Goal: Information Seeking & Learning: Stay updated

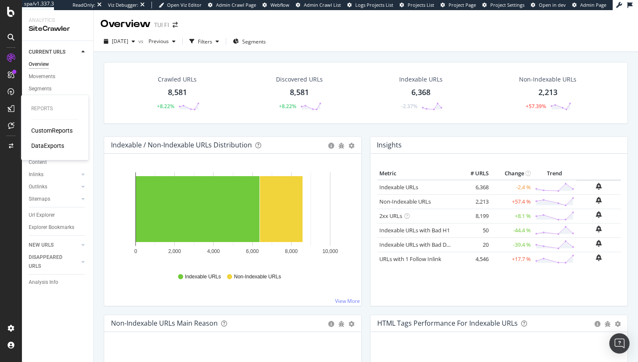
click at [38, 129] on div "CustomReports" at bounding box center [51, 130] width 41 height 8
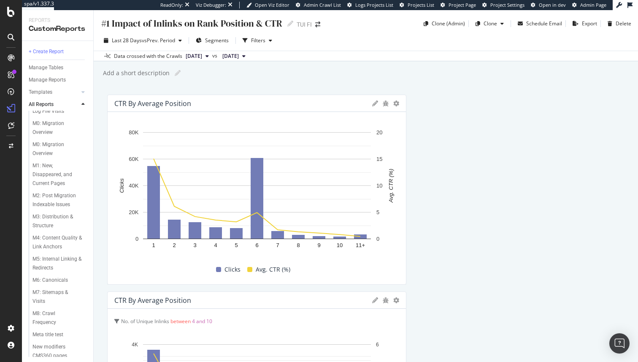
scroll to position [455, 0]
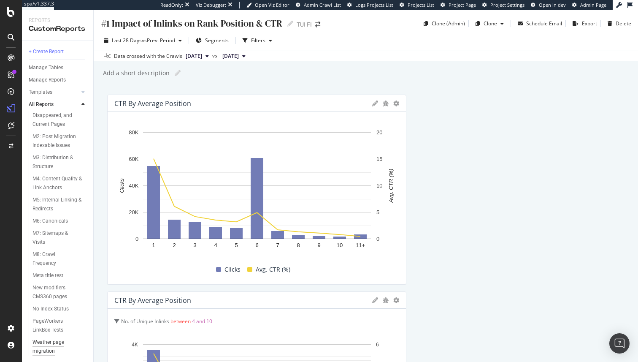
click at [45, 344] on div "Weather page migration" at bounding box center [56, 347] width 48 height 18
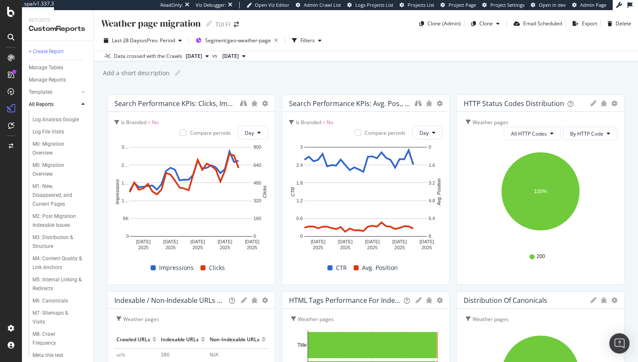
scroll to position [375, 0]
click at [51, 171] on div "M0: Migration Overview" at bounding box center [55, 169] width 47 height 18
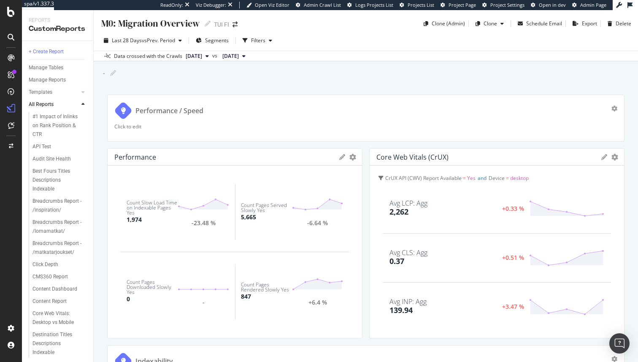
click at [370, 80] on div "M0: Migration Overview M0: Migration Overview TUI FI Clone (Admin) Clone Schedu…" at bounding box center [366, 186] width 544 height 352
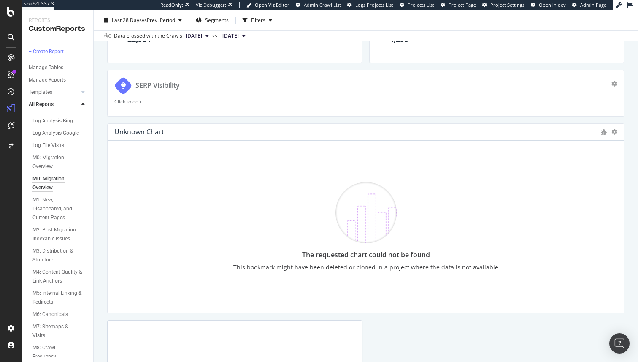
scroll to position [1453, 0]
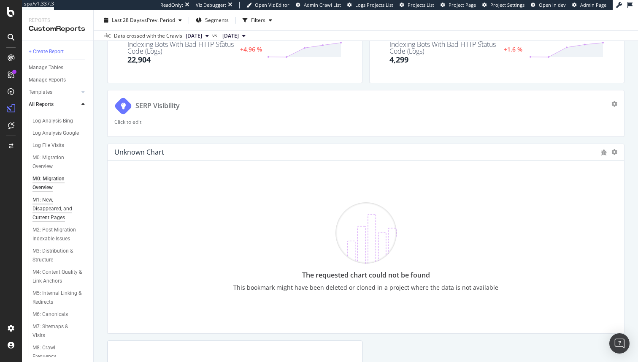
click at [49, 205] on div "M1: New, Disappeared, and Current Pages" at bounding box center [57, 208] width 50 height 27
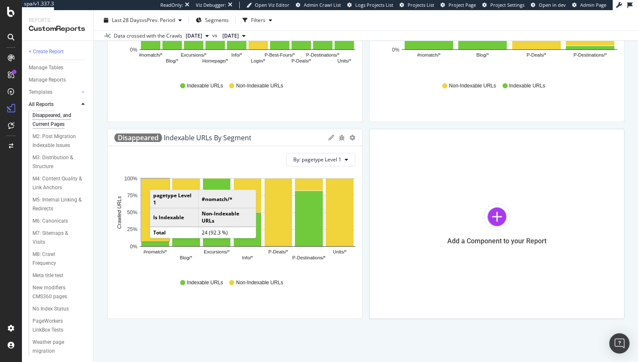
scroll to position [412, 0]
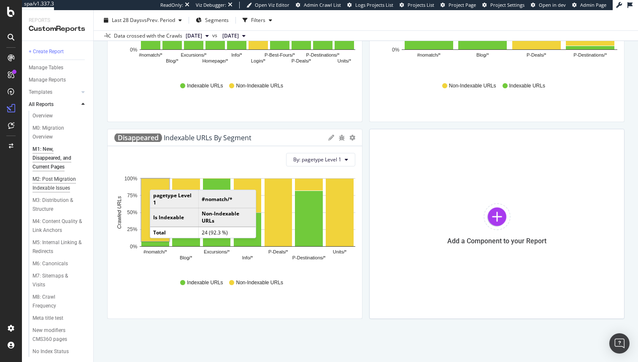
click at [51, 179] on div "M2: Post Migration Indexable Issues" at bounding box center [57, 184] width 50 height 18
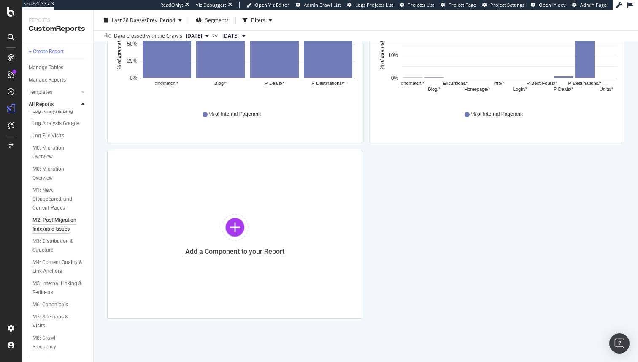
scroll to position [372, 0]
click at [46, 239] on div "M3: Distribution & Structure" at bounding box center [56, 245] width 49 height 18
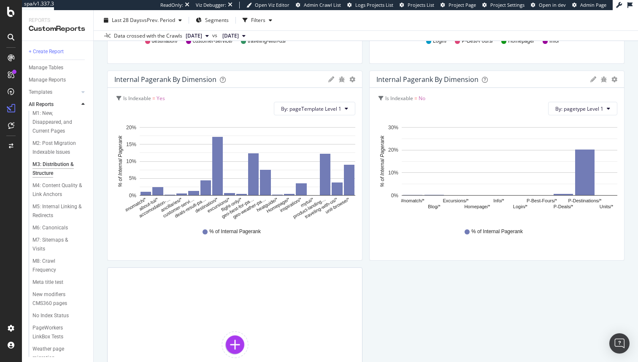
scroll to position [455, 0]
click at [50, 177] on div "M4: Content Quality & Link Anchors" at bounding box center [57, 183] width 50 height 18
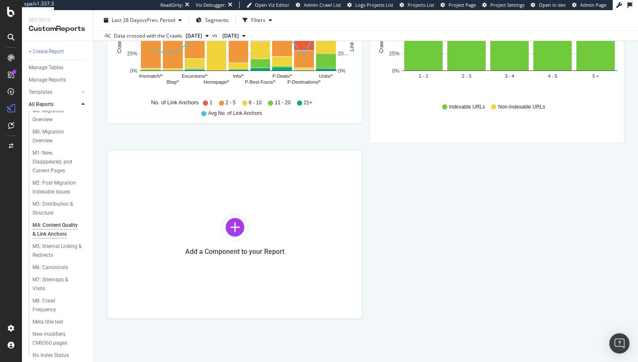
scroll to position [436, 0]
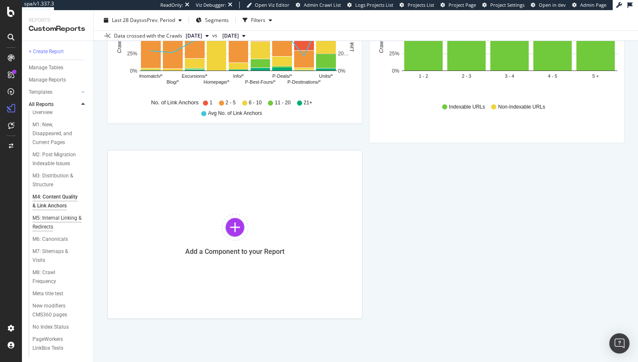
click at [52, 228] on div "M5: Internal Linking & Redirects" at bounding box center [56, 223] width 49 height 18
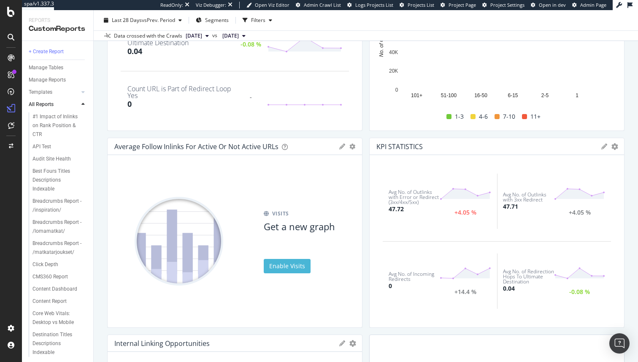
scroll to position [355, 0]
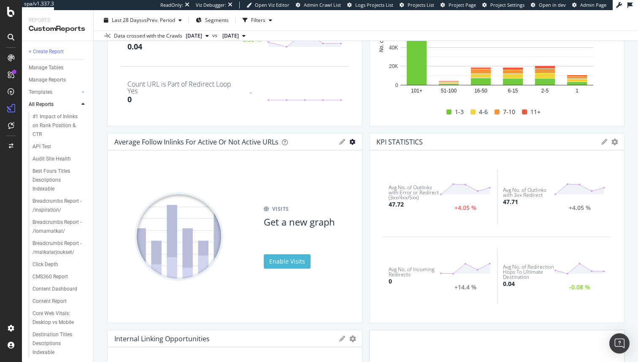
click at [352, 142] on icon "gear" at bounding box center [352, 142] width 6 height 6
click at [257, 168] on div "VISITS Get a new graph Enable Visits" at bounding box center [234, 236] width 241 height 159
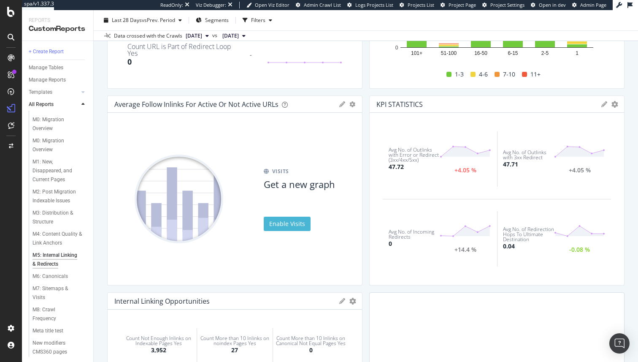
scroll to position [370, 0]
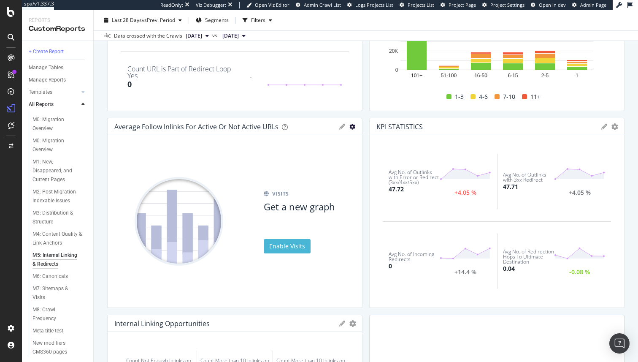
click at [352, 125] on icon "gear" at bounding box center [352, 127] width 6 height 6
click at [342, 142] on span "Delete" at bounding box center [328, 142] width 68 height 11
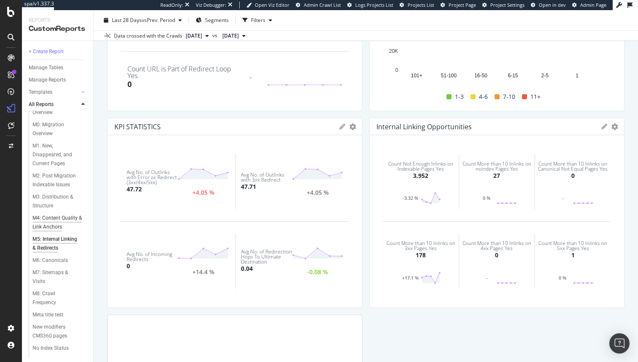
scroll to position [416, 0]
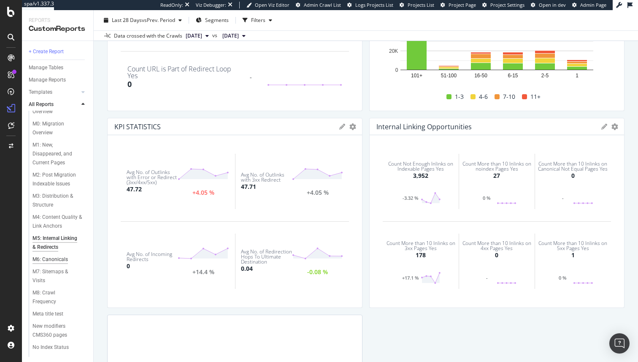
click at [49, 261] on div "M6: Canonicals" at bounding box center [49, 259] width 35 height 9
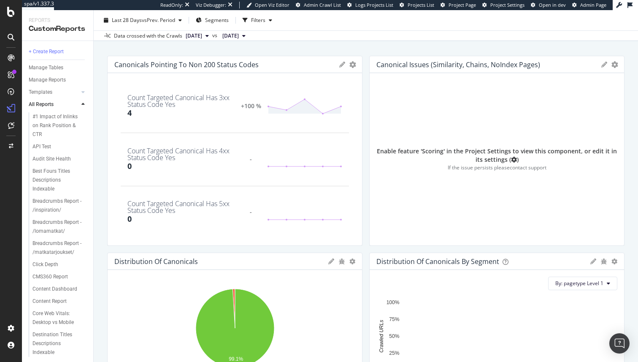
scroll to position [23, 0]
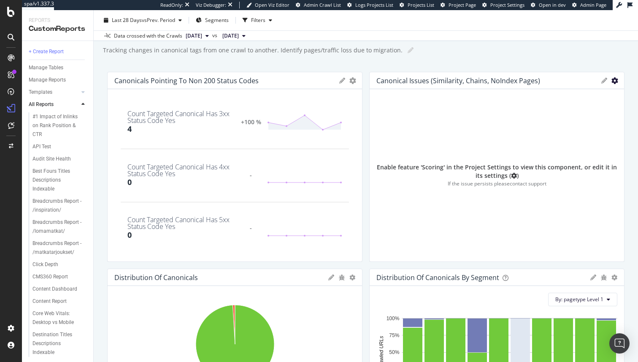
click at [356, 81] on icon "gear" at bounding box center [352, 80] width 7 height 7
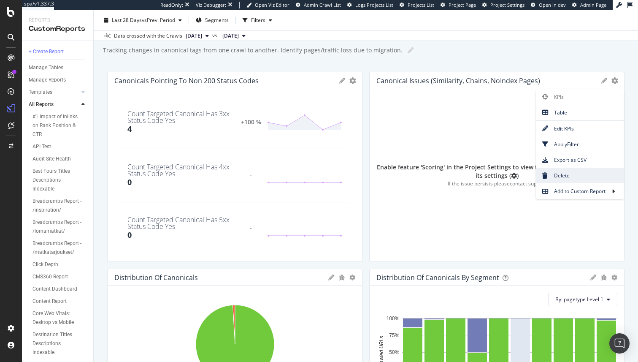
click at [572, 173] on span "Delete" at bounding box center [580, 175] width 88 height 11
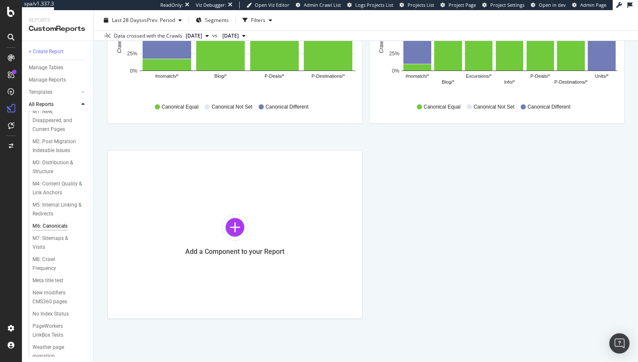
scroll to position [455, 0]
click at [51, 232] on div "M7: Sitemaps & Visits" at bounding box center [55, 238] width 47 height 18
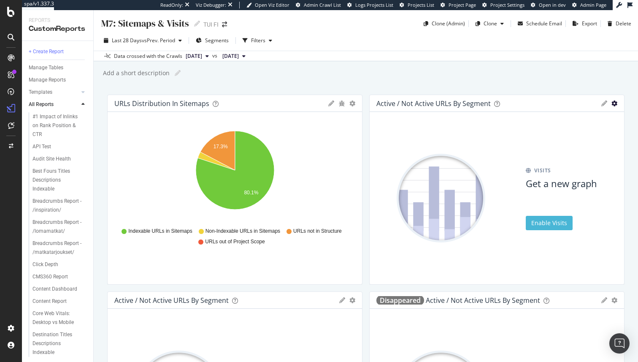
click at [615, 104] on icon "gear" at bounding box center [614, 103] width 6 height 6
click at [601, 119] on span "Delete" at bounding box center [590, 119] width 68 height 11
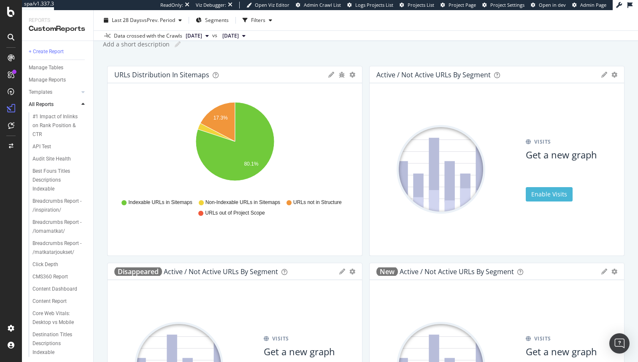
scroll to position [4, 0]
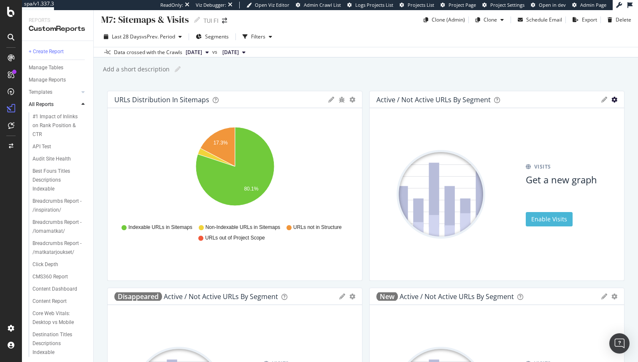
click at [614, 98] on icon "gear" at bounding box center [614, 100] width 6 height 6
click at [599, 113] on span "Delete" at bounding box center [590, 115] width 68 height 11
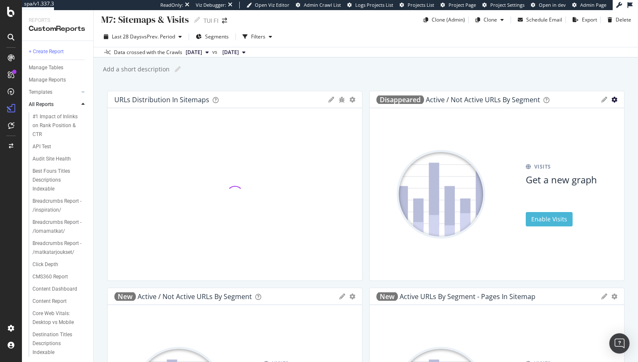
click at [614, 99] on icon "gear" at bounding box center [614, 100] width 6 height 6
click at [594, 120] on span "Delete" at bounding box center [590, 115] width 68 height 11
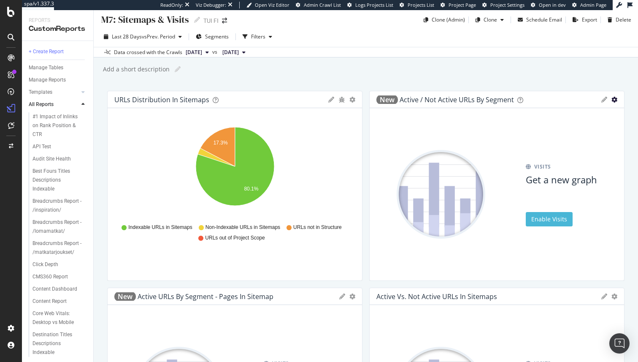
click at [614, 100] on icon "gear" at bounding box center [614, 100] width 6 height 6
click at [598, 118] on span "Delete" at bounding box center [590, 115] width 68 height 11
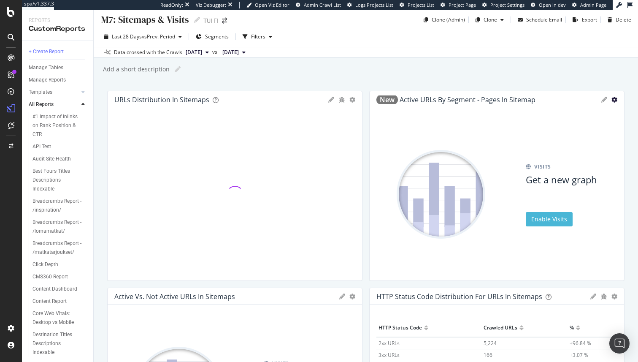
click at [615, 100] on icon "gear" at bounding box center [614, 100] width 6 height 6
click at [602, 110] on span "Delete" at bounding box center [590, 115] width 68 height 11
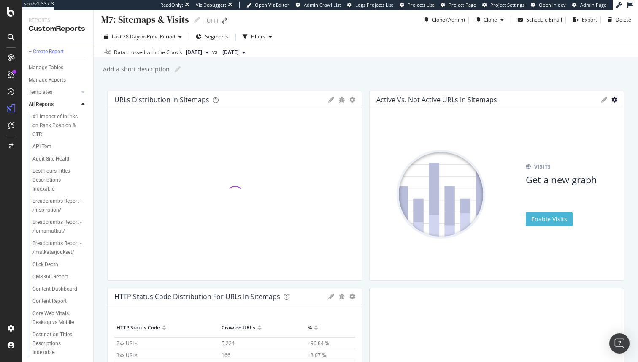
click at [614, 98] on icon "gear" at bounding box center [614, 100] width 6 height 6
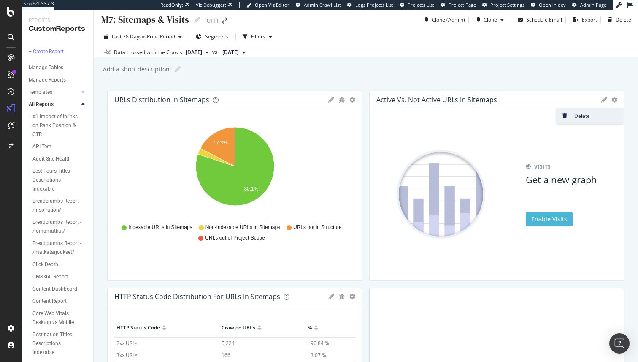
click at [592, 119] on span "Delete" at bounding box center [590, 115] width 68 height 11
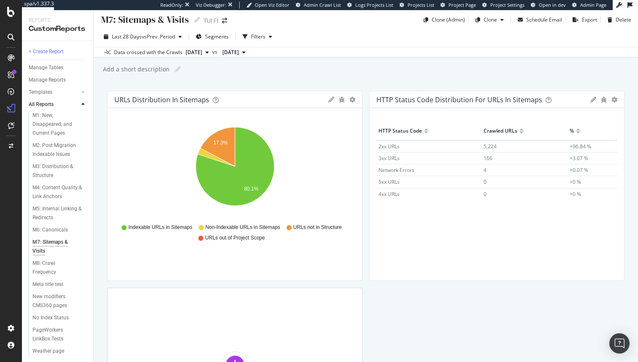
scroll to position [446, 0]
click at [43, 260] on div "M8: Crawl Frequency" at bounding box center [55, 267] width 46 height 18
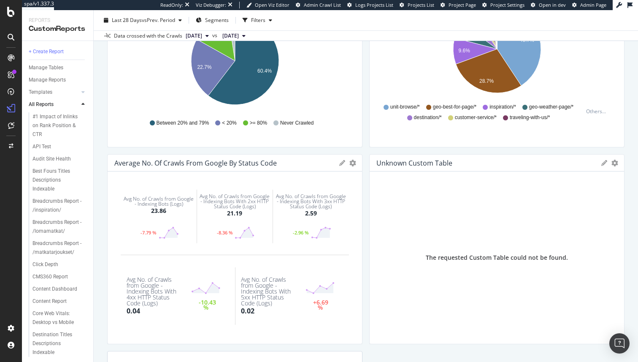
scroll to position [609, 0]
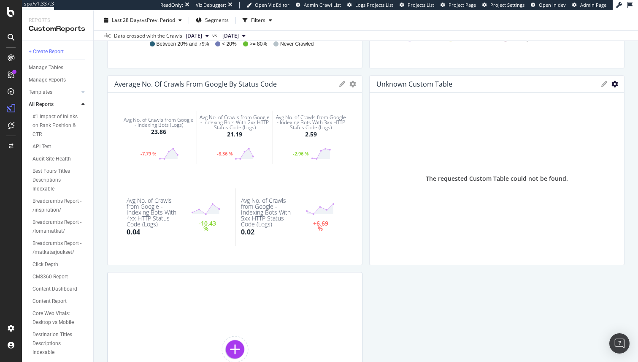
click at [615, 84] on icon "gear" at bounding box center [614, 84] width 7 height 7
click at [584, 118] on span "Delete" at bounding box center [580, 115] width 88 height 11
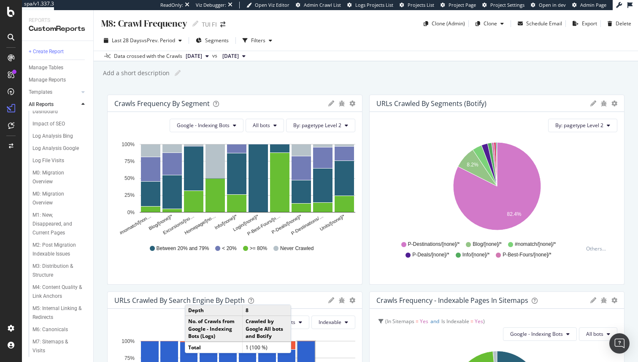
scroll to position [353, 0]
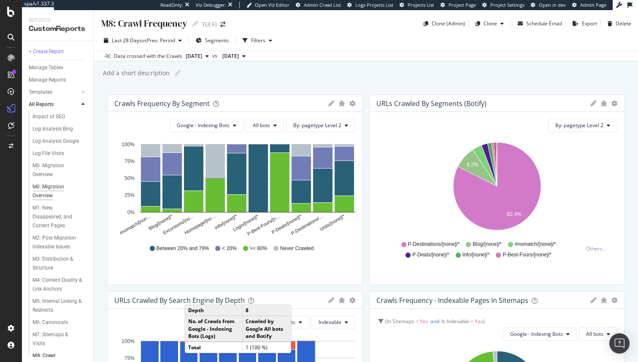
click at [47, 197] on div "M0: Migration Overview" at bounding box center [55, 191] width 47 height 18
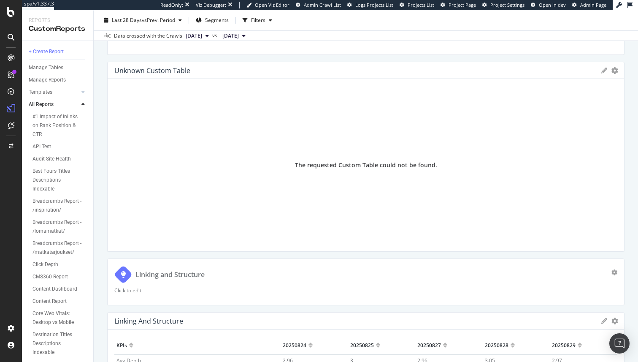
scroll to position [525, 0]
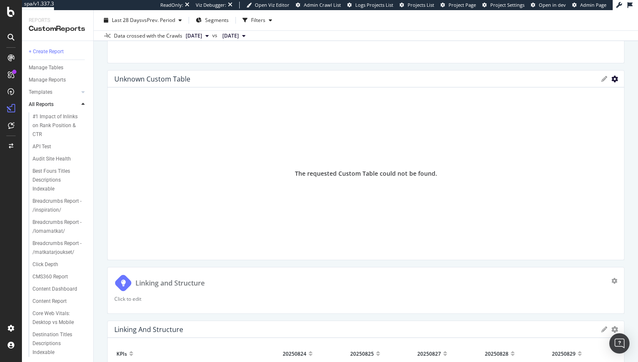
click at [613, 79] on icon "gear" at bounding box center [614, 79] width 7 height 7
click at [593, 106] on span "Delete" at bounding box center [580, 110] width 88 height 11
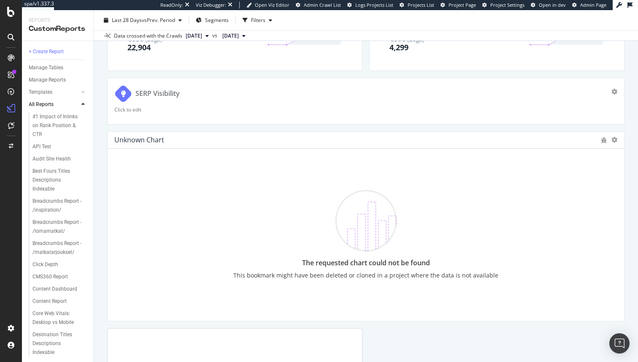
scroll to position [1345, 0]
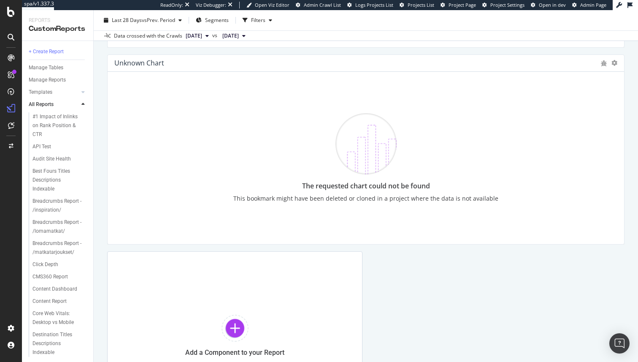
click at [444, 107] on div "The requested chart could not be found This bookmark might have been deleted or…" at bounding box center [366, 157] width 456 height 159
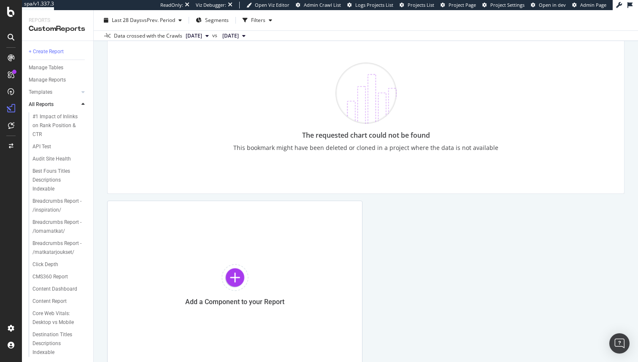
scroll to position [1447, 0]
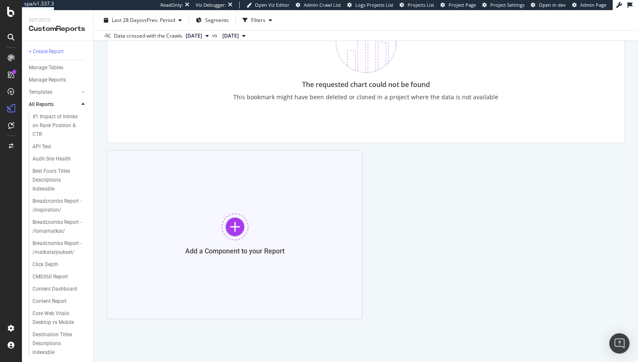
click at [227, 233] on div at bounding box center [235, 226] width 27 height 27
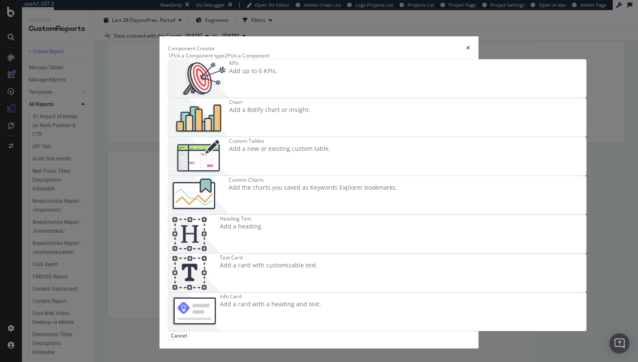
click at [255, 97] on div "KPIs Add up to 6 KPIs." at bounding box center [377, 79] width 418 height 38
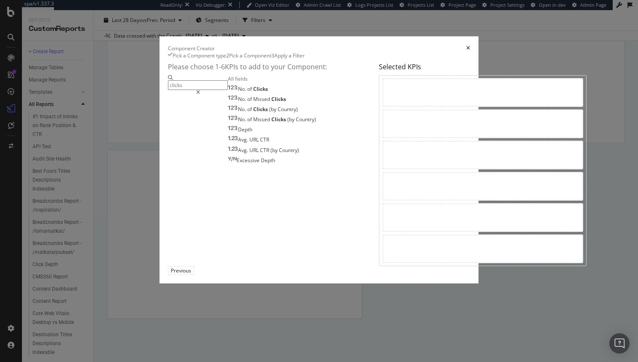
type input "clicks"
click at [470, 46] on icon "times" at bounding box center [468, 48] width 4 height 5
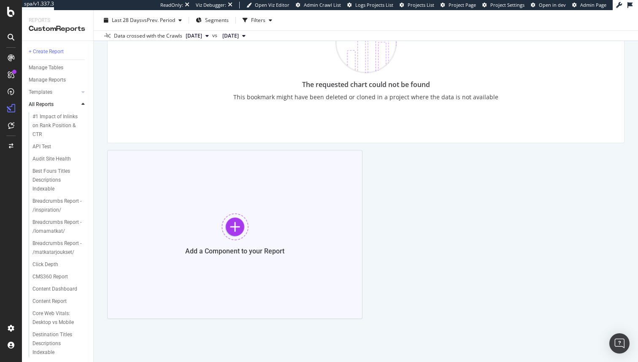
click at [251, 214] on div "Add a Component to your Report" at bounding box center [234, 234] width 255 height 169
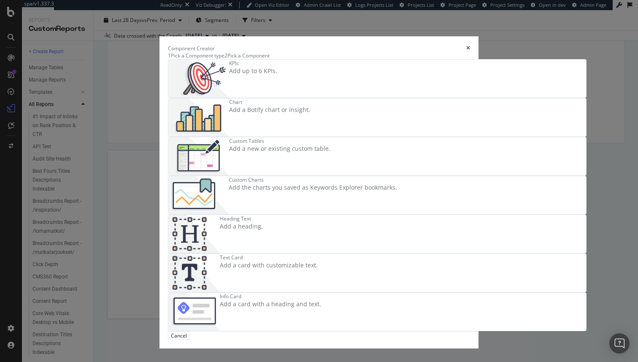
click at [229, 176] on img "modal" at bounding box center [198, 195] width 60 height 38
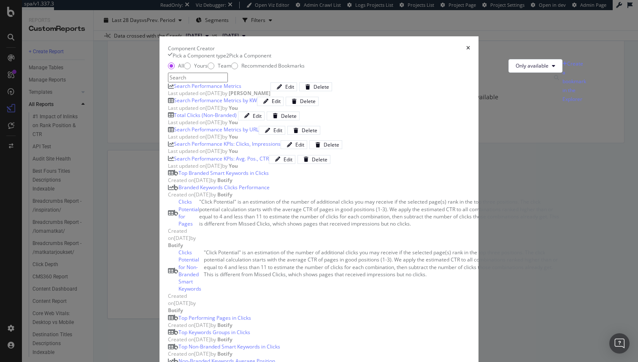
click at [228, 82] on input "modal" at bounding box center [198, 78] width 60 height 10
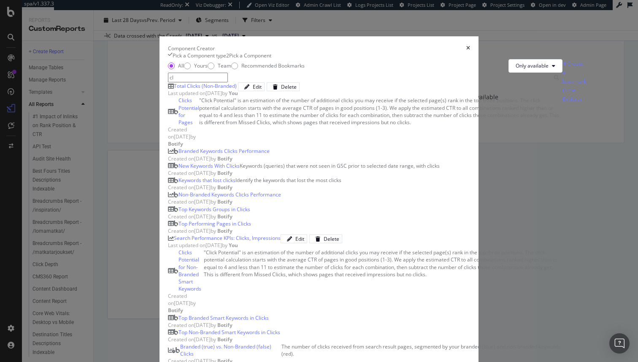
type input "c"
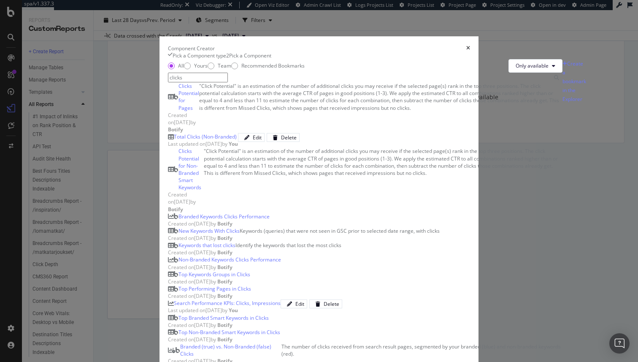
scroll to position [27, 0]
type input "clicks"
click at [191, 140] on div "Total Clicks (Non-Branded)" at bounding box center [205, 136] width 63 height 7
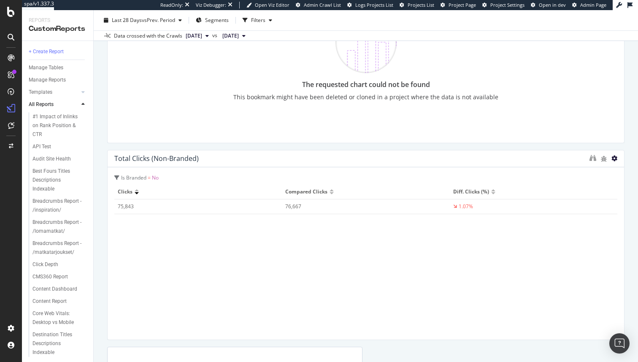
drag, startPoint x: 359, startPoint y: 160, endPoint x: 616, endPoint y: 156, distance: 257.0
click at [616, 156] on div "Total Clicks (Non-Branded) Is Branded = No Clicks Compared Clicks Diff. Clicks …" at bounding box center [365, 245] width 517 height 190
click at [613, 159] on icon at bounding box center [614, 158] width 6 height 6
click at [594, 159] on span "Delete" at bounding box center [597, 159] width 16 height 8
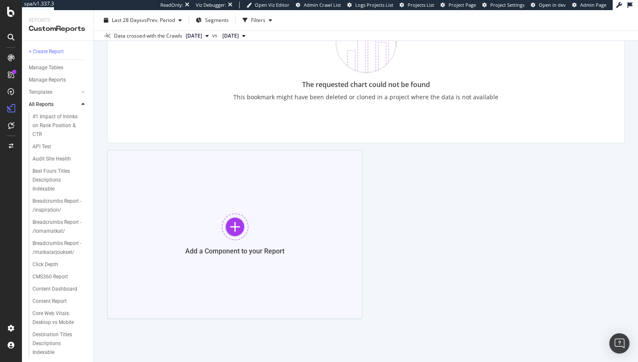
click at [242, 214] on div at bounding box center [235, 226] width 27 height 27
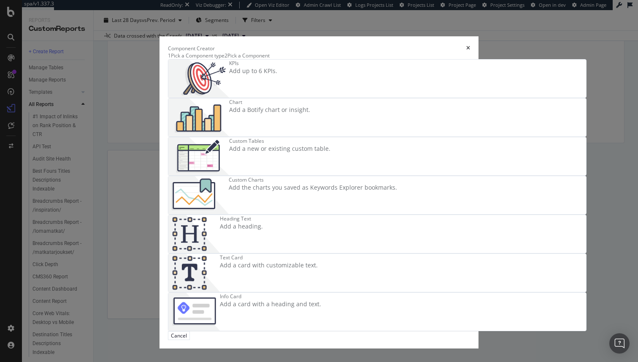
click at [397, 183] on div "Add the charts you saved as Keywords Explorer bookmarks." at bounding box center [313, 187] width 168 height 8
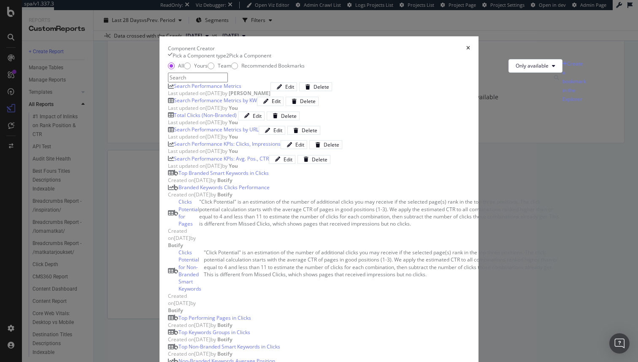
scroll to position [88, 0]
click at [211, 147] on div "Search Performance KPIs: Clicks, Impressions" at bounding box center [227, 143] width 107 height 7
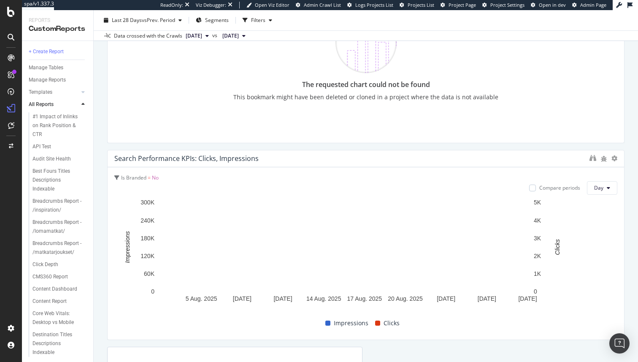
drag, startPoint x: 360, startPoint y: 161, endPoint x: 613, endPoint y: 162, distance: 252.4
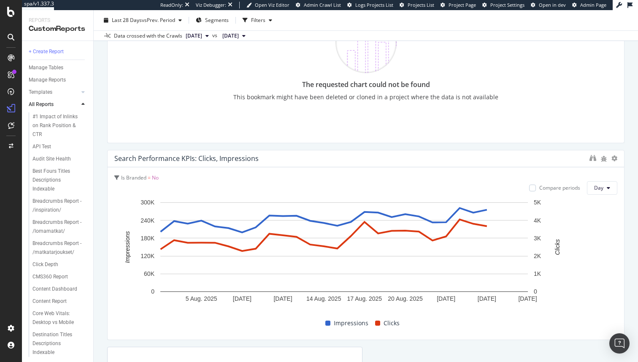
click at [613, 162] on div "Search Performance KPIs: Clicks, Impressions Is Branded = No Compare periods Da…" at bounding box center [365, 245] width 517 height 190
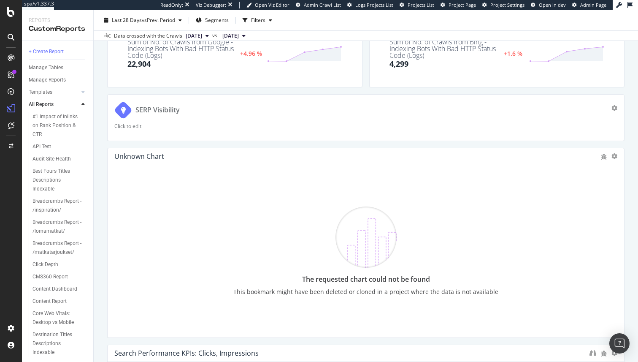
scroll to position [1237, 0]
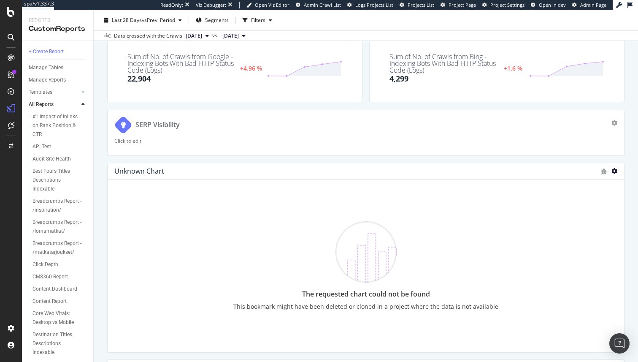
click at [615, 170] on icon at bounding box center [614, 171] width 6 height 6
click at [597, 174] on span "Delete" at bounding box center [597, 172] width 16 height 8
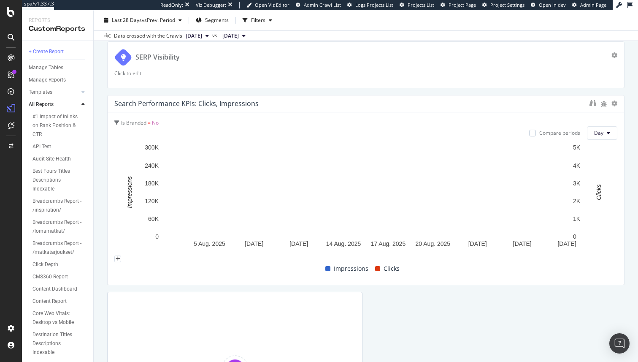
scroll to position [1370, 0]
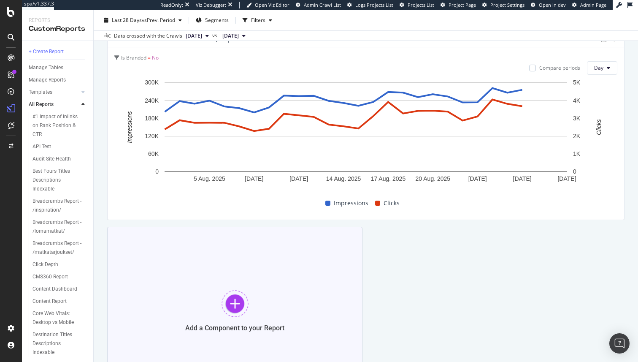
click at [253, 300] on div "Add a Component to your Report" at bounding box center [234, 311] width 255 height 169
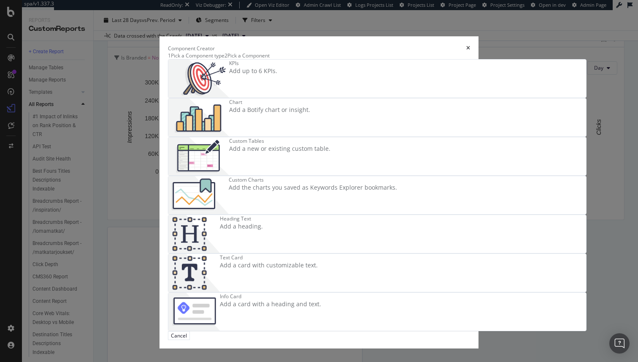
click at [388, 176] on div "Custom Charts" at bounding box center [313, 179] width 168 height 7
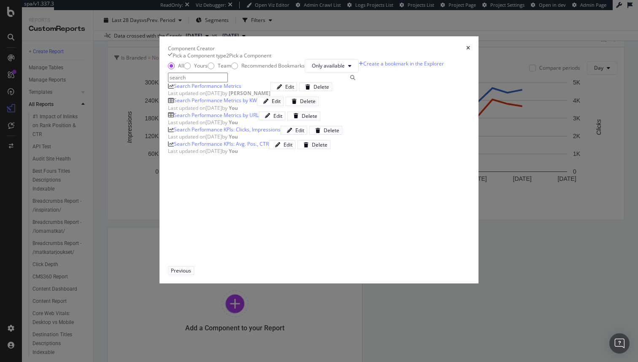
scroll to position [15, 0]
type input "search"
click at [209, 147] on div "Search Performance KPIs: Avg. Pos., CTR" at bounding box center [221, 143] width 95 height 7
click at [237, 274] on div "Add Component" at bounding box center [218, 270] width 38 height 7
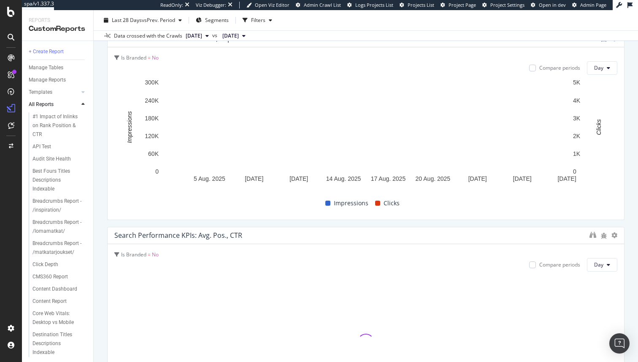
drag, startPoint x: 361, startPoint y: 244, endPoint x: 625, endPoint y: 243, distance: 263.8
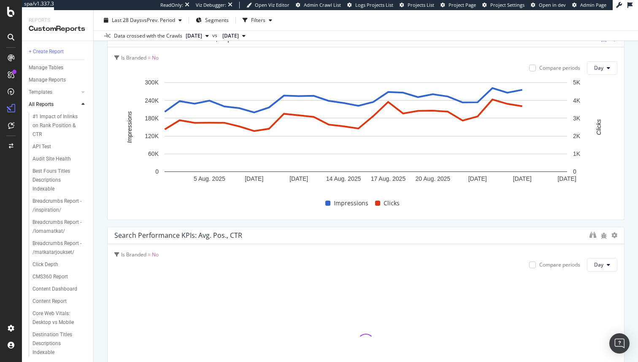
click at [625, 243] on div "M0: Migration Overview M0: Migration Overview TUI FI Clone (Admin) Clone Schedu…" at bounding box center [366, 186] width 544 height 352
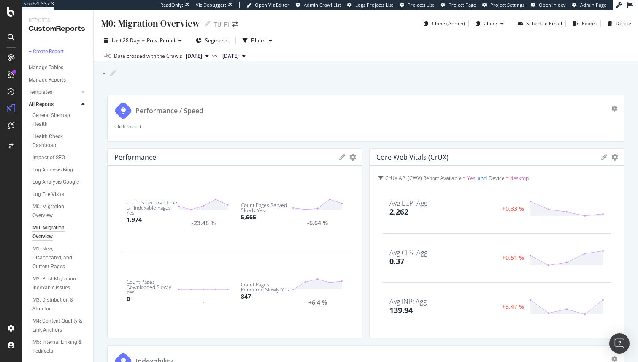
scroll to position [338, 0]
click at [50, 225] on div "M1: New, Disappeared, and Current Pages" at bounding box center [57, 232] width 50 height 27
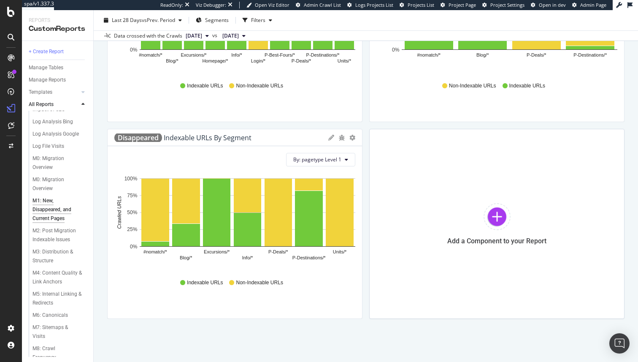
scroll to position [369, 0]
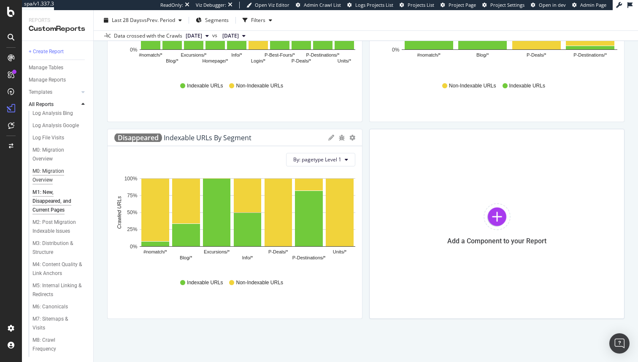
click at [43, 172] on div "M0: Migration Overview" at bounding box center [55, 176] width 47 height 18
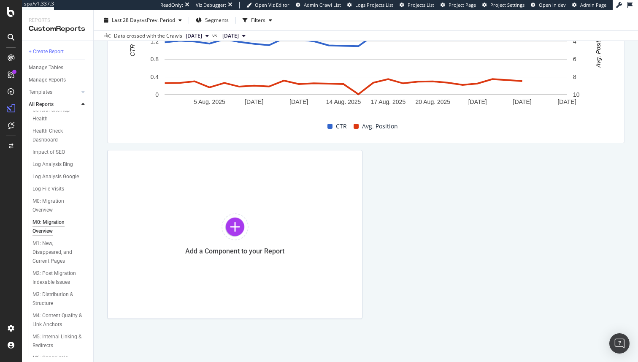
scroll to position [373, 0]
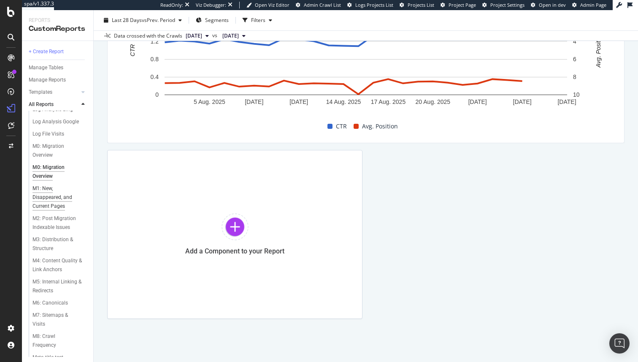
click at [44, 190] on div "M1: New, Disappeared, and Current Pages" at bounding box center [57, 197] width 50 height 27
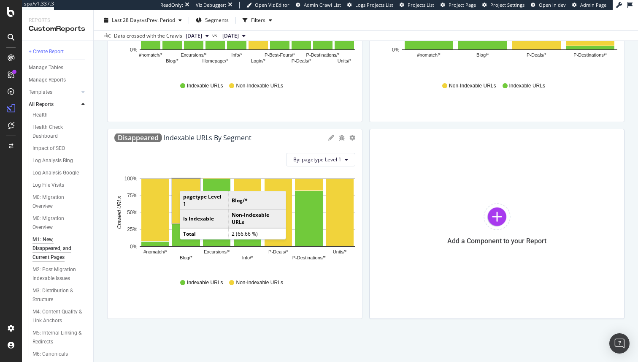
scroll to position [335, 0]
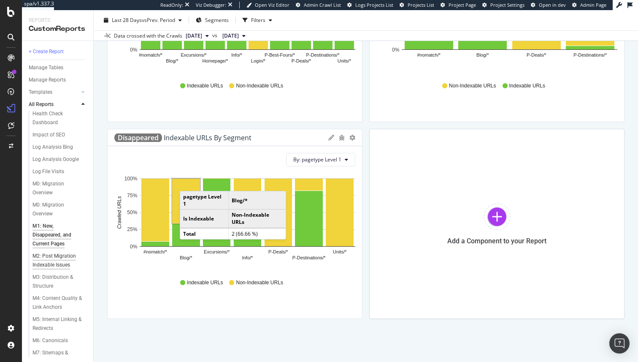
click at [50, 257] on div "M2: Post Migration Indexable Issues" at bounding box center [57, 261] width 50 height 18
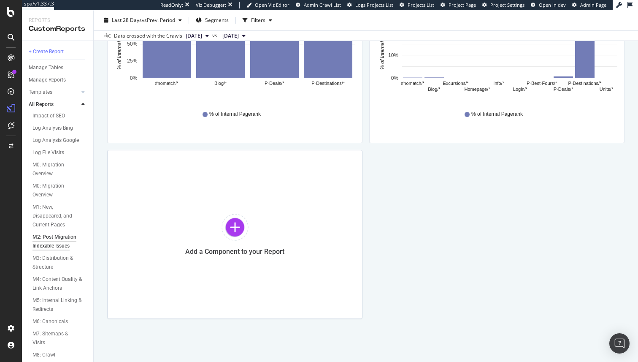
scroll to position [373, 0]
click at [46, 246] on div "M3: Distribution & Structure" at bounding box center [56, 243] width 49 height 18
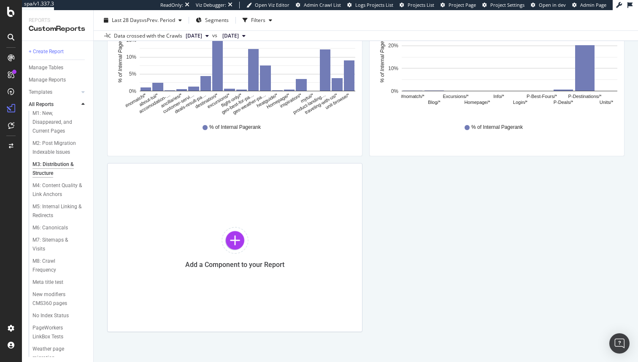
scroll to position [455, 0]
click at [43, 187] on div "M4: Content Quality & Link Anchors" at bounding box center [57, 183] width 50 height 18
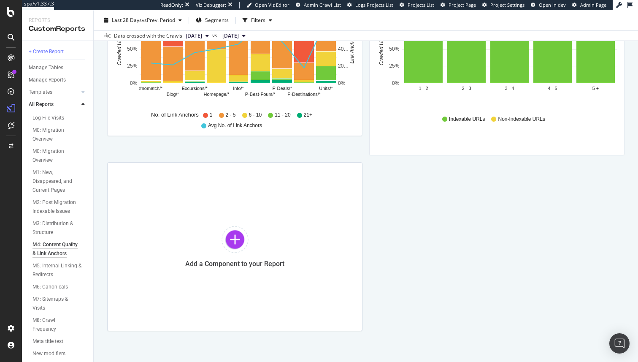
scroll to position [391, 0]
click at [49, 262] on div "M5: Internal Linking & Redirects" at bounding box center [56, 268] width 49 height 18
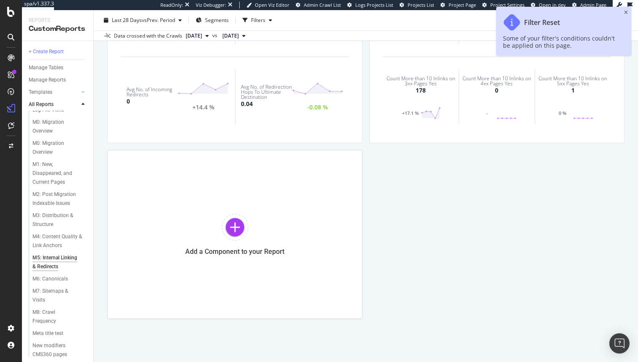
scroll to position [455, 0]
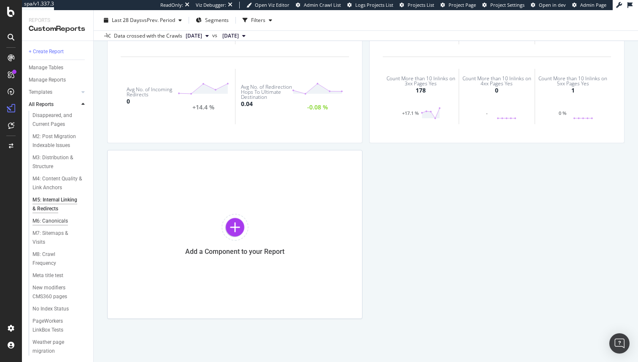
click at [48, 219] on div "M6: Canonicals" at bounding box center [49, 220] width 35 height 9
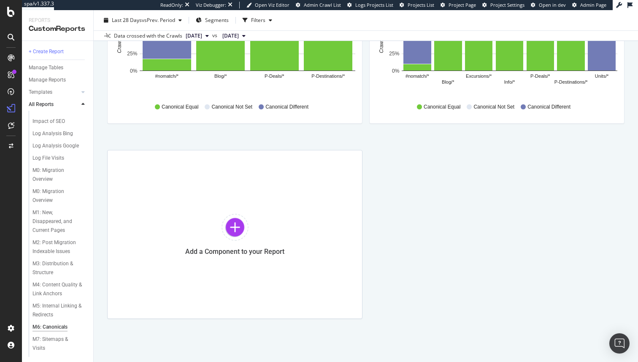
scroll to position [455, 0]
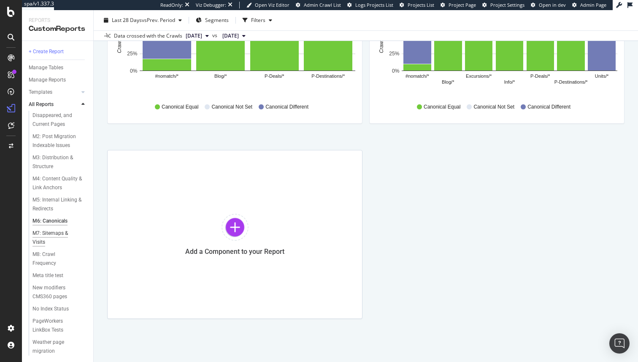
click at [46, 237] on div "M7: Sitemaps & Visits" at bounding box center [55, 238] width 47 height 18
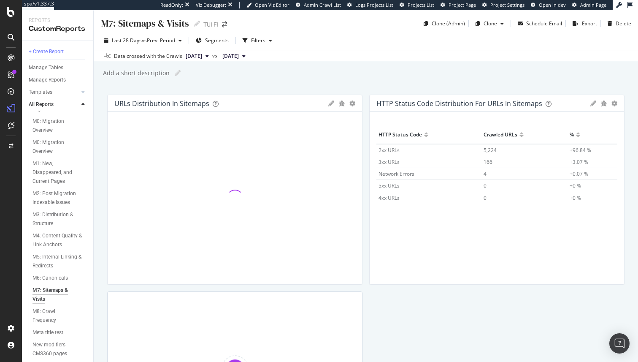
scroll to position [455, 0]
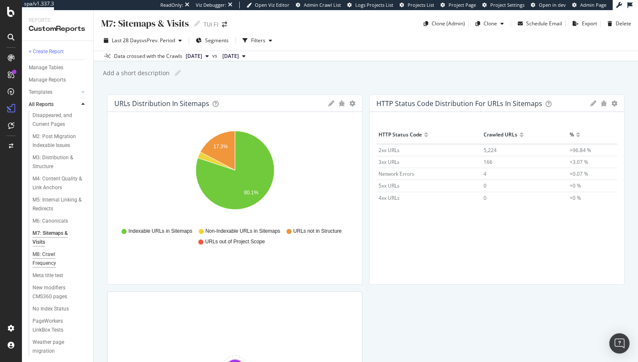
click at [40, 260] on div "M8: Crawl Frequency" at bounding box center [55, 259] width 46 height 18
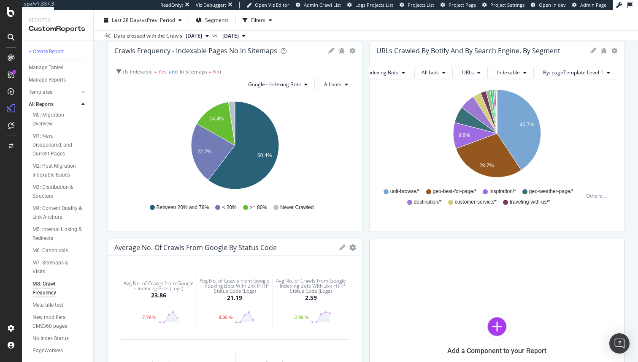
scroll to position [556, 0]
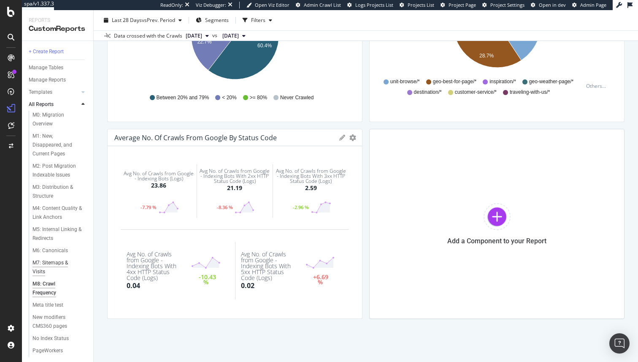
click at [49, 264] on div "M7: Sitemaps & Visits" at bounding box center [55, 267] width 47 height 18
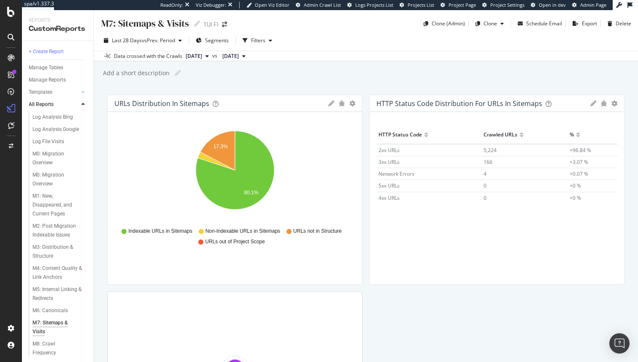
scroll to position [373, 0]
click at [42, 299] on div "M6: Canonicals" at bounding box center [49, 302] width 35 height 9
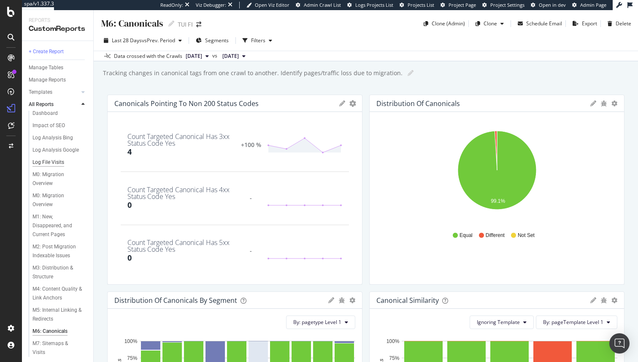
scroll to position [350, 0]
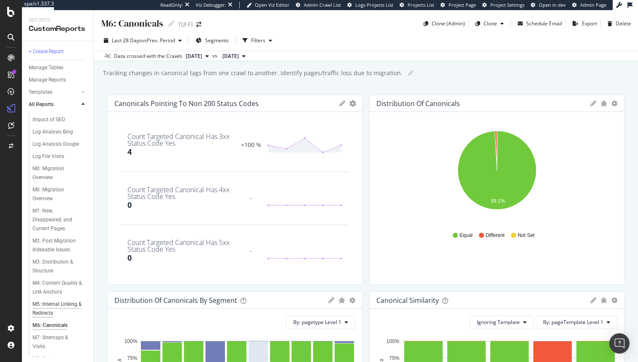
click at [39, 304] on div "M5: Internal Linking & Redirects" at bounding box center [56, 309] width 49 height 18
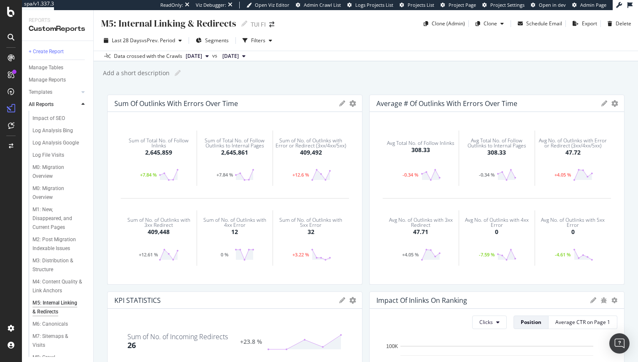
scroll to position [362, 0]
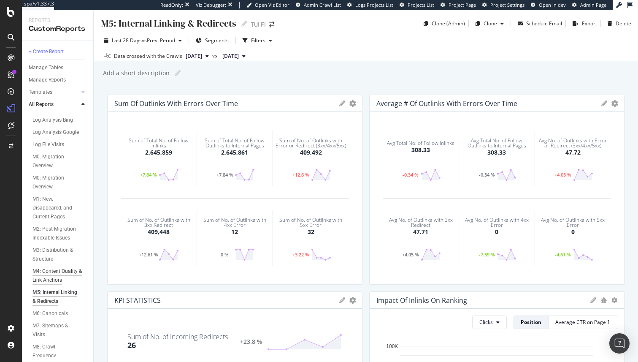
click at [41, 270] on div "M4: Content Quality & Link Anchors" at bounding box center [57, 276] width 50 height 18
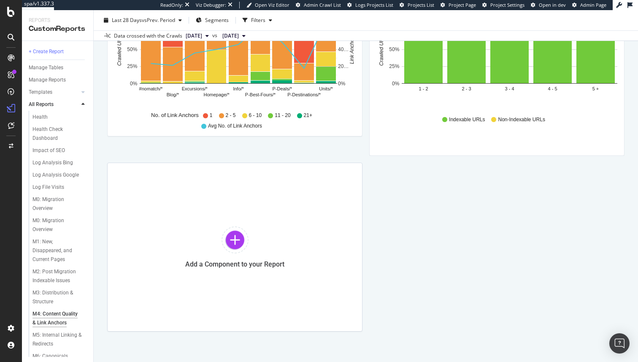
scroll to position [322, 0]
click at [40, 287] on div "M3: Distribution & Structure" at bounding box center [56, 295] width 49 height 18
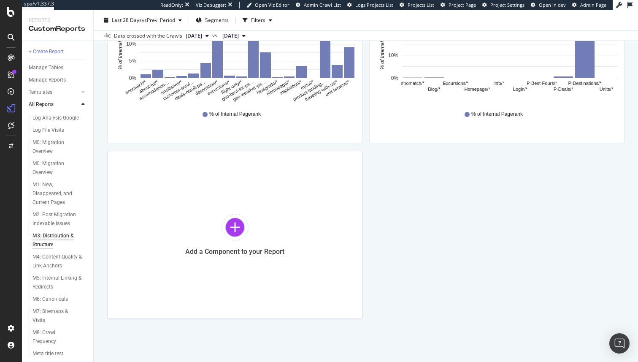
scroll to position [415, 0]
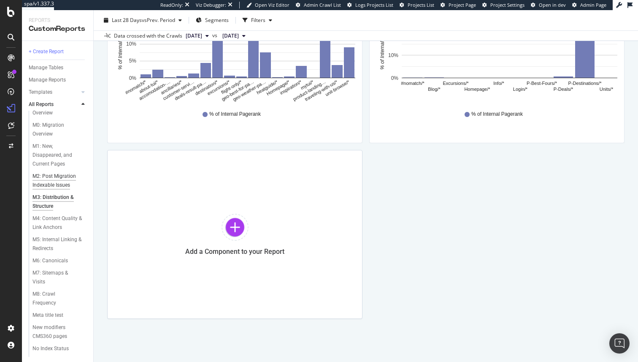
click at [52, 183] on div "M2: Post Migration Indexable Issues" at bounding box center [57, 181] width 50 height 18
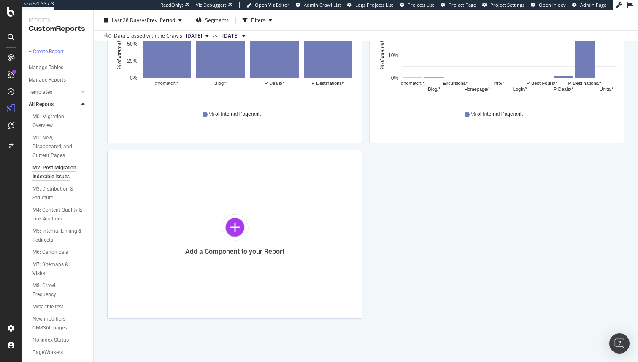
scroll to position [428, 0]
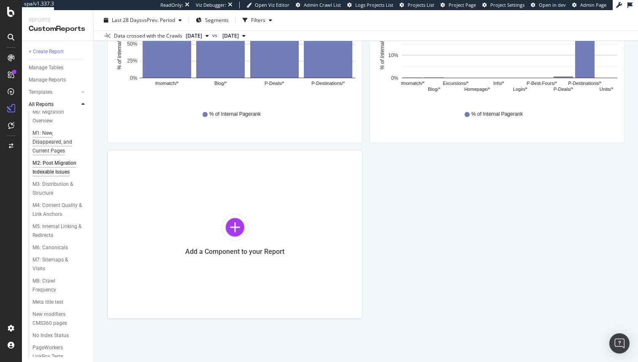
click at [55, 150] on div "M1: New, Disappeared, and Current Pages" at bounding box center [57, 142] width 50 height 27
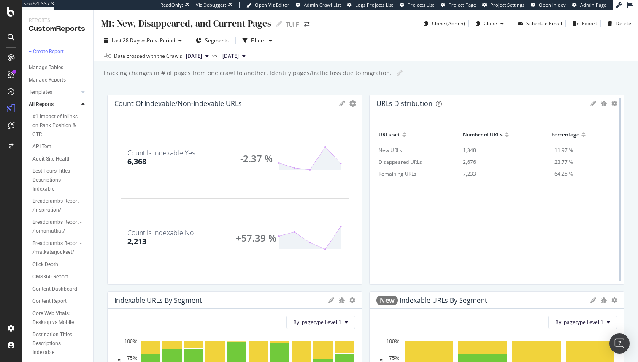
click at [617, 103] on div at bounding box center [620, 190] width 8 height 190
click at [614, 103] on icon "gear" at bounding box center [614, 103] width 6 height 6
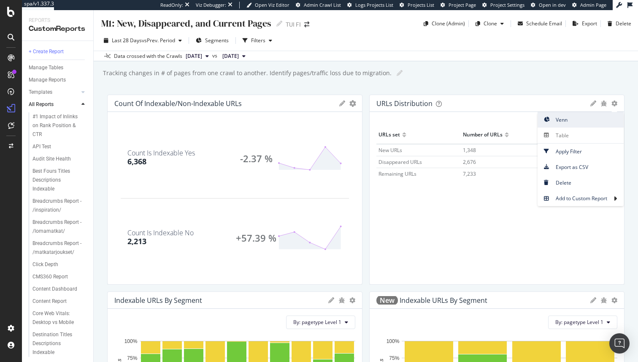
click at [581, 122] on span "Venn" at bounding box center [581, 119] width 86 height 11
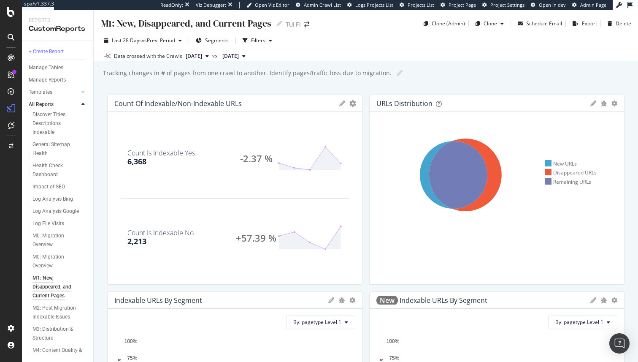
scroll to position [290, 0]
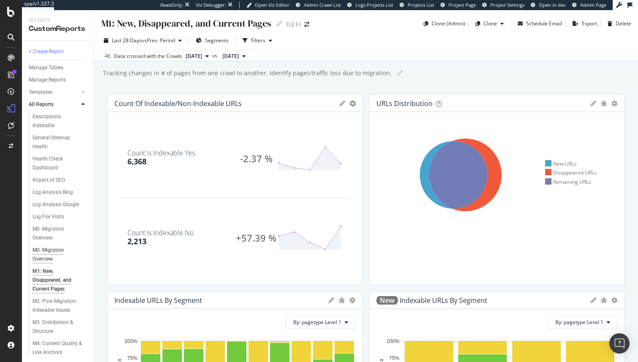
click at [41, 248] on div "M0: Migration Overview" at bounding box center [55, 255] width 47 height 18
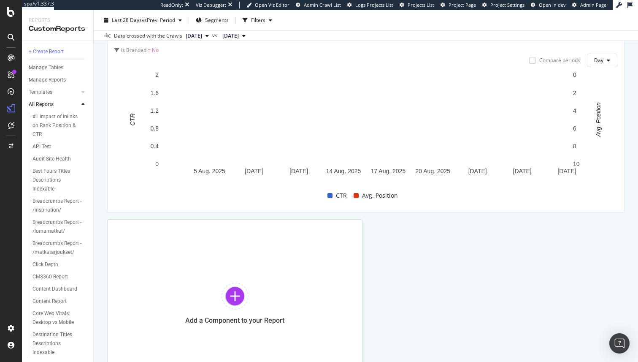
scroll to position [1607, 0]
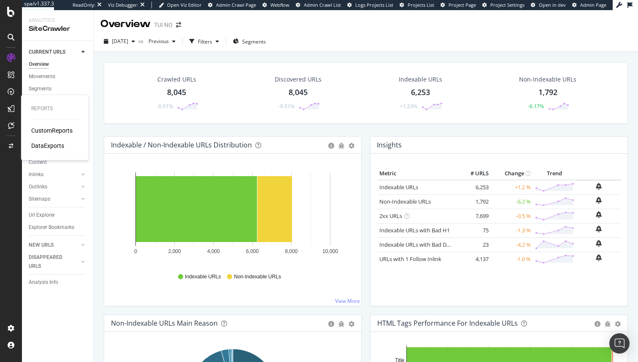
click at [50, 133] on div "CustomReports" at bounding box center [51, 130] width 41 height 8
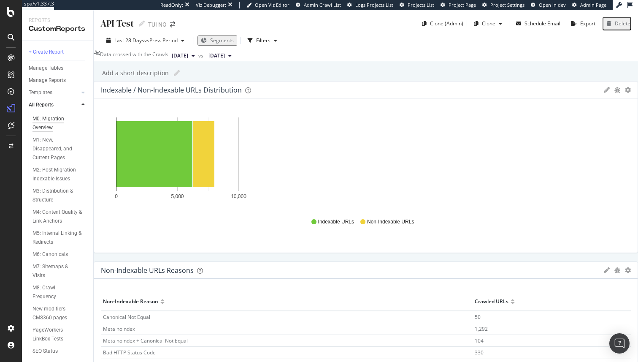
click at [45, 122] on div "M0: Migration Overview" at bounding box center [55, 123] width 47 height 18
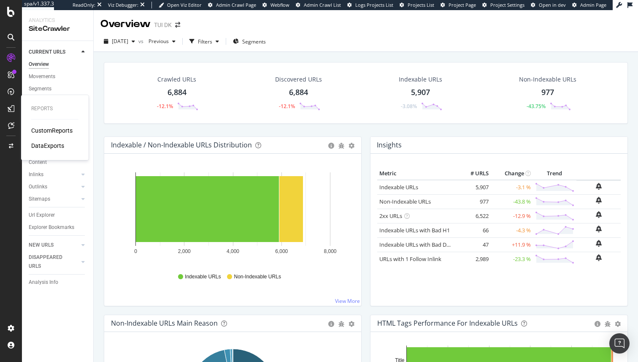
click at [57, 128] on div "CustomReports" at bounding box center [51, 130] width 41 height 8
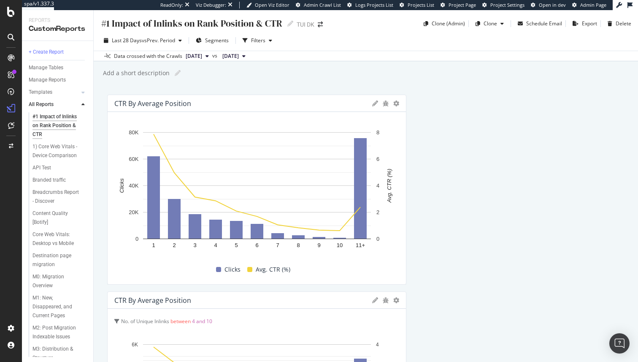
click at [298, 82] on div "#1 Impact of Inlinks on Rank Position & CTR #1 Impact of Inlinks on Rank Positi…" at bounding box center [366, 186] width 544 height 352
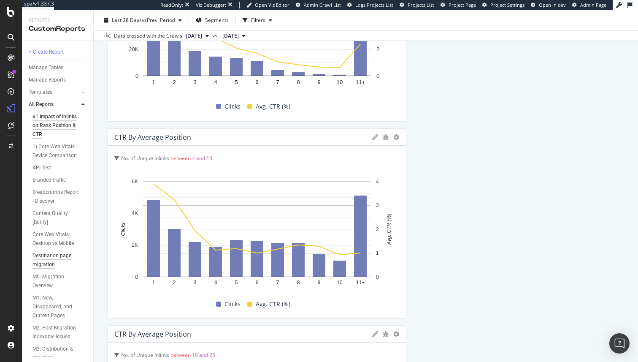
click at [61, 257] on div "Destination page migration" at bounding box center [56, 260] width 49 height 18
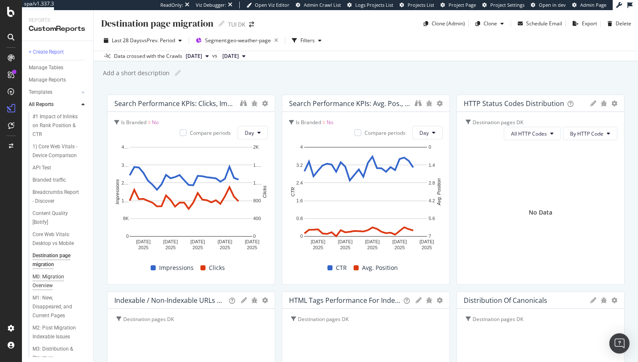
click at [55, 274] on div "M0: Migration Overview" at bounding box center [55, 281] width 47 height 18
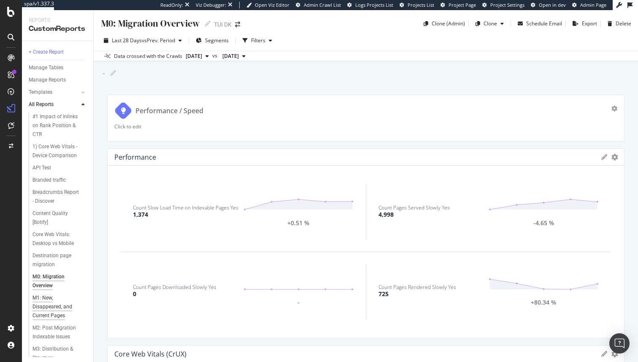
click at [62, 312] on div "M1: New, Disappeared, and Current Pages" at bounding box center [57, 306] width 50 height 27
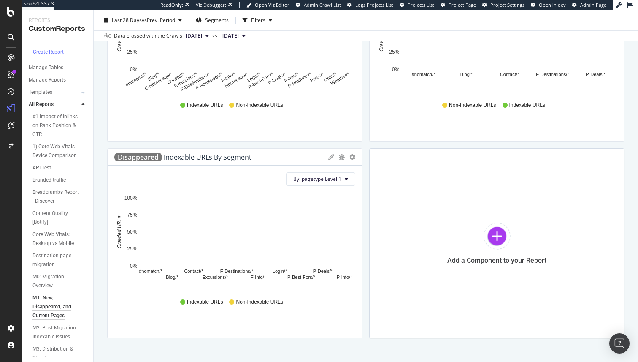
scroll to position [359, 0]
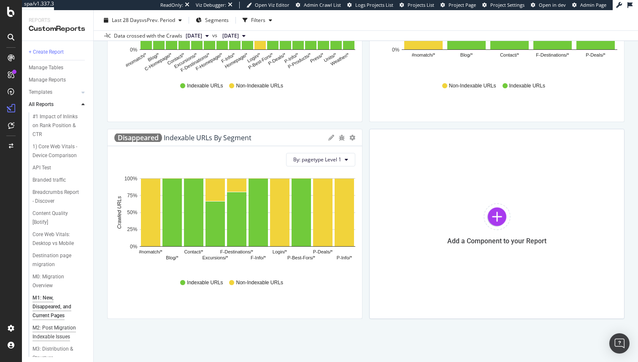
click at [47, 334] on div "M2: Post Migration Indexable Issues" at bounding box center [57, 332] width 50 height 18
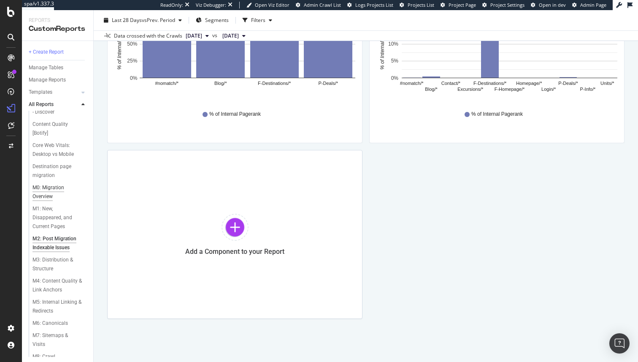
scroll to position [114, 0]
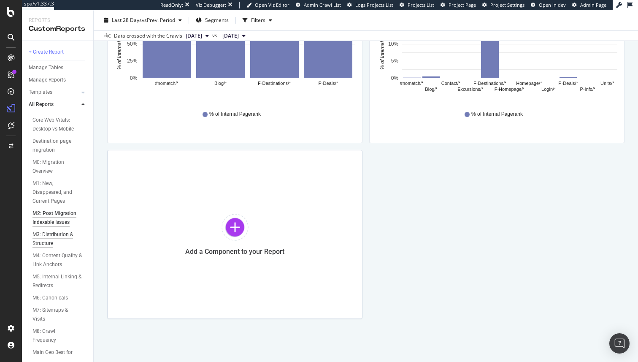
click at [51, 241] on div "M3: Distribution & Structure" at bounding box center [56, 239] width 49 height 18
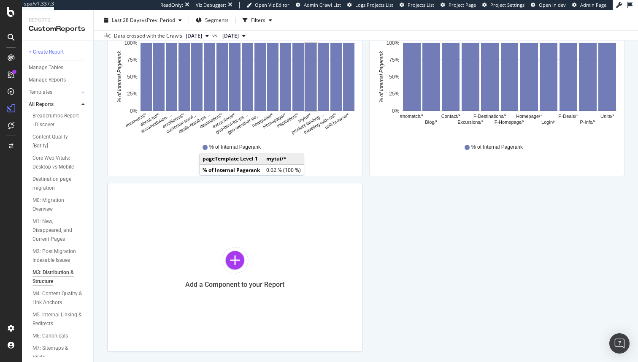
scroll to position [111, 0]
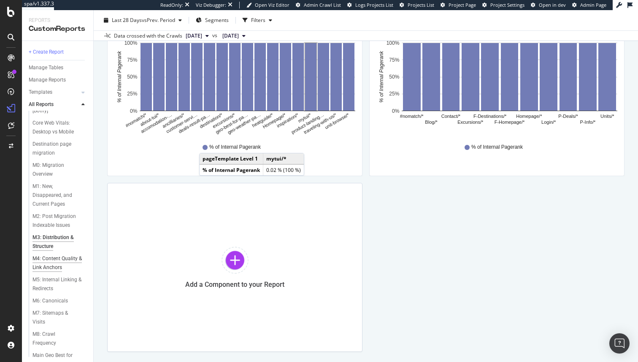
click at [57, 261] on div "M4: Content Quality & Link Anchors" at bounding box center [57, 263] width 50 height 18
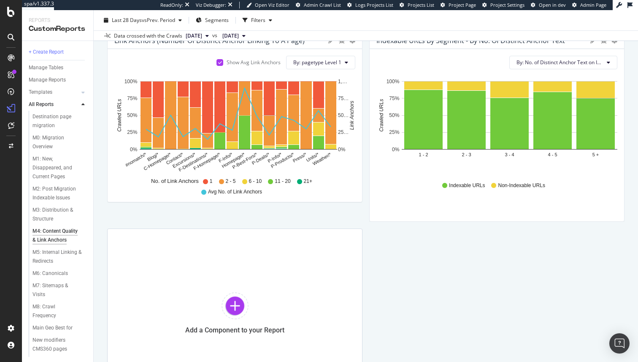
scroll to position [148, 0]
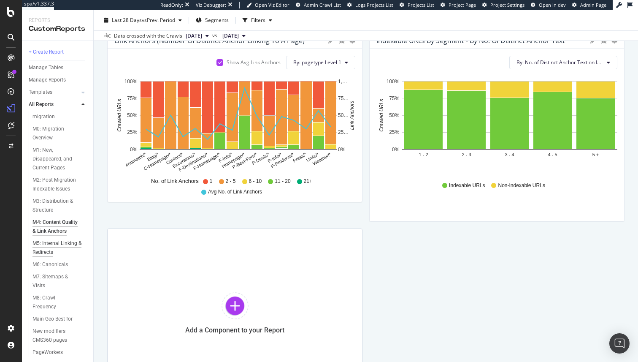
click at [55, 248] on div "M5: Internal Linking & Redirects" at bounding box center [56, 248] width 49 height 18
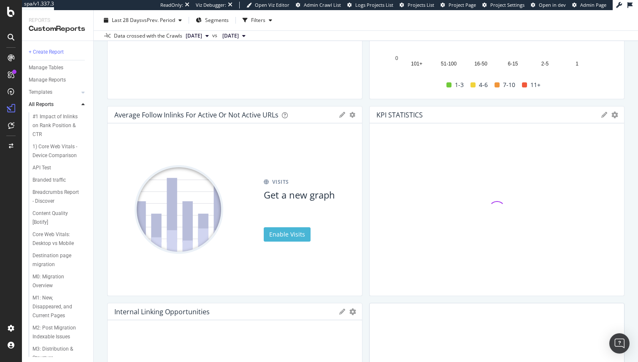
scroll to position [346, 0]
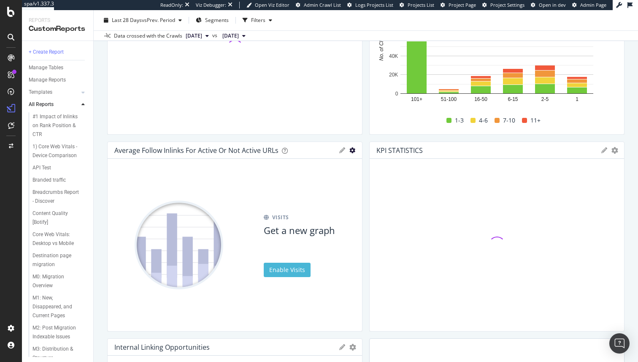
click at [353, 149] on icon "gear" at bounding box center [352, 150] width 6 height 6
click at [334, 166] on span "Delete" at bounding box center [328, 166] width 68 height 11
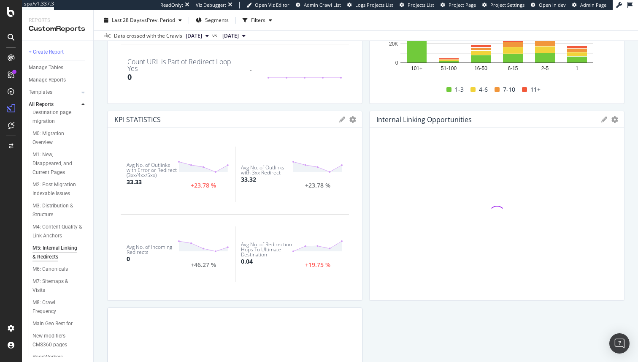
scroll to position [381, 0]
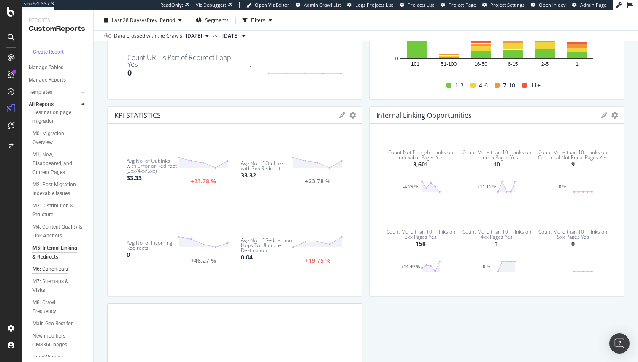
click at [51, 270] on div "M6: Canonicals" at bounding box center [49, 269] width 35 height 9
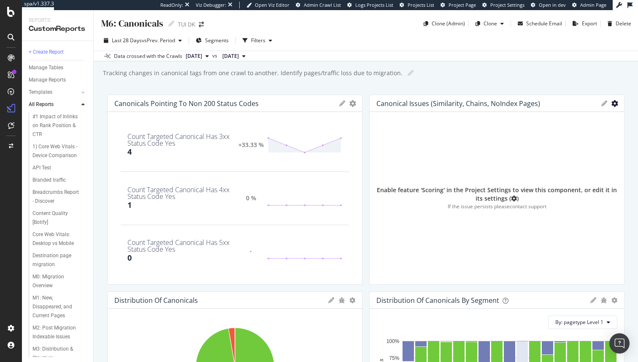
click at [356, 104] on icon "gear" at bounding box center [352, 103] width 7 height 7
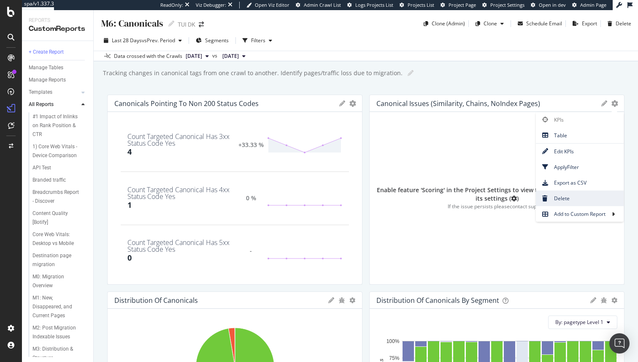
click at [580, 197] on span "Delete" at bounding box center [580, 197] width 88 height 11
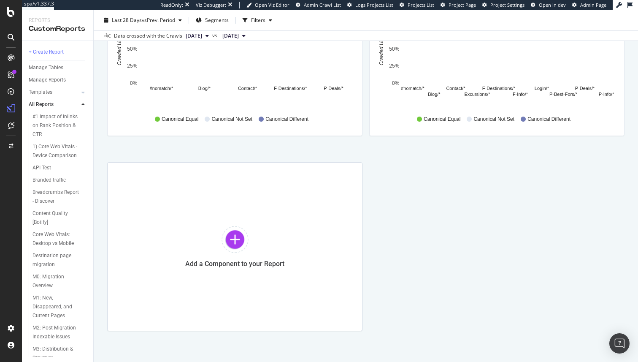
scroll to position [535, 0]
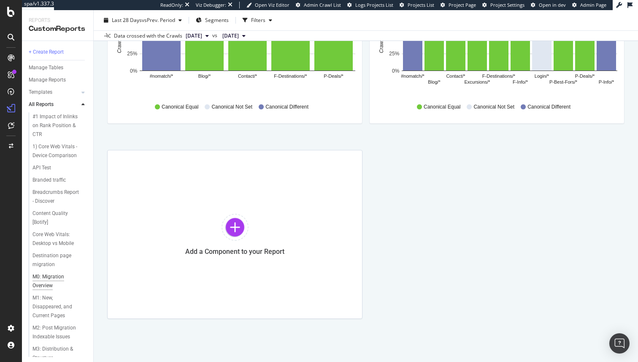
click at [45, 276] on div "M0: Migration Overview" at bounding box center [55, 281] width 47 height 18
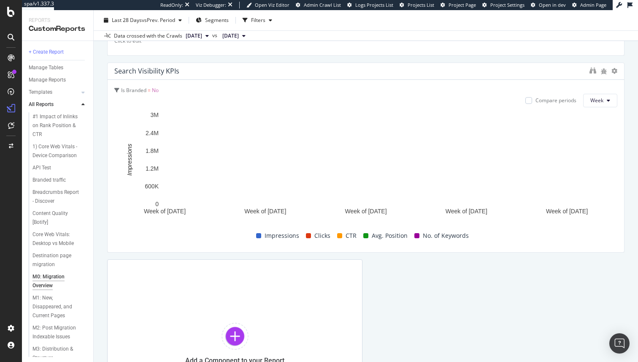
scroll to position [2171, 0]
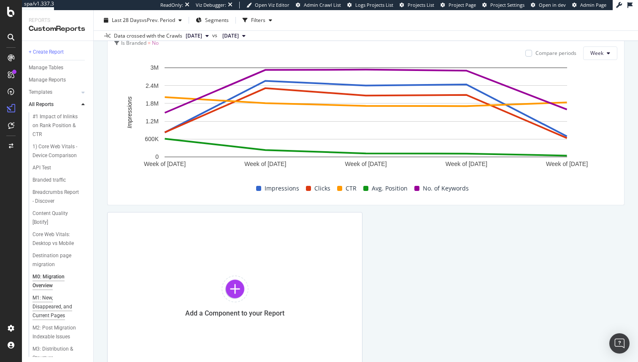
click at [49, 298] on div "M1: New, Disappeared, and Current Pages" at bounding box center [57, 306] width 50 height 27
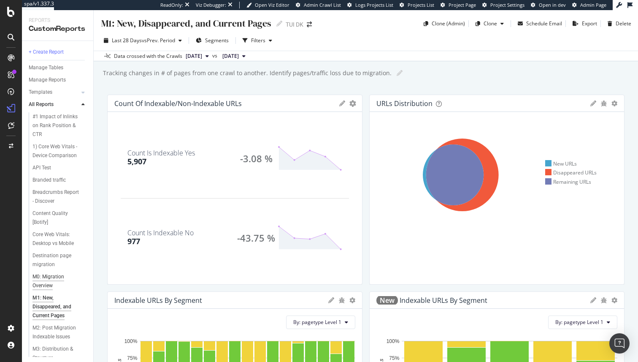
click at [42, 275] on div "M0: Migration Overview" at bounding box center [55, 281] width 47 height 18
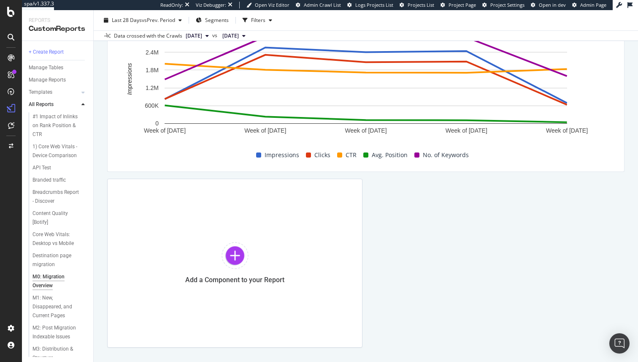
scroll to position [2220, 0]
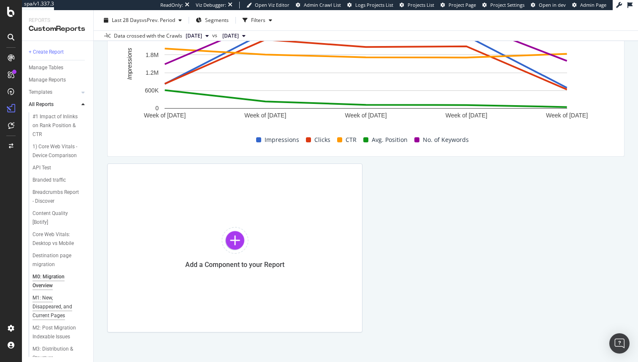
click at [52, 306] on div "M1: New, Disappeared, and Current Pages" at bounding box center [57, 306] width 50 height 27
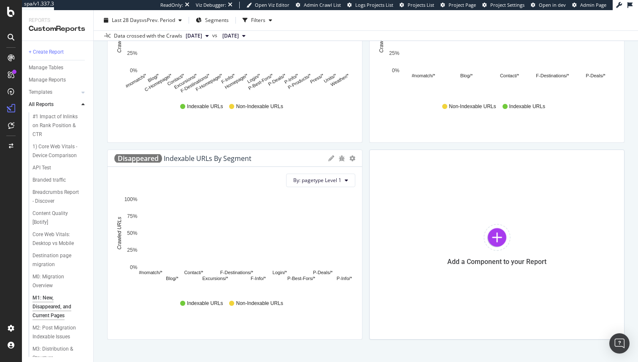
scroll to position [359, 0]
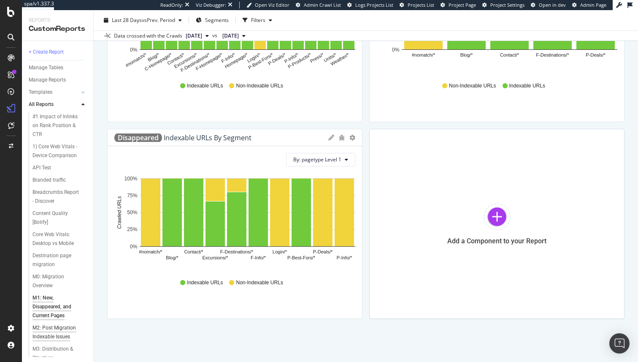
click at [46, 330] on div "M2: Post Migration Indexable Issues" at bounding box center [57, 332] width 50 height 18
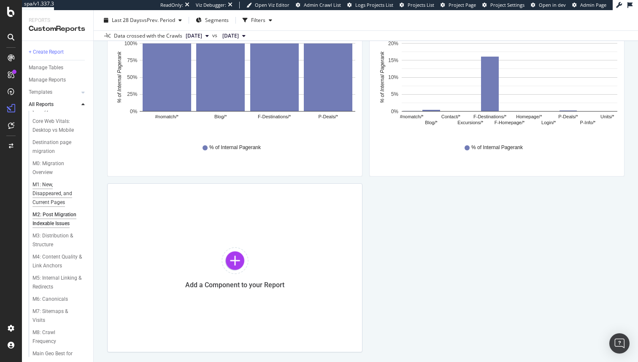
scroll to position [116, 0]
click at [46, 234] on div "M3: Distribution & Structure" at bounding box center [56, 237] width 49 height 18
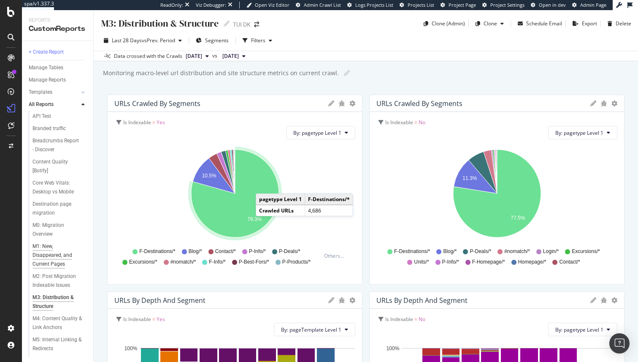
scroll to position [86, 0]
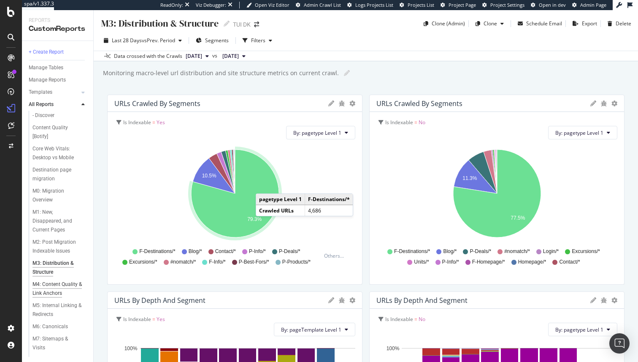
click at [47, 288] on div "M4: Content Quality & Link Anchors" at bounding box center [57, 289] width 50 height 18
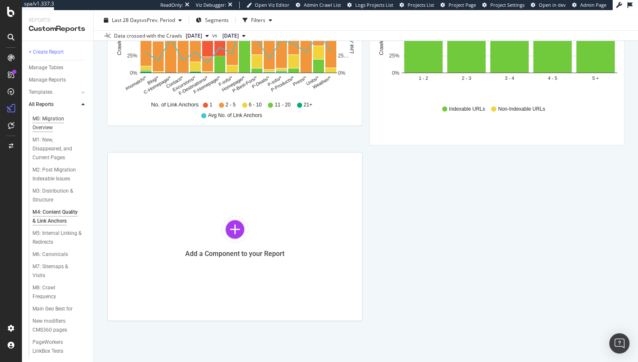
scroll to position [200, 0]
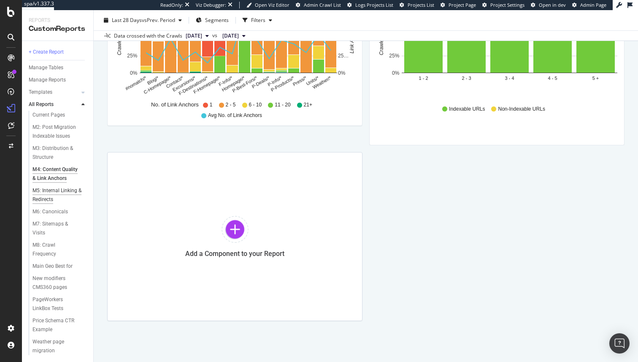
click at [43, 192] on div "M5: Internal Linking & Redirects" at bounding box center [56, 195] width 49 height 18
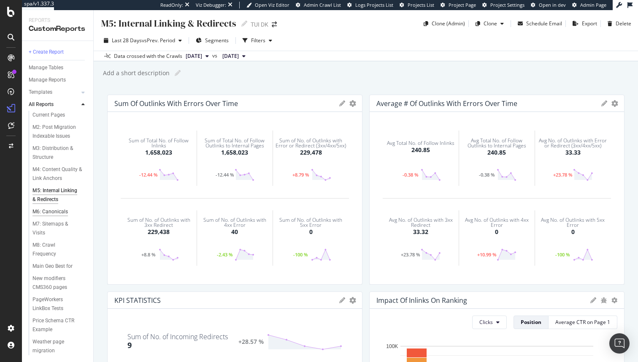
click at [55, 214] on div "M6: Canonicals" at bounding box center [49, 211] width 35 height 9
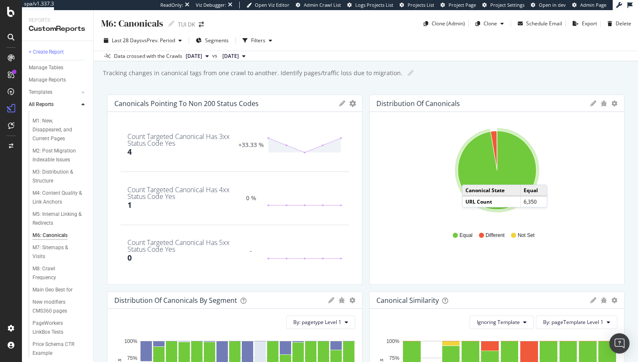
scroll to position [200, 0]
click at [44, 232] on div "M7: Sitemaps & Visits" at bounding box center [55, 228] width 47 height 18
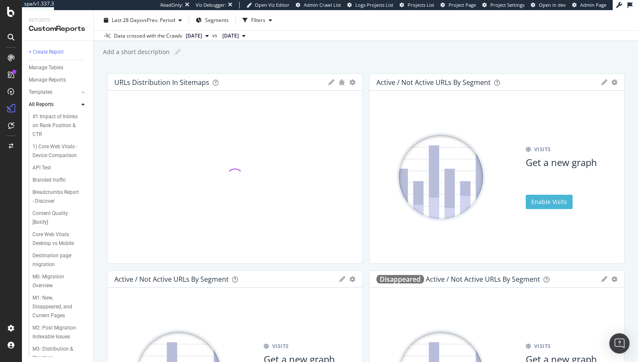
scroll to position [24, 0]
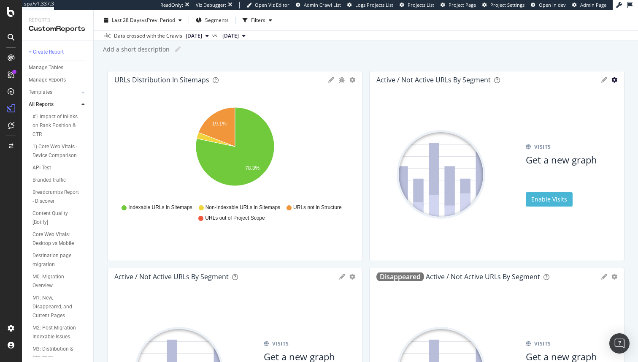
click at [615, 78] on icon "gear" at bounding box center [614, 80] width 6 height 6
click at [601, 91] on span "Delete" at bounding box center [590, 95] width 68 height 11
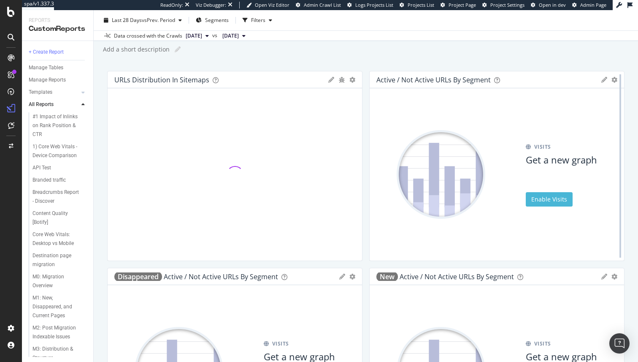
click at [616, 77] on div at bounding box center [620, 166] width 8 height 190
click at [614, 78] on icon "gear" at bounding box center [614, 80] width 6 height 6
click at [589, 98] on span "Delete" at bounding box center [590, 95] width 68 height 11
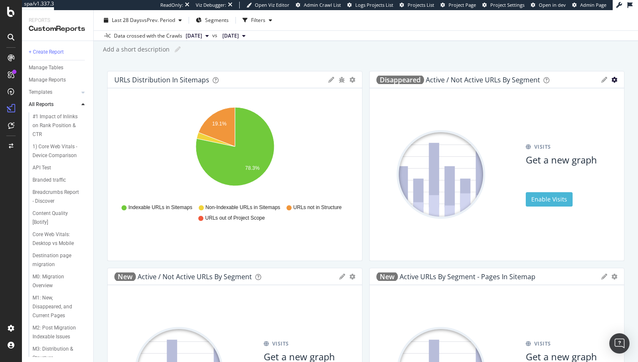
click at [612, 81] on icon "gear" at bounding box center [614, 80] width 6 height 6
click at [584, 94] on span "Delete" at bounding box center [590, 95] width 68 height 11
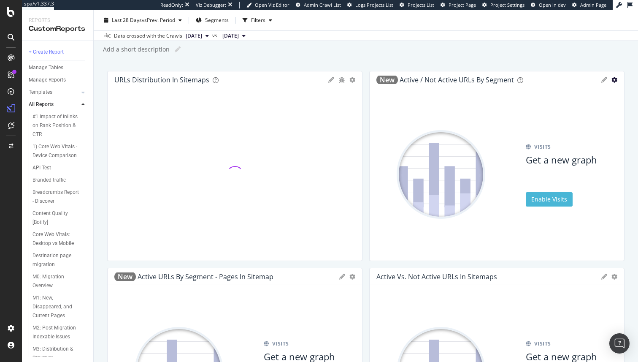
click at [613, 78] on icon "gear" at bounding box center [614, 80] width 6 height 6
click at [581, 94] on span "Delete" at bounding box center [590, 95] width 68 height 11
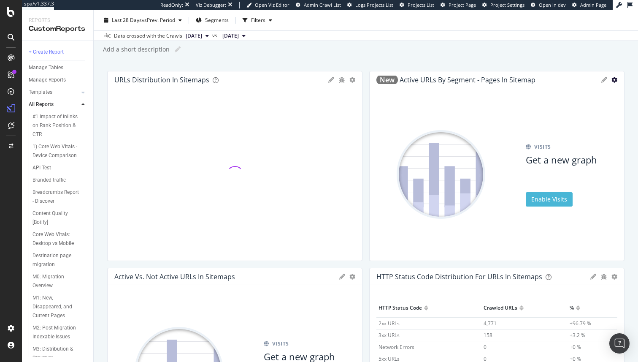
click at [613, 79] on icon "gear" at bounding box center [614, 80] width 6 height 6
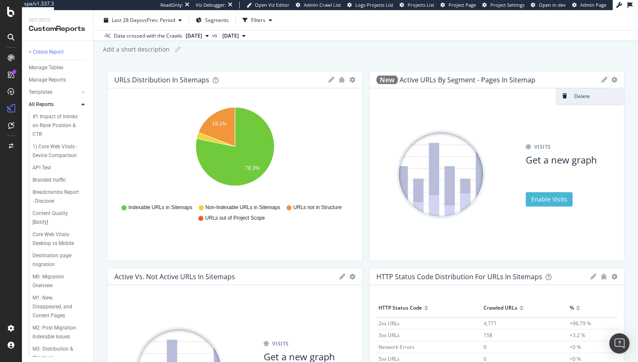
click at [580, 96] on span "Delete" at bounding box center [590, 95] width 68 height 11
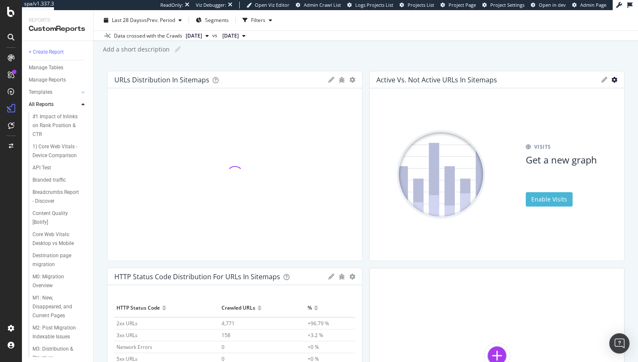
click at [614, 77] on icon "gear" at bounding box center [614, 80] width 6 height 6
click at [595, 90] on span "Delete" at bounding box center [590, 95] width 68 height 11
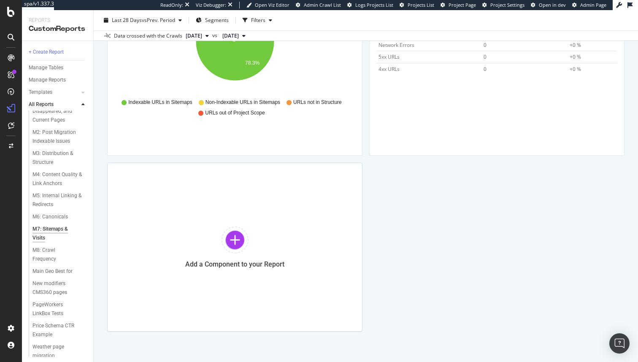
scroll to position [200, 0]
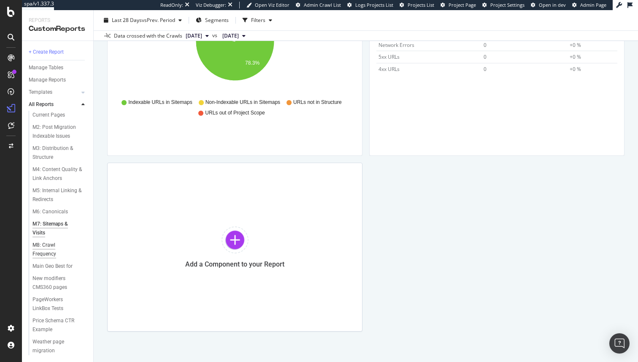
click at [44, 245] on div "M8: Crawl Frequency" at bounding box center [55, 250] width 46 height 18
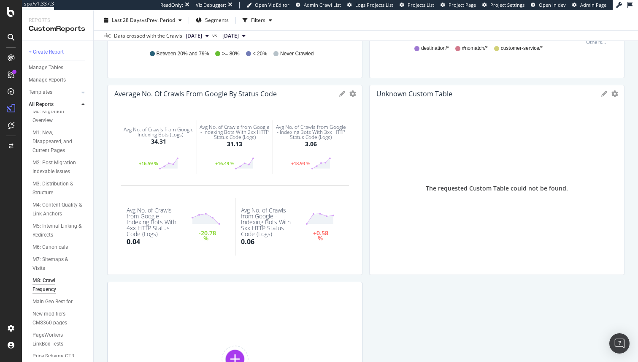
scroll to position [552, 0]
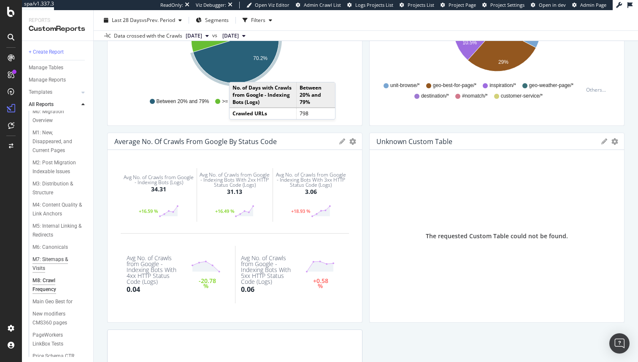
click at [40, 256] on div "M7: Sitemaps & Visits" at bounding box center [55, 264] width 47 height 18
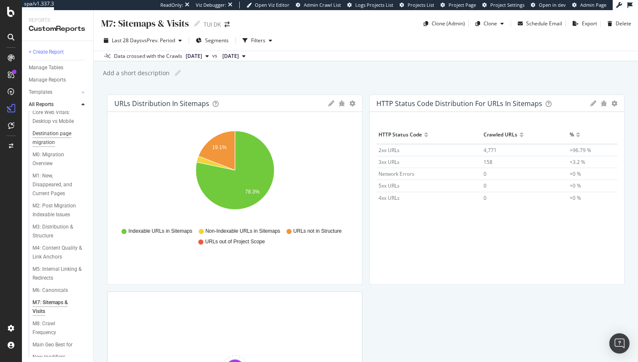
scroll to position [123, 0]
click at [50, 291] on div "M6: Canonicals" at bounding box center [49, 289] width 35 height 9
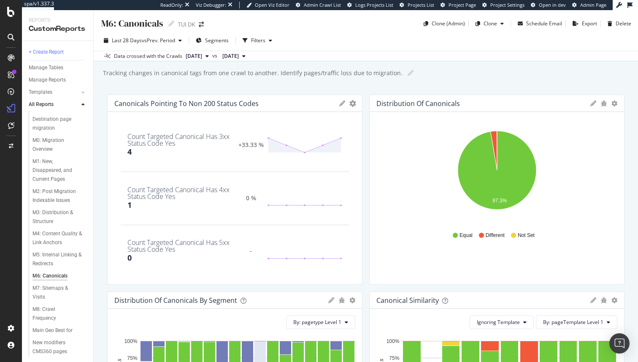
scroll to position [162, 0]
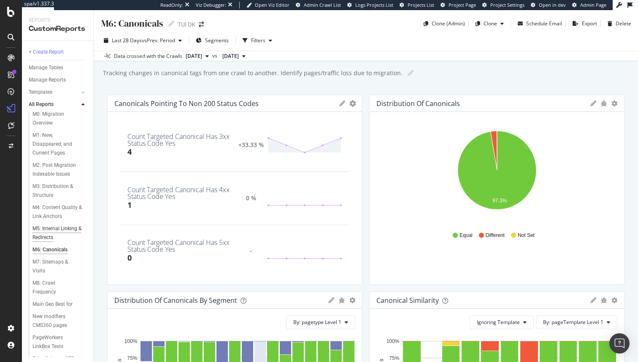
click at [50, 229] on div "M5: Internal Linking & Redirects" at bounding box center [56, 233] width 49 height 18
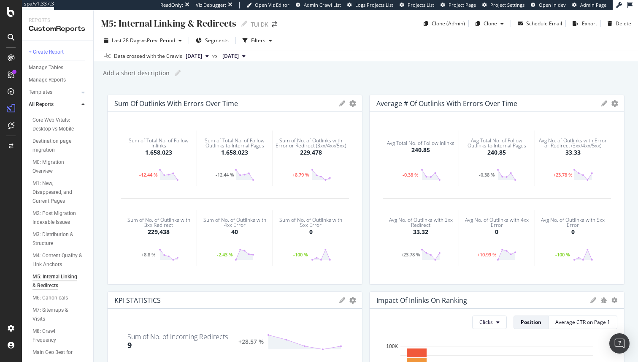
scroll to position [138, 0]
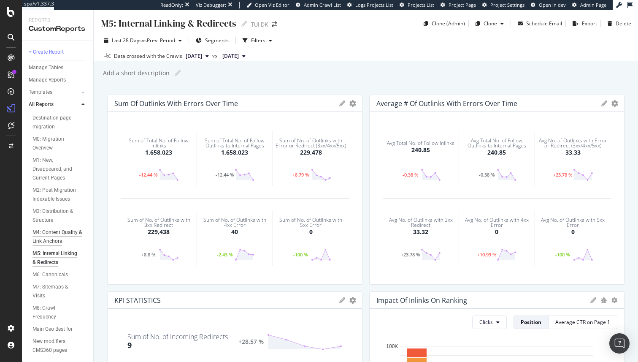
click at [52, 235] on div "M4: Content Quality & Link Anchors" at bounding box center [57, 237] width 50 height 18
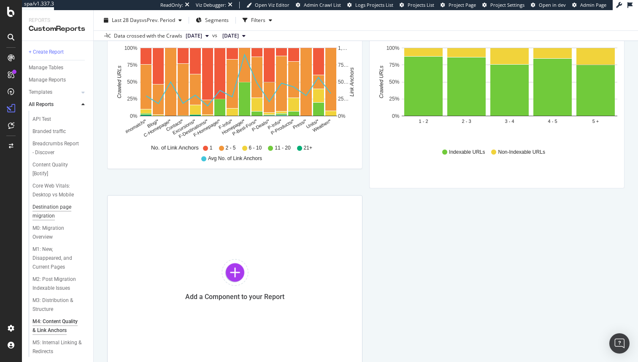
scroll to position [78, 0]
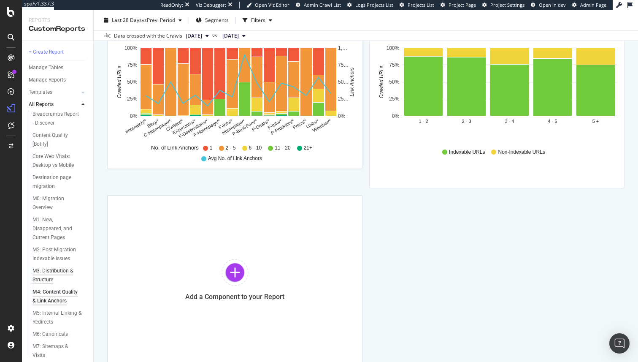
click at [49, 272] on div "M3: Distribution & Structure" at bounding box center [56, 275] width 49 height 18
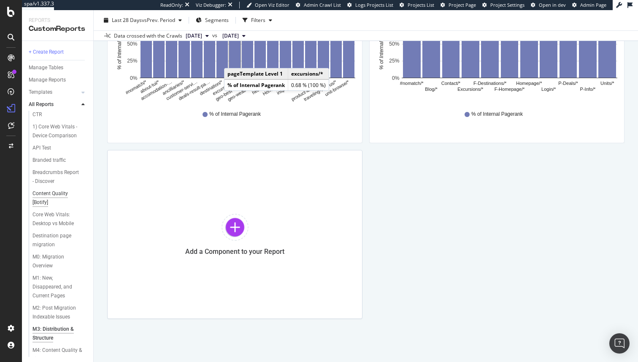
scroll to position [24, 0]
click at [56, 310] on div "M2: Post Migration Indexable Issues" at bounding box center [57, 308] width 50 height 18
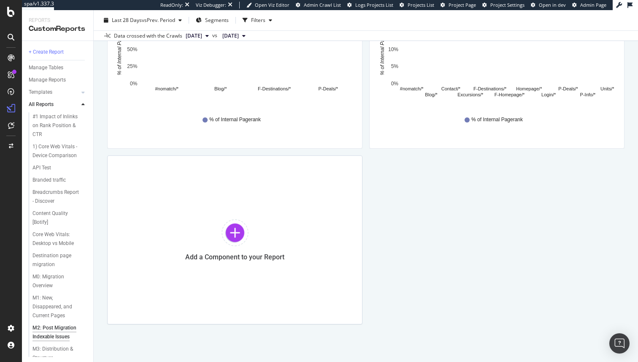
scroll to position [535, 0]
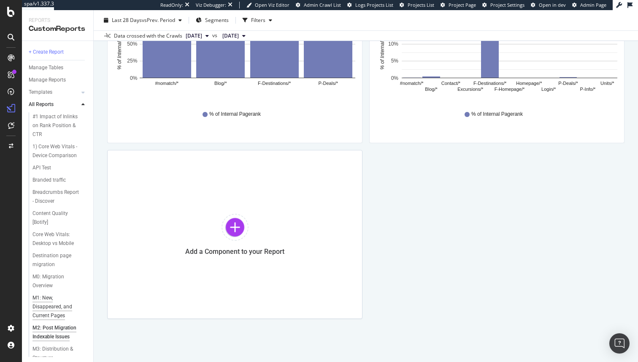
click at [50, 305] on div "M1: New, Disappeared, and Current Pages" at bounding box center [57, 306] width 50 height 27
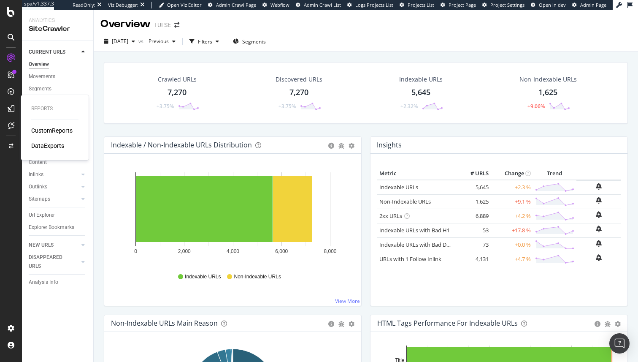
click at [38, 129] on div "CustomReports" at bounding box center [51, 130] width 41 height 8
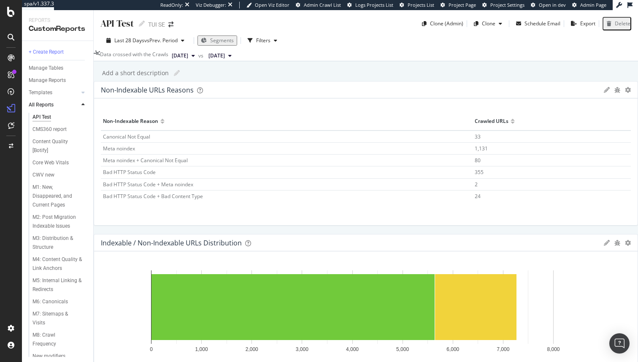
click at [103, 163] on div "API Test API Test TUI SE Clone (Admin) Clone Schedule Email Export Delete Last …" at bounding box center [366, 186] width 544 height 352
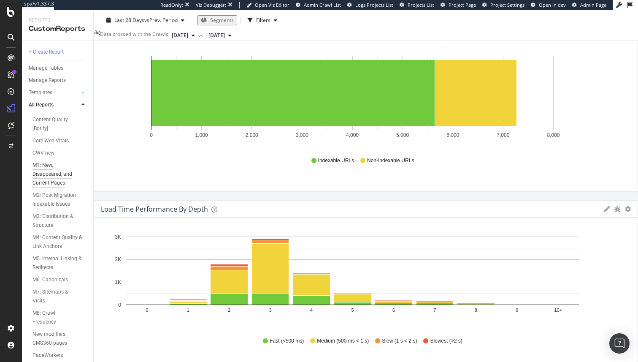
scroll to position [35, 0]
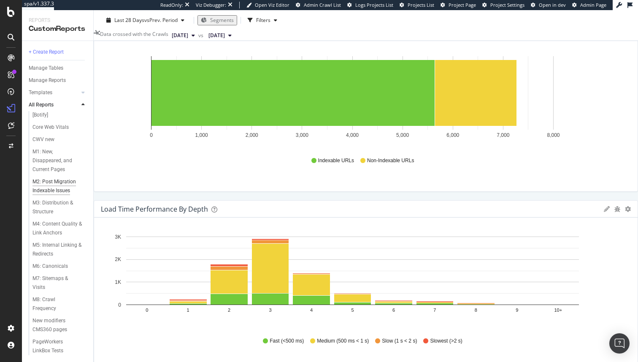
click at [62, 185] on div "M2: Post Migration Indexable Issues" at bounding box center [57, 186] width 50 height 18
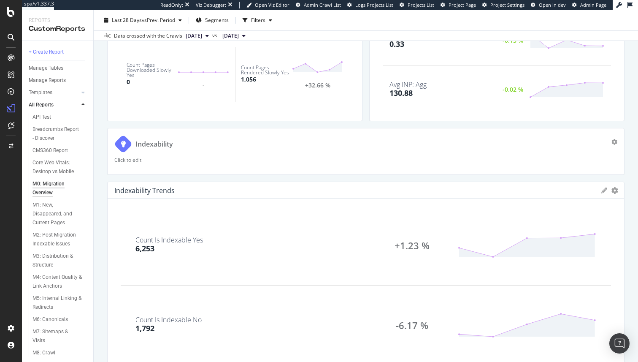
scroll to position [215, 0]
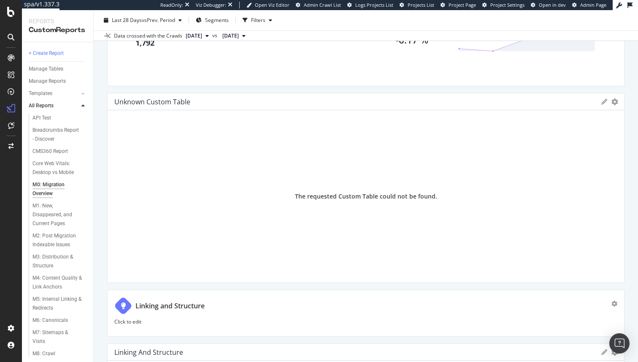
scroll to position [494, 0]
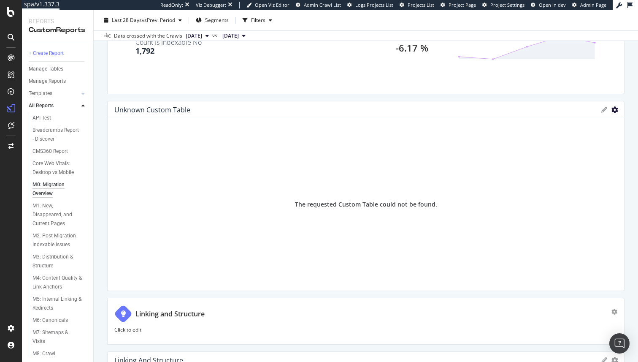
click at [614, 108] on icon "gear" at bounding box center [614, 109] width 7 height 7
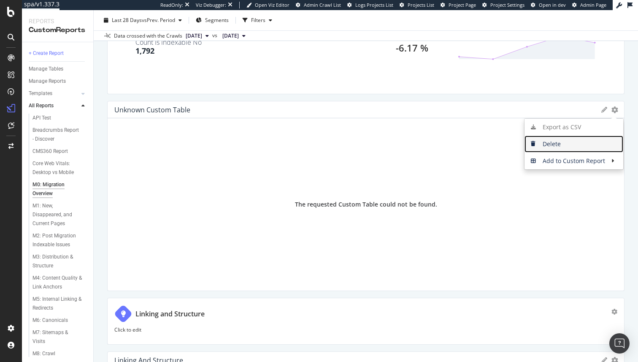
click at [571, 148] on span "Delete" at bounding box center [574, 144] width 99 height 13
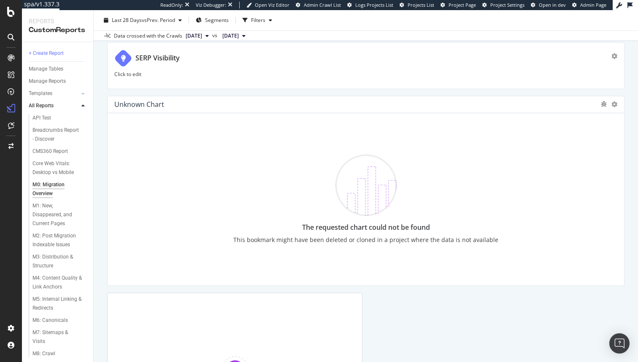
scroll to position [1368, 0]
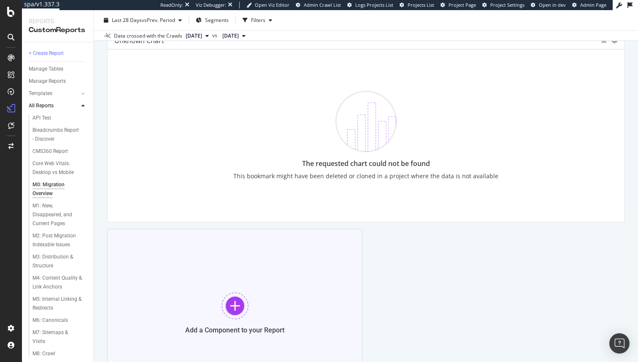
click at [230, 322] on div "Add a Component to your Report" at bounding box center [234, 313] width 255 height 169
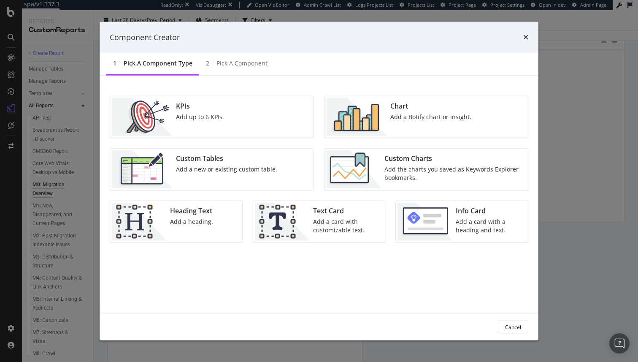
click at [391, 152] on div "Custom Charts Add the charts you saved as Keywords Explorer bookmarks." at bounding box center [453, 169] width 145 height 38
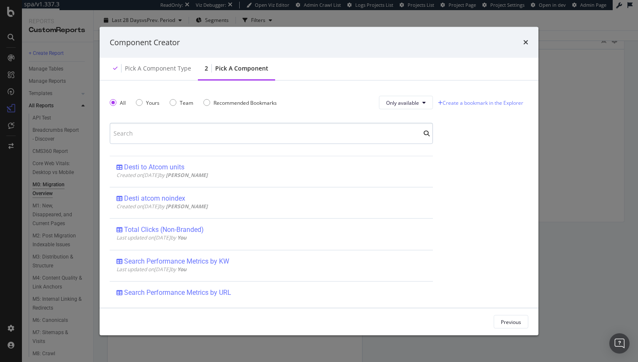
type input "f"
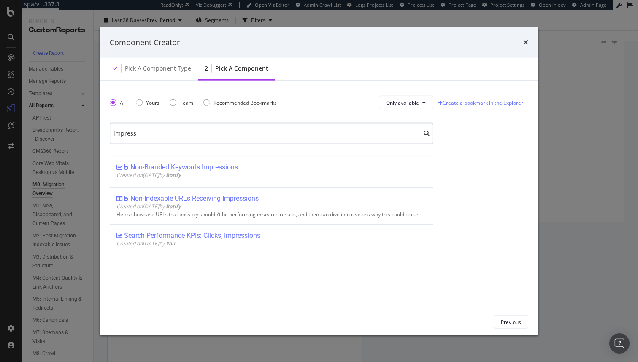
click at [239, 135] on input "impress" at bounding box center [271, 133] width 323 height 21
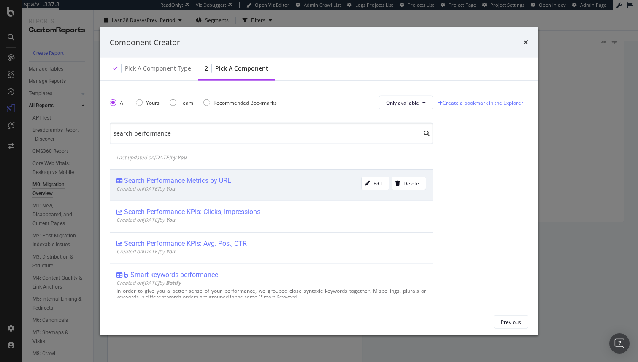
scroll to position [21, 0]
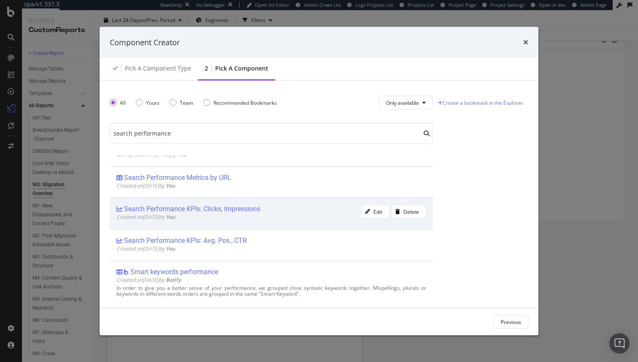
type input "search performance"
click at [291, 211] on div "Search Performance KPIs: Clicks, Impressions" at bounding box center [238, 209] width 245 height 8
click at [492, 317] on div "Add Component" at bounding box center [503, 321] width 38 height 13
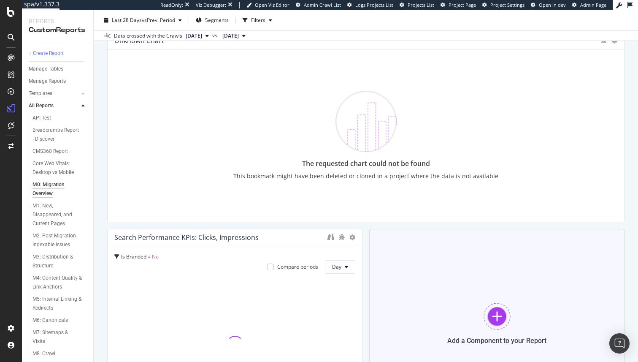
click at [488, 309] on div at bounding box center [497, 316] width 27 height 27
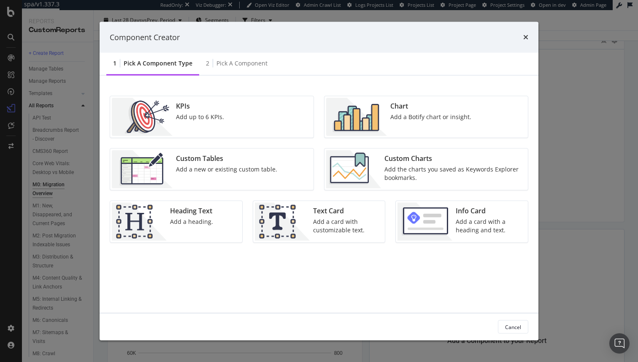
click at [413, 154] on div "Custom Charts" at bounding box center [453, 159] width 138 height 10
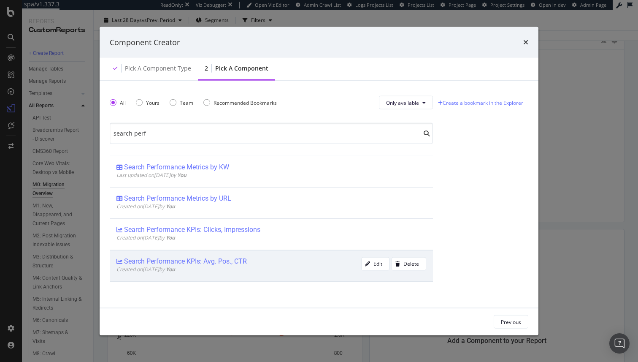
type input "search perf"
click at [194, 261] on div "Search Performance KPIs: Avg. Pos., CTR" at bounding box center [185, 261] width 123 height 8
click at [501, 324] on div "Add Component" at bounding box center [503, 321] width 38 height 7
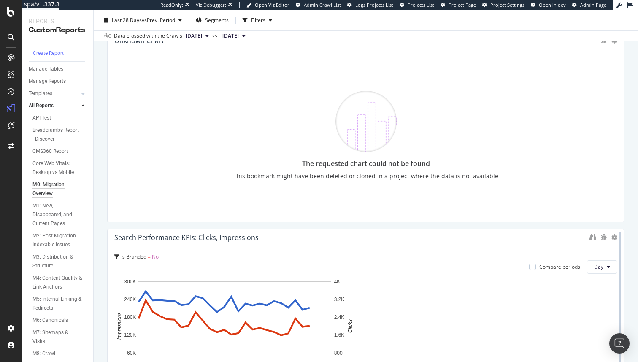
drag, startPoint x: 360, startPoint y: 238, endPoint x: 616, endPoint y: 233, distance: 255.8
click at [616, 233] on div at bounding box center [620, 324] width 8 height 190
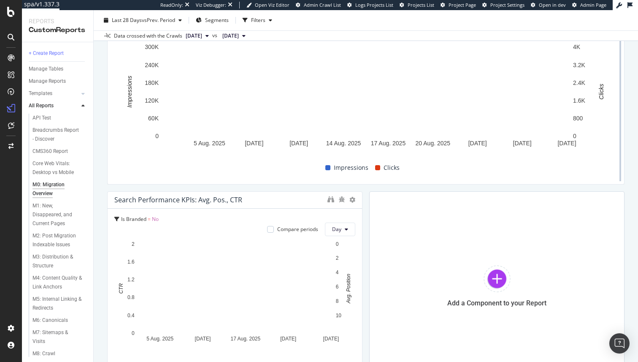
scroll to position [1610, 0]
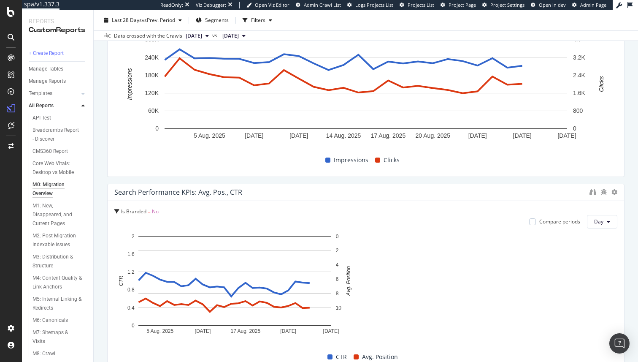
drag, startPoint x: 360, startPoint y: 196, endPoint x: 609, endPoint y: 190, distance: 249.5
click at [610, 190] on div "Search Performance KPIs: Avg. Pos., CTR Is Branded = No Compare periods Day 5 A…" at bounding box center [365, 279] width 517 height 190
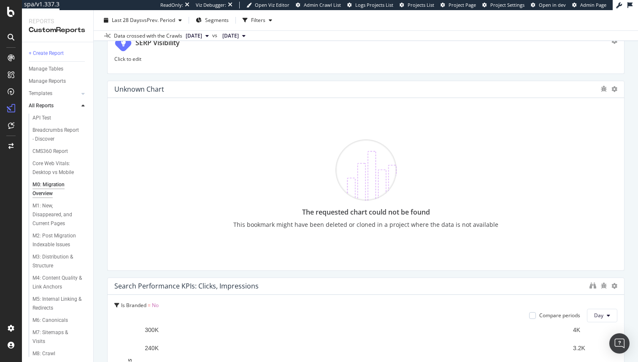
scroll to position [1277, 0]
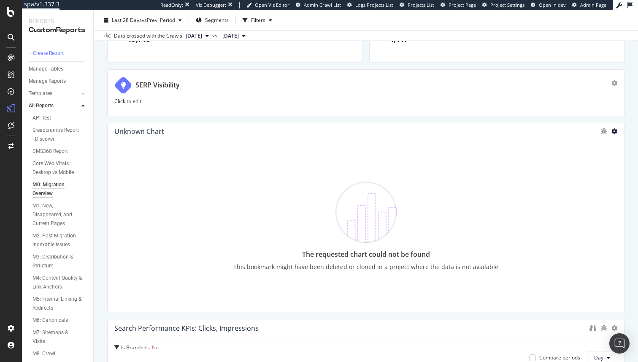
click at [614, 132] on icon at bounding box center [614, 131] width 6 height 6
click at [585, 135] on span at bounding box center [580, 132] width 10 height 10
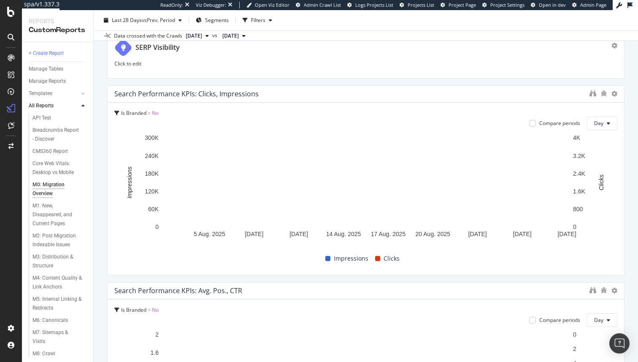
scroll to position [1307, 0]
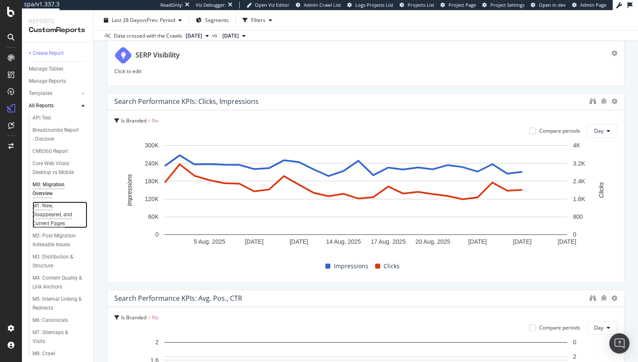
click at [46, 206] on div "M1: New, Disappeared, and Current Pages" at bounding box center [57, 214] width 50 height 27
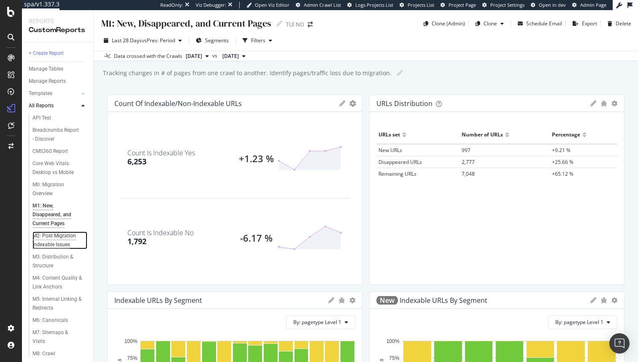
click at [43, 244] on div "M2: Post Migration Indexable Issues" at bounding box center [57, 240] width 50 height 18
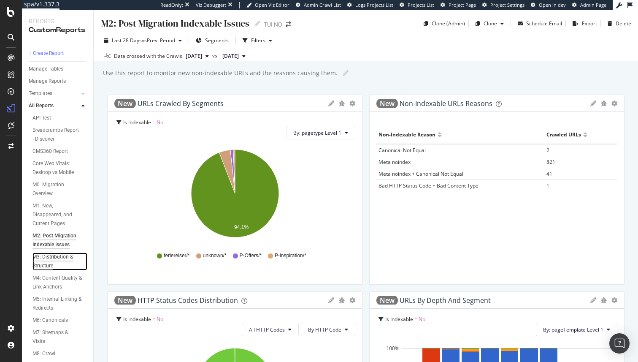
click at [55, 255] on div "M3: Distribution & Structure" at bounding box center [56, 261] width 49 height 18
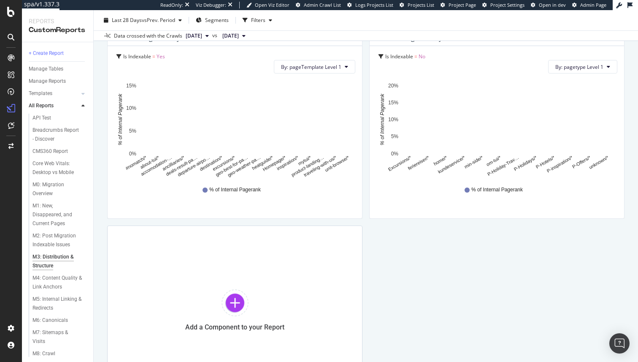
scroll to position [535, 0]
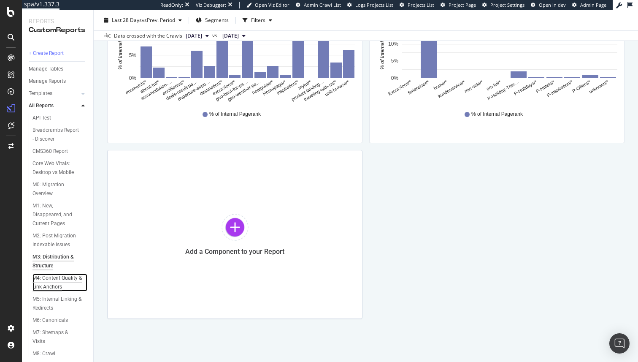
click at [50, 280] on div "M4: Content Quality & Link Anchors" at bounding box center [57, 282] width 50 height 18
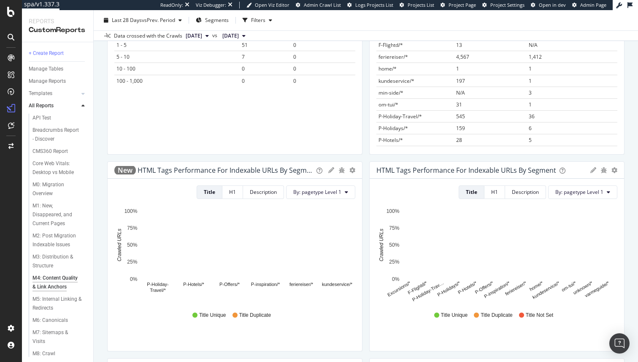
scroll to position [327, 0]
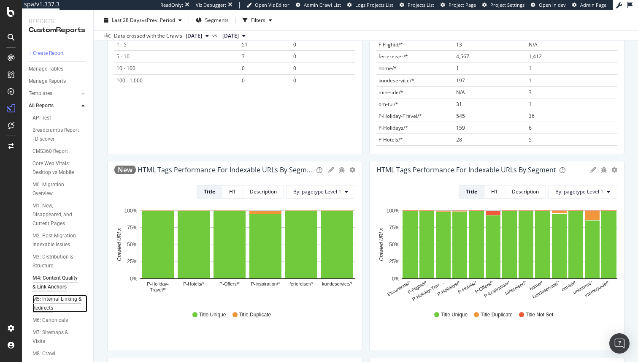
click at [46, 301] on div "M5: Internal Linking & Redirects" at bounding box center [56, 304] width 49 height 18
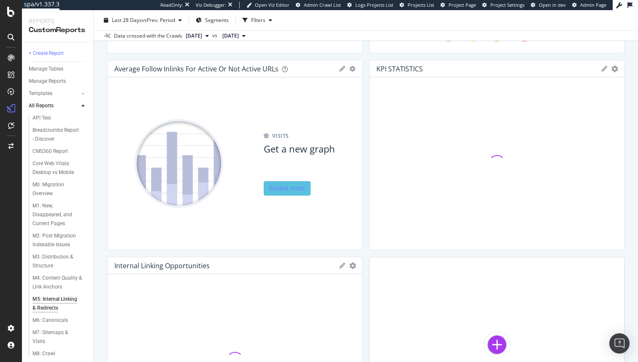
scroll to position [430, 0]
click at [353, 66] on icon "gear" at bounding box center [352, 67] width 6 height 6
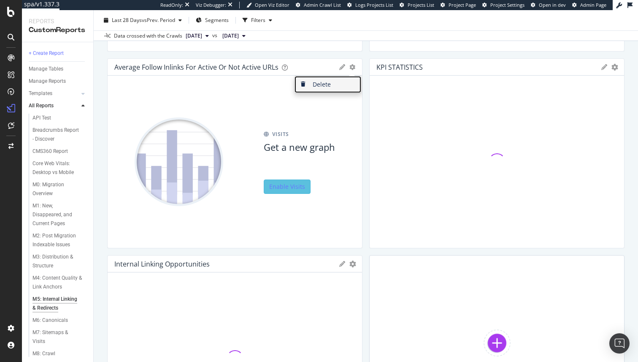
click at [333, 85] on span "Delete" at bounding box center [328, 84] width 67 height 13
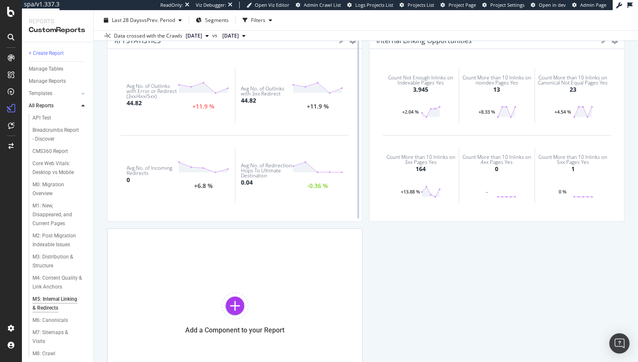
scroll to position [535, 0]
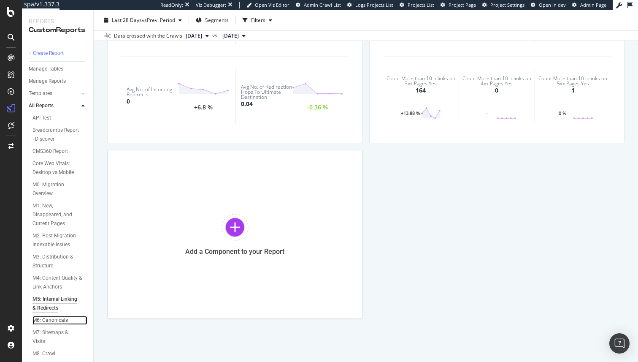
click at [54, 320] on div "M6: Canonicals" at bounding box center [49, 320] width 35 height 9
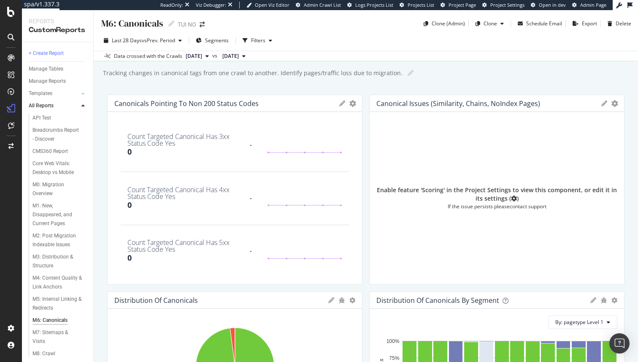
click at [616, 99] on div "Canonical Issues (Similarity, Chains, NoIndex Pages) KPIs Table Edit KPIs Apply…" at bounding box center [497, 103] width 254 height 17
click at [616, 107] on div at bounding box center [620, 190] width 8 height 190
click at [356, 104] on icon "gear" at bounding box center [352, 103] width 7 height 7
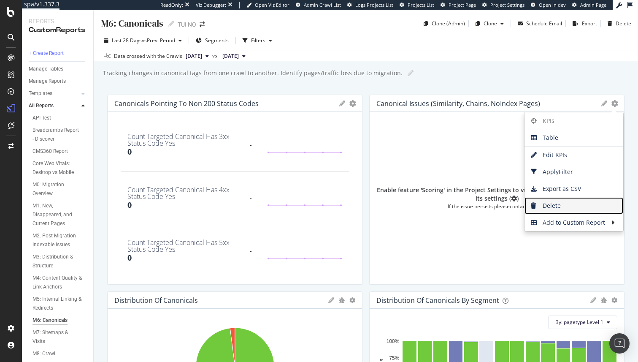
click at [560, 199] on span "Delete" at bounding box center [574, 205] width 99 height 13
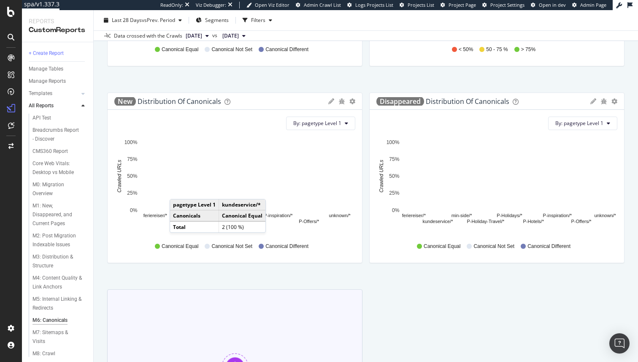
scroll to position [535, 0]
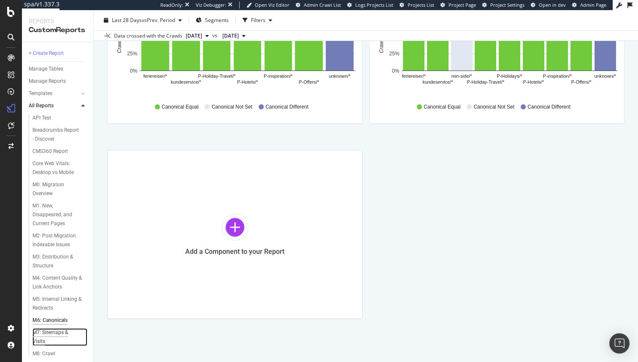
click at [47, 333] on div "M7: Sitemaps & Visits" at bounding box center [55, 337] width 47 height 18
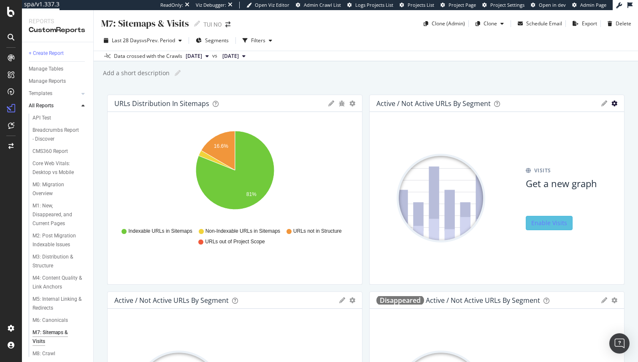
click at [613, 104] on icon "gear" at bounding box center [614, 103] width 6 height 6
click at [595, 123] on span "Delete" at bounding box center [590, 120] width 67 height 13
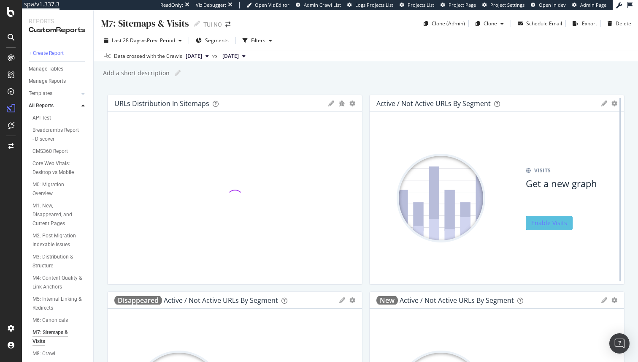
click at [616, 101] on div at bounding box center [620, 190] width 8 height 190
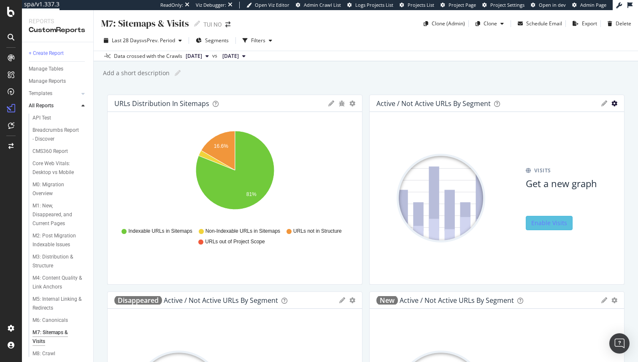
click at [614, 101] on icon "gear" at bounding box center [614, 103] width 6 height 6
click at [598, 122] on span "Delete" at bounding box center [590, 120] width 67 height 13
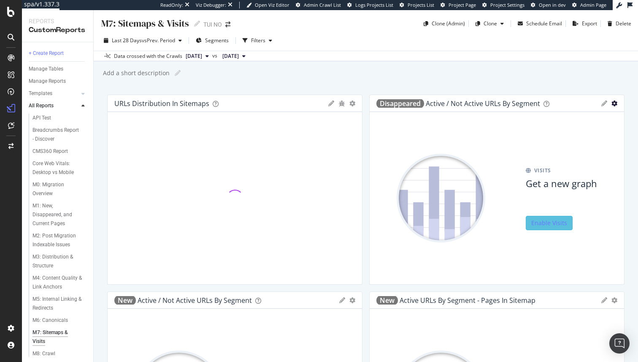
click at [614, 103] on icon "gear" at bounding box center [614, 103] width 6 height 6
click at [590, 118] on span "Delete" at bounding box center [590, 120] width 67 height 13
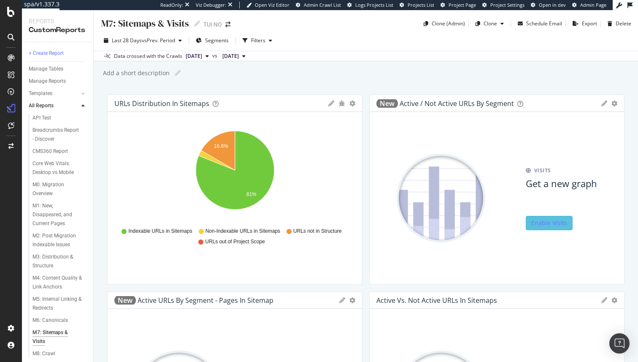
click at [614, 100] on div "new Active / Not Active URLs by Segment Delete" at bounding box center [497, 103] width 254 height 17
click at [614, 103] on icon "gear" at bounding box center [614, 103] width 6 height 6
click at [576, 116] on span "Delete" at bounding box center [590, 120] width 67 height 13
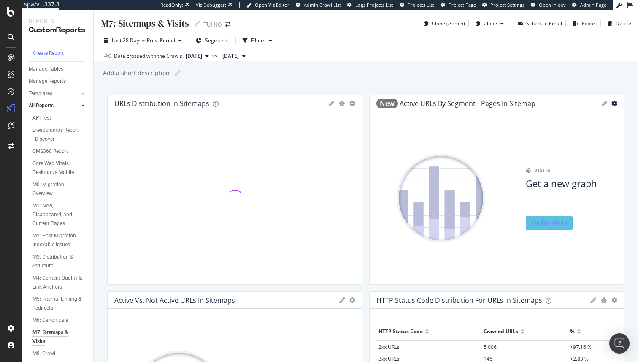
click at [614, 104] on icon "gear" at bounding box center [614, 103] width 6 height 6
click at [582, 120] on span "Delete" at bounding box center [590, 120] width 67 height 13
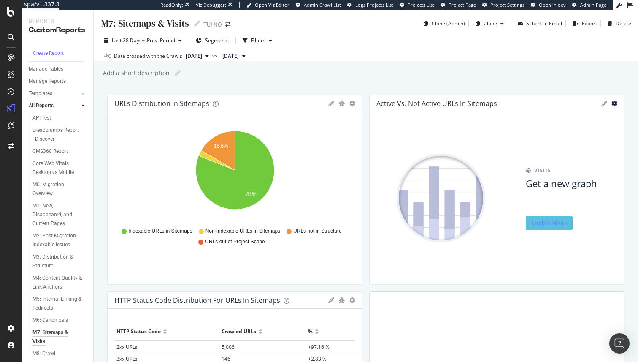
click at [614, 104] on icon "gear" at bounding box center [614, 103] width 6 height 6
click at [594, 120] on span "Delete" at bounding box center [590, 120] width 67 height 13
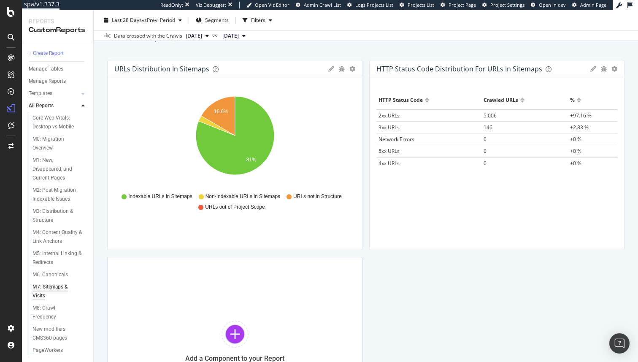
scroll to position [66, 0]
click at [42, 285] on div "M8: Crawl Frequency" at bounding box center [55, 292] width 46 height 18
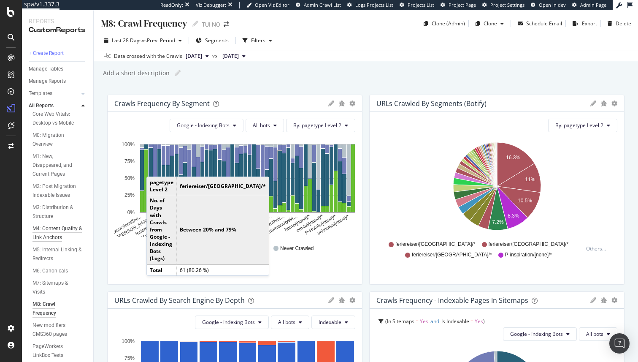
scroll to position [50, 0]
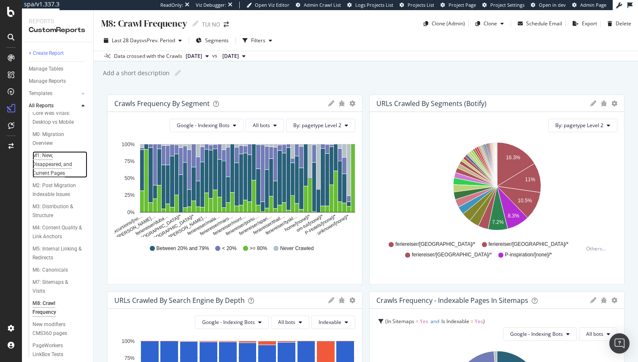
click at [55, 165] on div "M1: New, Disappeared, and Current Pages" at bounding box center [57, 164] width 50 height 27
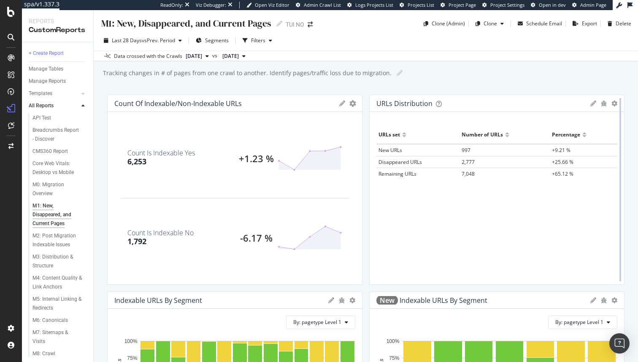
click at [617, 104] on div at bounding box center [620, 190] width 8 height 190
click at [614, 104] on icon "gear" at bounding box center [614, 103] width 6 height 6
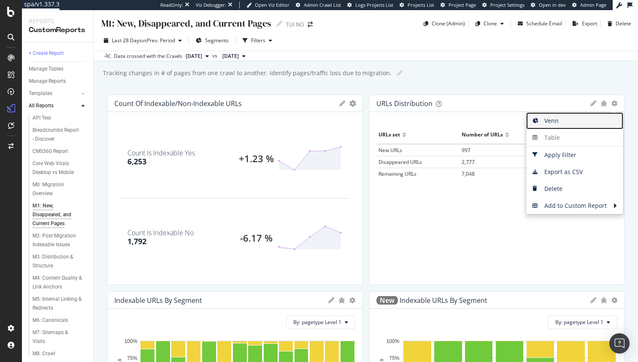
click at [548, 116] on span "Venn" at bounding box center [574, 120] width 97 height 13
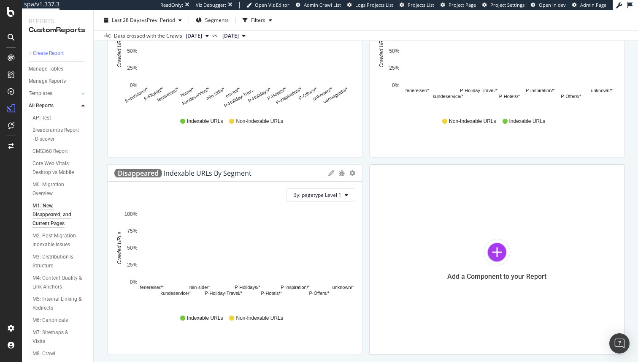
scroll to position [359, 0]
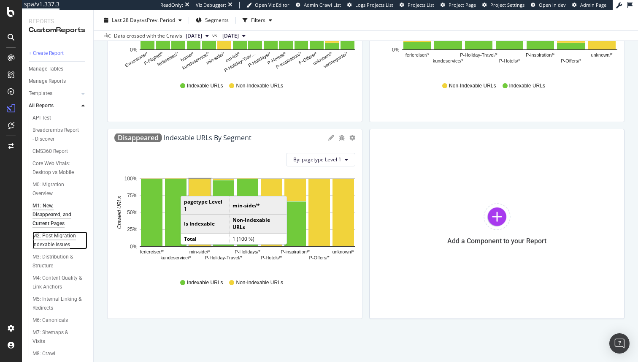
click at [55, 241] on div "M2: Post Migration Indexable Issues" at bounding box center [57, 240] width 50 height 18
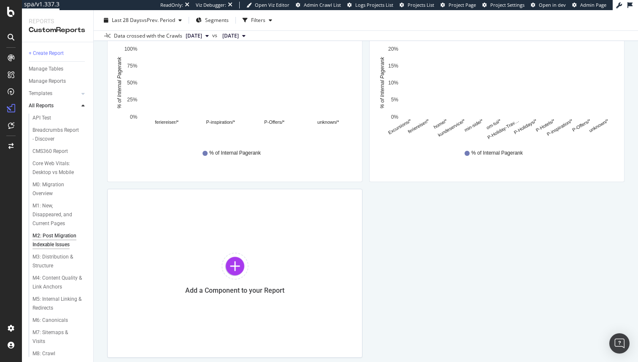
scroll to position [535, 0]
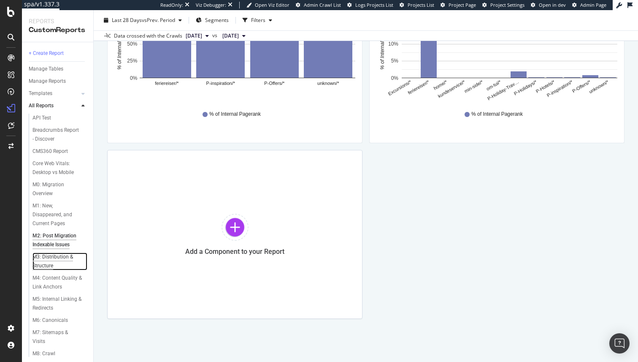
click at [48, 265] on div "M3: Distribution & Structure" at bounding box center [56, 261] width 49 height 18
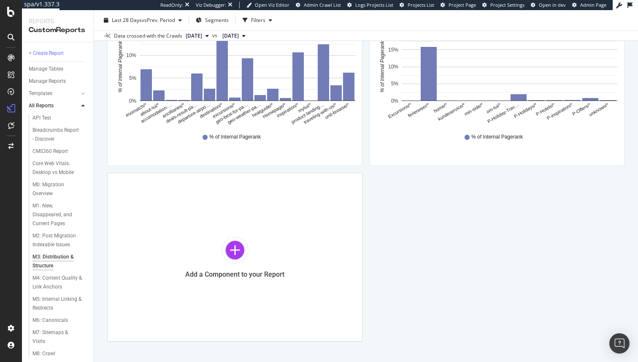
scroll to position [535, 0]
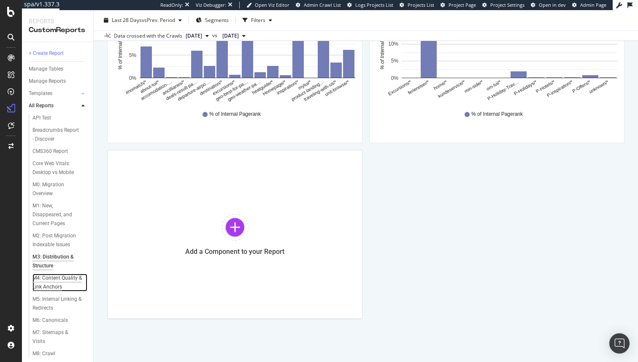
click at [55, 283] on div "M4: Content Quality & Link Anchors" at bounding box center [57, 282] width 50 height 18
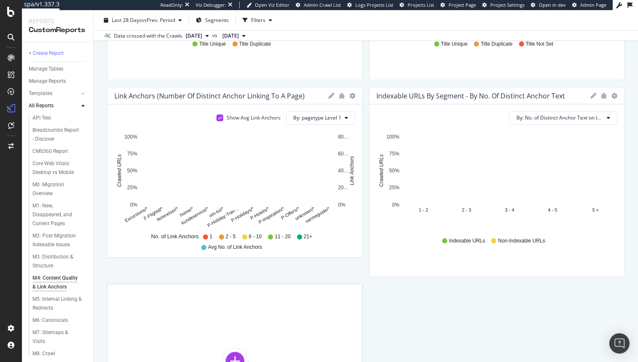
scroll to position [616, 0]
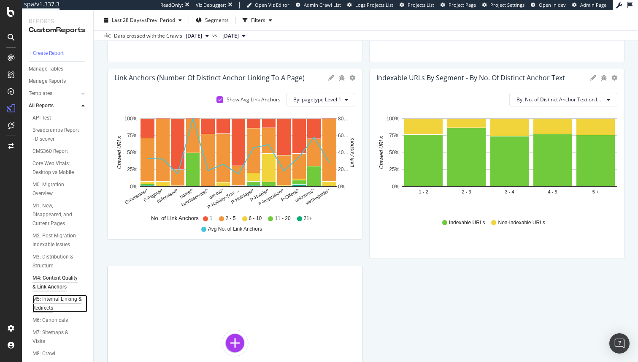
click at [40, 307] on div "M5: Internal Linking & Redirects" at bounding box center [56, 304] width 49 height 18
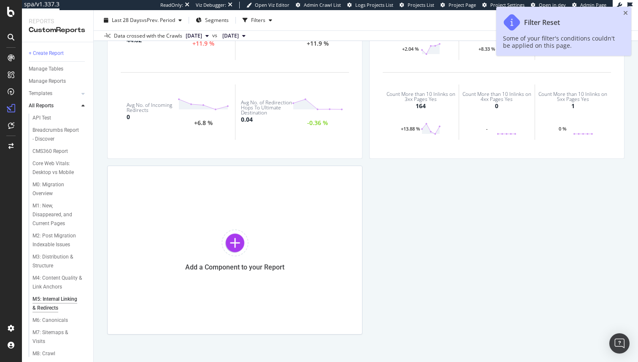
scroll to position [535, 0]
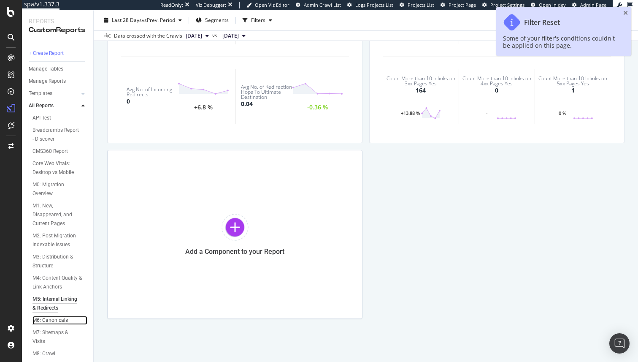
click at [52, 317] on div "M6: Canonicals" at bounding box center [49, 320] width 35 height 9
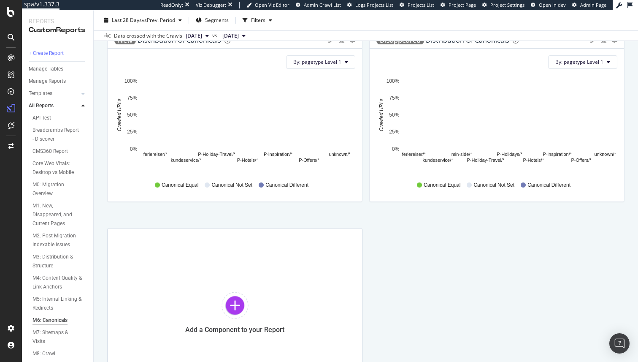
scroll to position [457, 0]
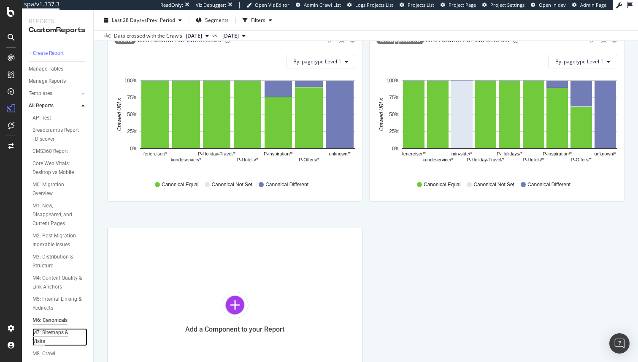
click at [69, 332] on div "M7: Sitemaps & Visits" at bounding box center [55, 337] width 47 height 18
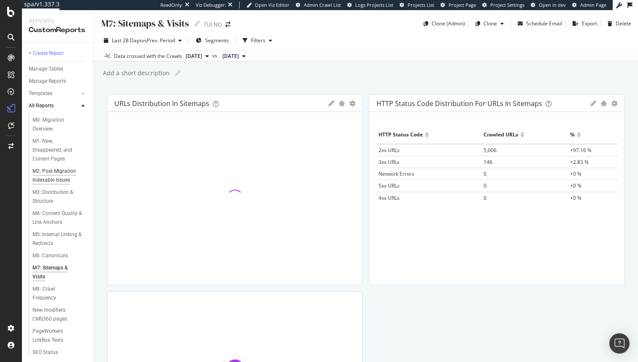
scroll to position [66, 0]
click at [39, 285] on div "M8: Crawl Frequency" at bounding box center [55, 292] width 46 height 18
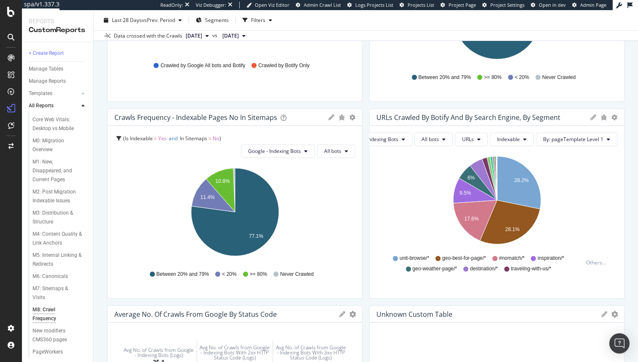
scroll to position [540, 0]
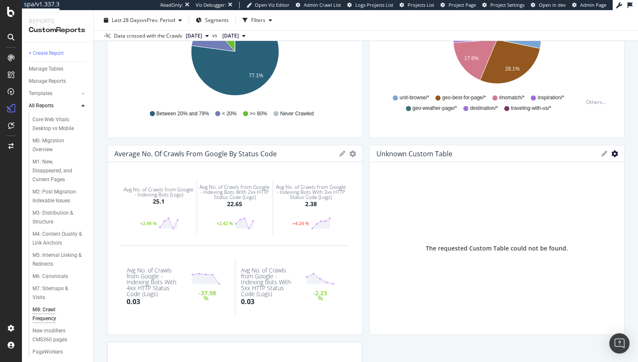
click at [614, 152] on icon "gear" at bounding box center [614, 153] width 7 height 7
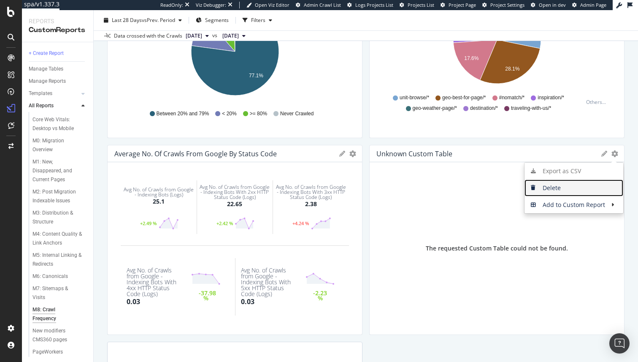
click at [576, 190] on span "Delete" at bounding box center [574, 187] width 99 height 13
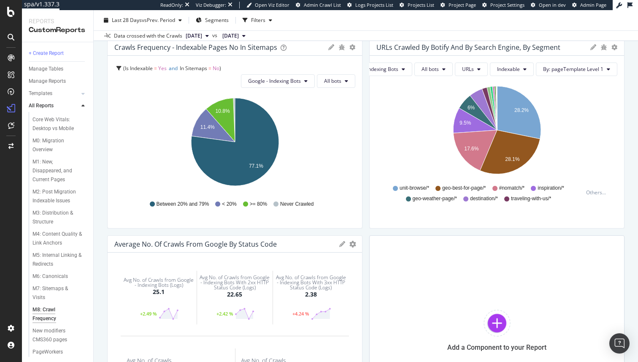
scroll to position [556, 0]
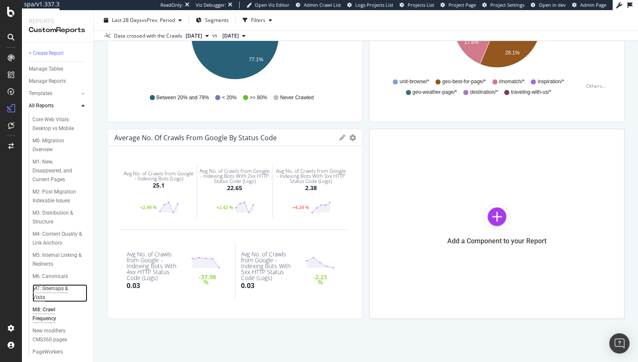
click at [51, 288] on div "M7: Sitemaps & Visits" at bounding box center [55, 293] width 47 height 18
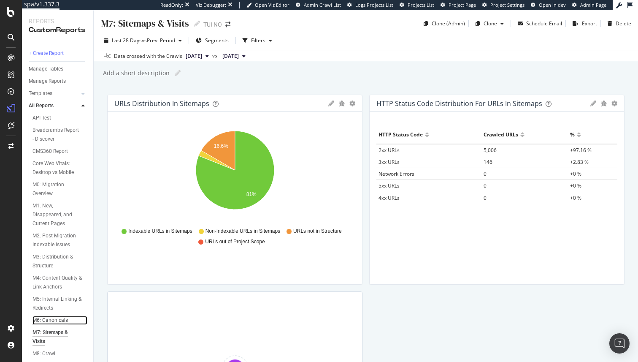
click at [47, 317] on div "M6: Canonicals" at bounding box center [49, 320] width 35 height 9
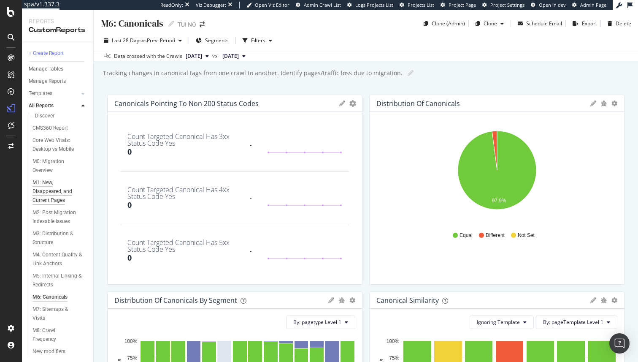
scroll to position [28, 0]
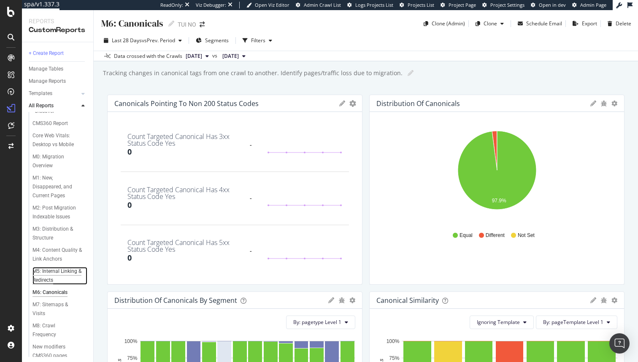
click at [39, 278] on div "M5: Internal Linking & Redirects" at bounding box center [56, 276] width 49 height 18
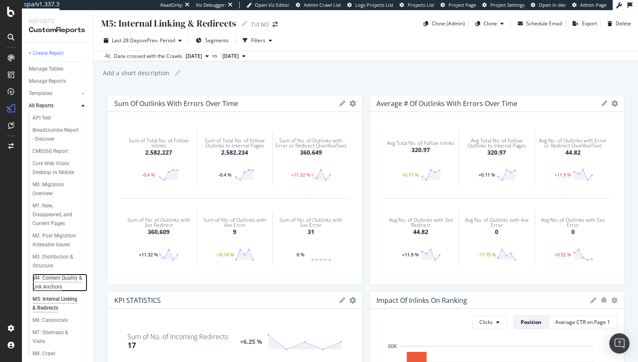
click at [51, 276] on div "M4: Content Quality & Link Anchors" at bounding box center [57, 282] width 50 height 18
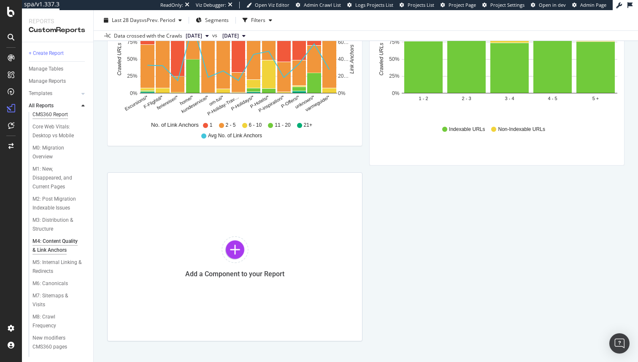
scroll to position [38, 0]
click at [42, 216] on div "M3: Distribution & Structure" at bounding box center [56, 224] width 49 height 18
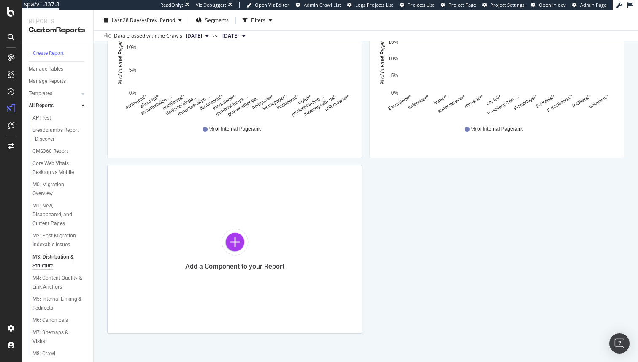
scroll to position [527, 0]
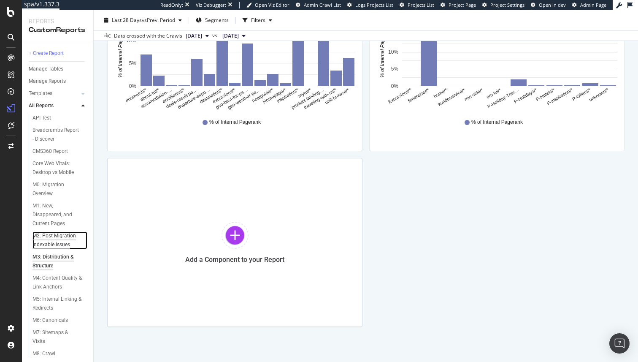
click at [45, 236] on div "M2: Post Migration Indexable Issues" at bounding box center [57, 240] width 50 height 18
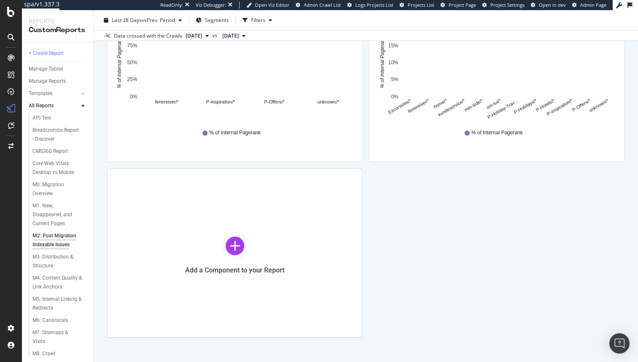
scroll to position [535, 0]
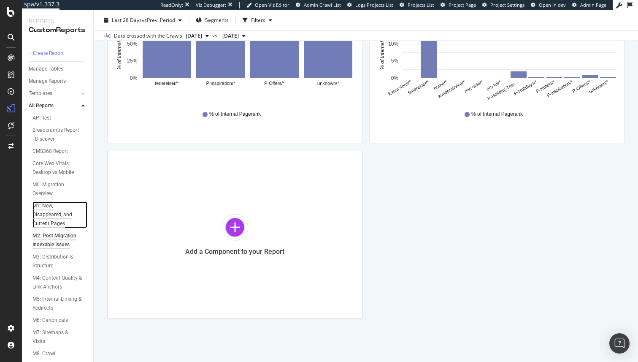
click at [49, 211] on div "M1: New, Disappeared, and Current Pages" at bounding box center [57, 214] width 50 height 27
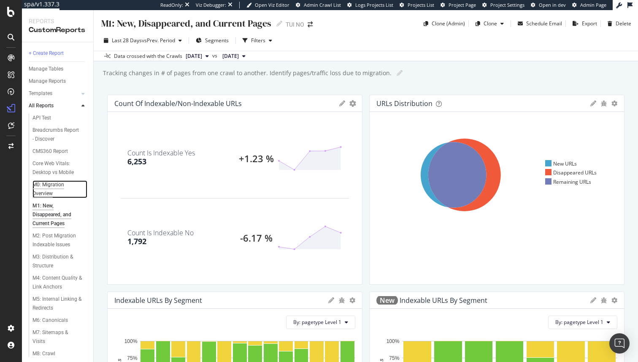
click at [51, 185] on div "M0: Migration Overview" at bounding box center [55, 189] width 47 height 18
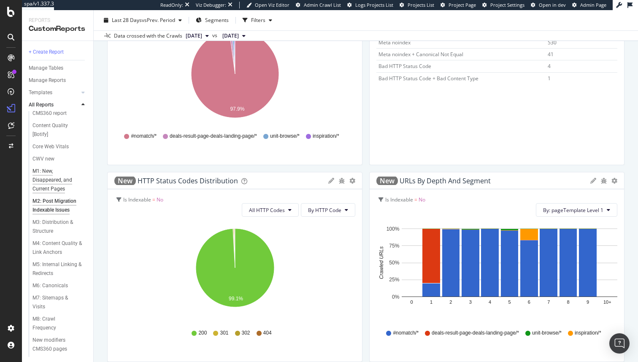
scroll to position [22, 0]
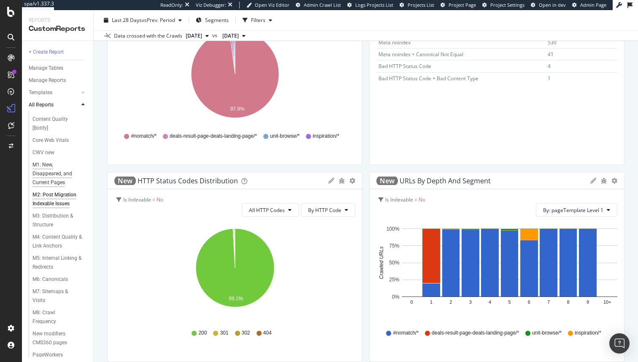
click at [44, 168] on div "M1: New, Disappeared, and Current Pages" at bounding box center [57, 173] width 50 height 27
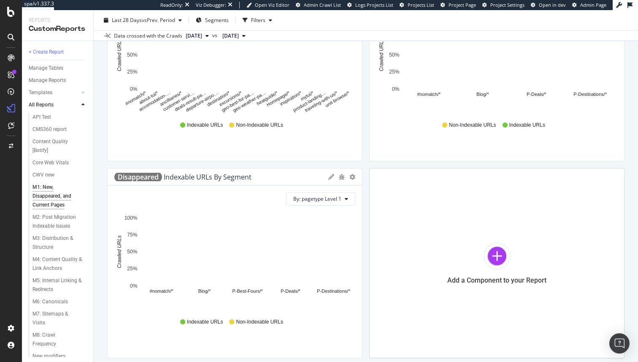
scroll to position [359, 0]
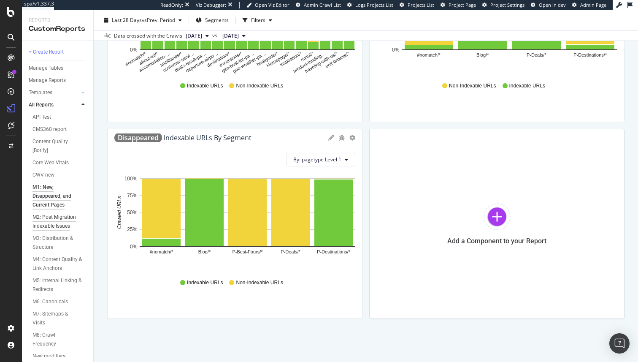
click at [59, 220] on div "M2: Post Migration Indexable Issues" at bounding box center [57, 222] width 50 height 18
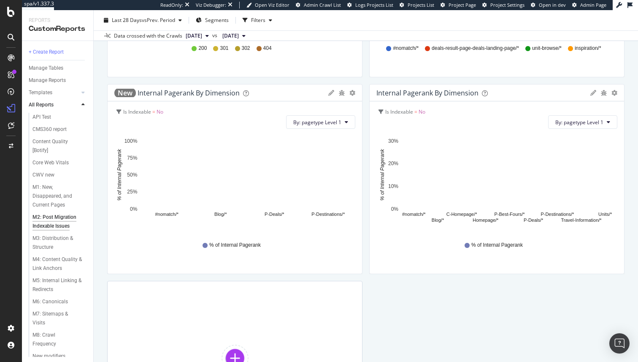
scroll to position [404, 0]
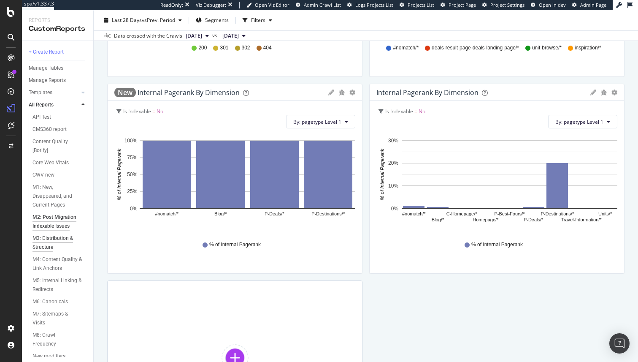
click at [59, 238] on div "M3: Distribution & Structure" at bounding box center [56, 243] width 49 height 18
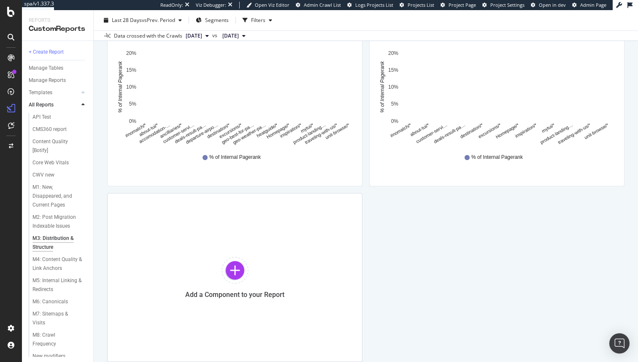
scroll to position [503, 0]
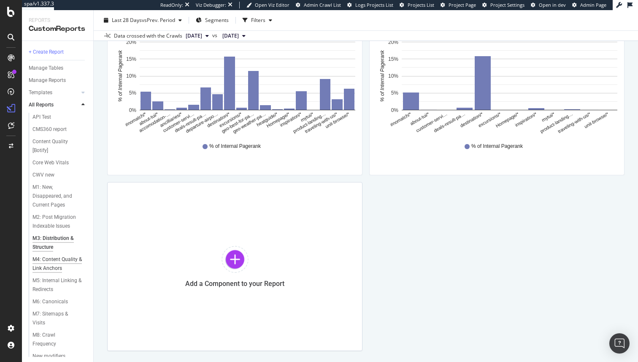
click at [45, 265] on div "M4: Content Quality & Link Anchors" at bounding box center [57, 264] width 50 height 18
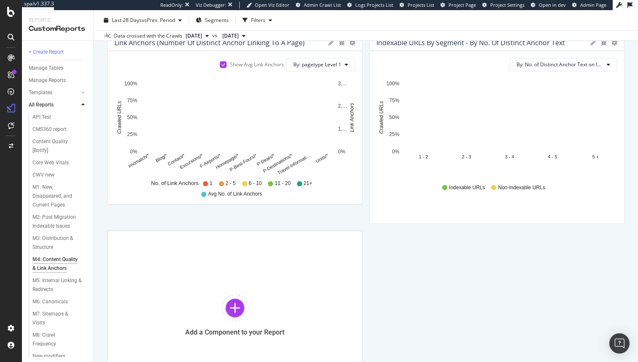
scroll to position [667, 0]
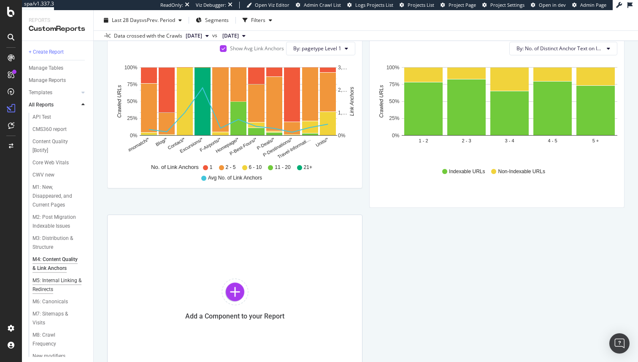
click at [42, 279] on div "M5: Internal Linking & Redirects" at bounding box center [56, 285] width 49 height 18
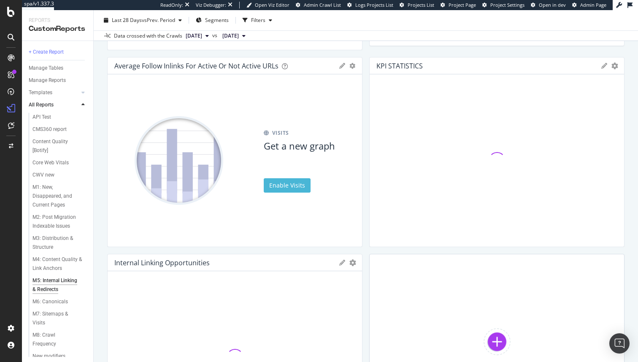
scroll to position [435, 0]
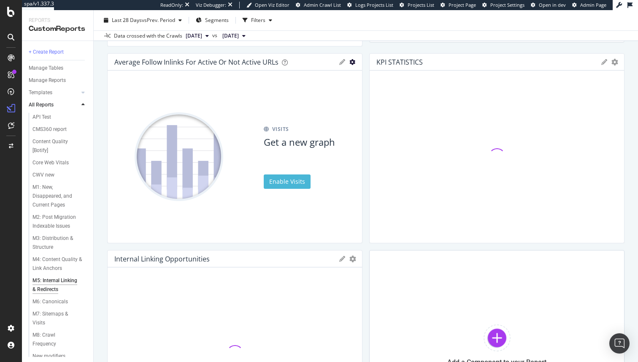
click at [353, 64] on icon "gear" at bounding box center [352, 62] width 6 height 6
click at [343, 81] on span "Delete" at bounding box center [328, 78] width 68 height 11
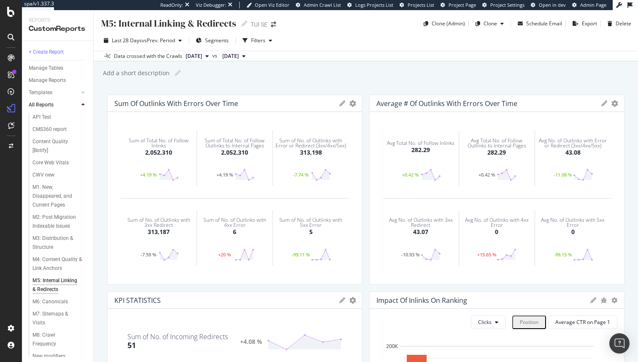
scroll to position [35, 0]
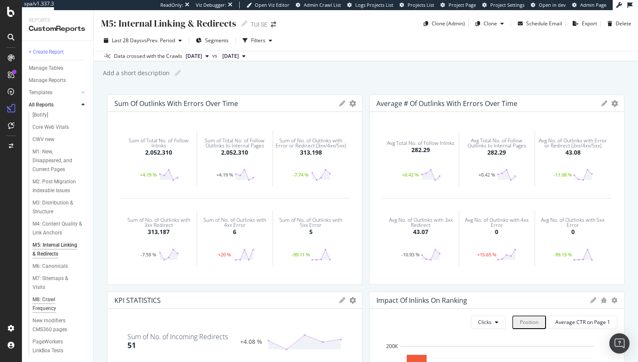
click at [41, 302] on div "M8: Crawl Frequency" at bounding box center [55, 304] width 46 height 18
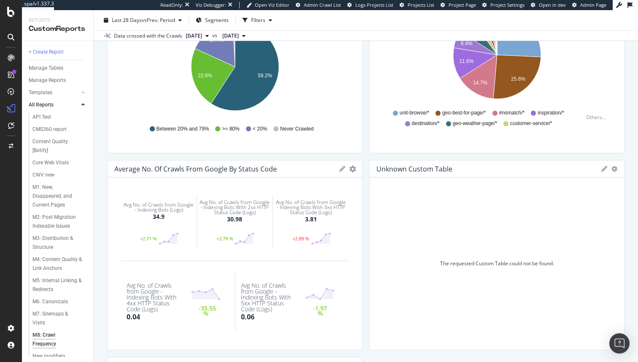
scroll to position [590, 0]
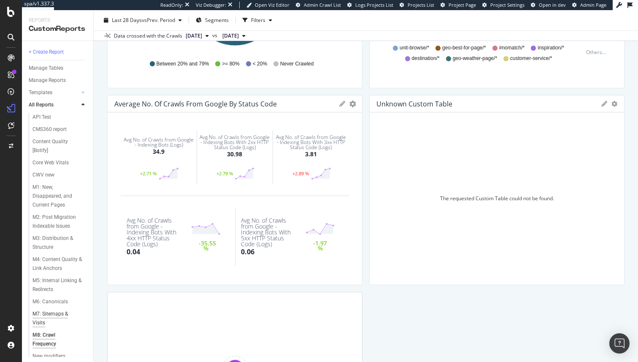
click at [47, 316] on div "M7: Sitemaps & Visits" at bounding box center [55, 318] width 47 height 18
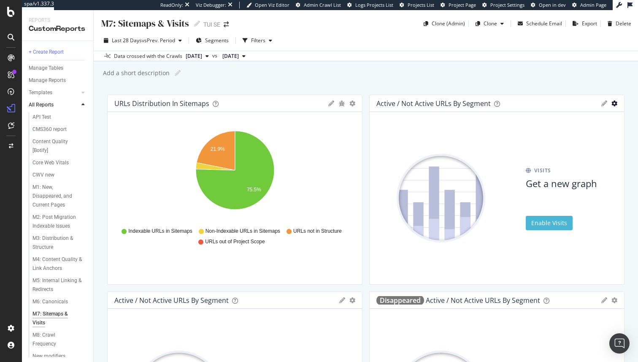
click at [611, 103] on icon "gear" at bounding box center [614, 103] width 6 height 6
click at [594, 121] on span "Delete" at bounding box center [590, 119] width 68 height 11
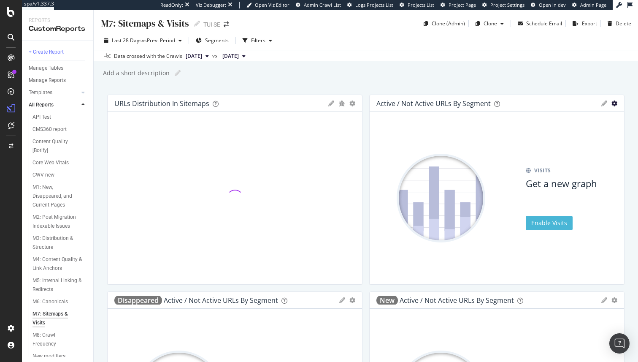
click at [615, 102] on icon "gear" at bounding box center [614, 103] width 6 height 6
click at [586, 124] on span "Delete" at bounding box center [590, 119] width 68 height 11
click at [613, 104] on icon "gear" at bounding box center [614, 103] width 6 height 6
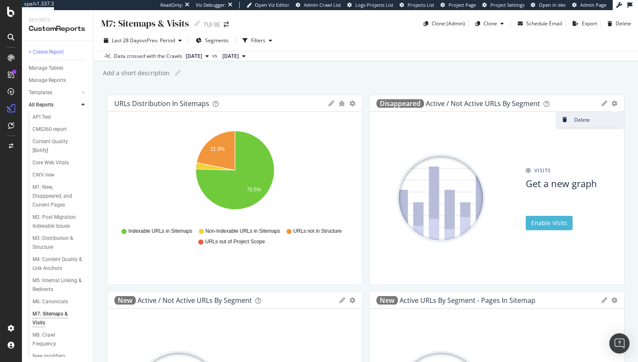
click at [583, 117] on span "Delete" at bounding box center [590, 119] width 68 height 11
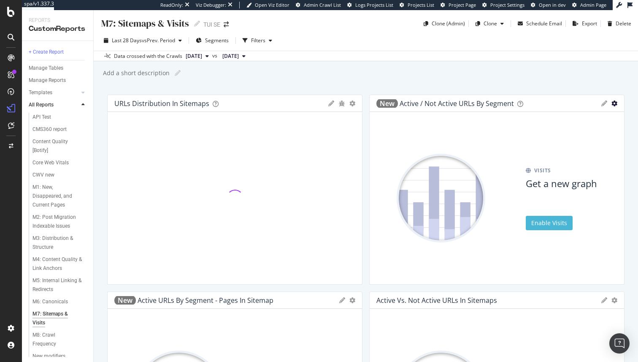
click at [615, 101] on icon "gear" at bounding box center [614, 103] width 6 height 6
click at [578, 119] on span "Delete" at bounding box center [590, 119] width 68 height 11
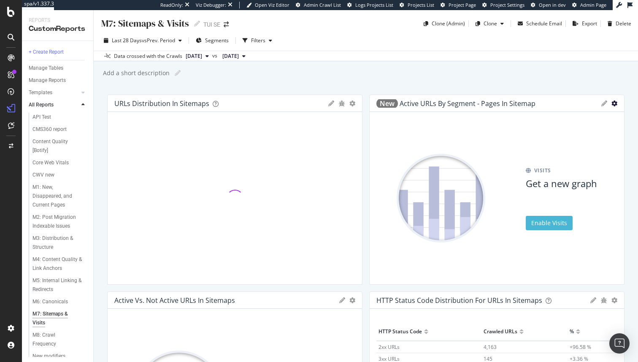
click at [615, 104] on icon "gear" at bounding box center [614, 103] width 6 height 6
click at [582, 116] on span "Delete" at bounding box center [590, 119] width 68 height 11
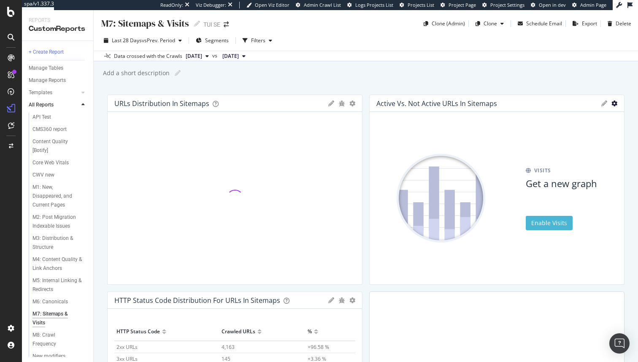
click at [615, 103] on icon "gear" at bounding box center [614, 103] width 6 height 6
click at [579, 124] on span "Delete" at bounding box center [590, 119] width 68 height 11
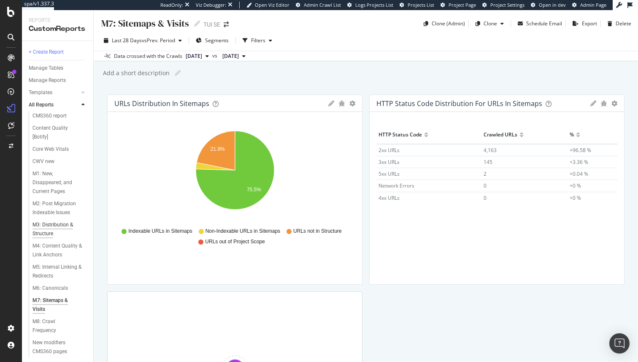
scroll to position [14, 0]
click at [36, 323] on div "M8: Crawl Frequency" at bounding box center [55, 326] width 46 height 18
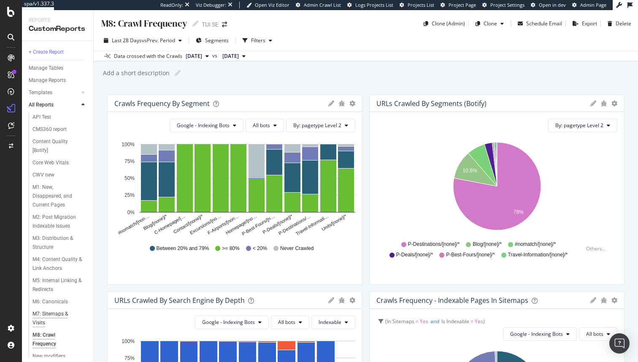
click at [54, 312] on div "M7: Sitemaps & Visits" at bounding box center [55, 318] width 47 height 18
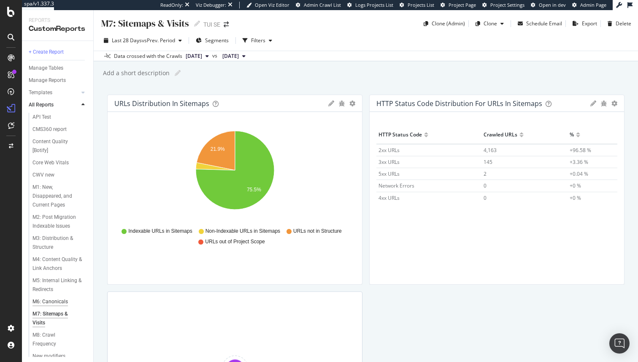
click at [43, 298] on div "M6: Canonicals" at bounding box center [49, 301] width 35 height 9
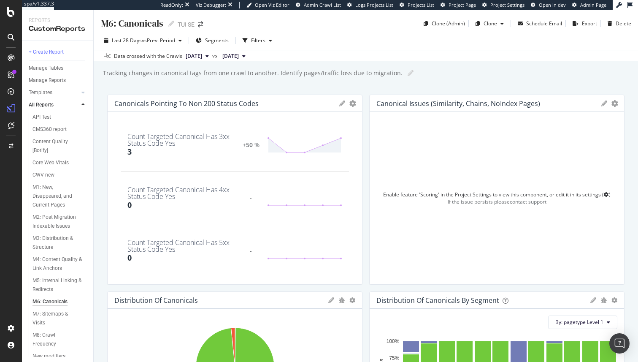
click at [356, 104] on icon "gear" at bounding box center [352, 103] width 7 height 7
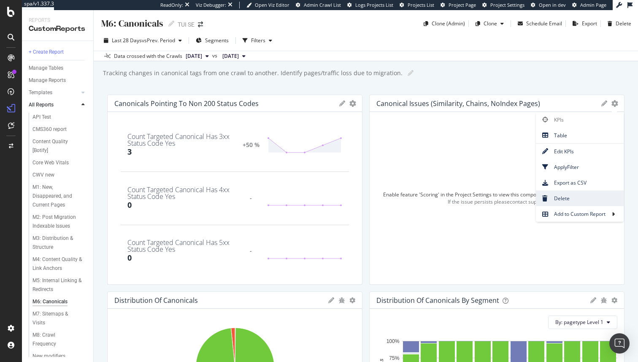
click at [590, 202] on span "Delete" at bounding box center [580, 197] width 88 height 11
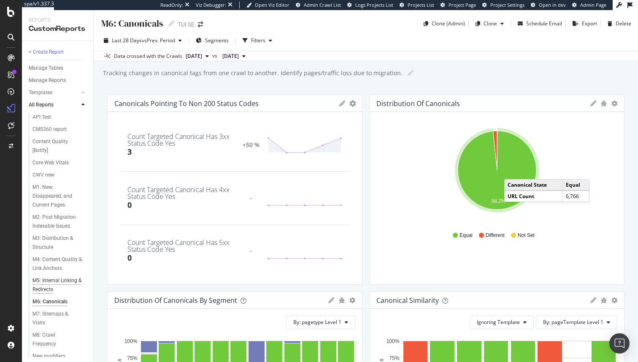
click at [44, 280] on div "M5: Internal Linking & Redirects" at bounding box center [56, 285] width 49 height 18
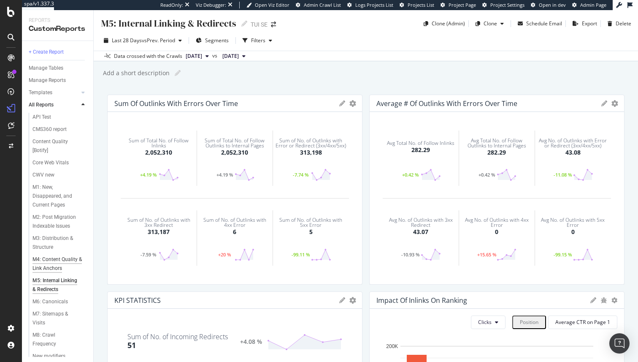
click at [41, 261] on div "M4: Content Quality & Link Anchors" at bounding box center [57, 264] width 50 height 18
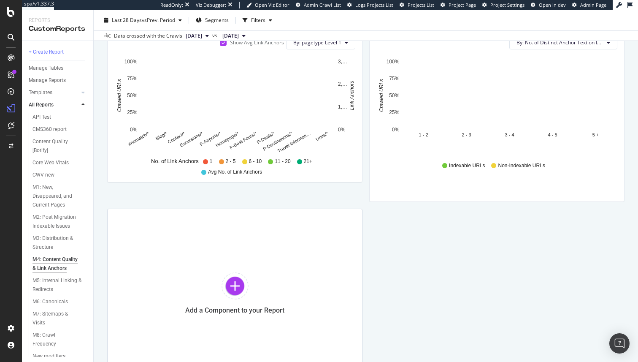
scroll to position [685, 0]
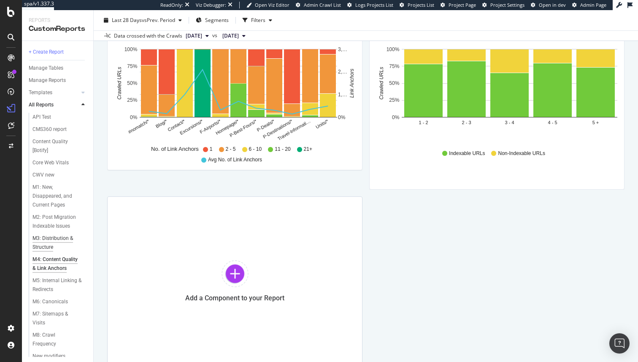
click at [49, 245] on div "M3: Distribution & Structure" at bounding box center [56, 243] width 49 height 18
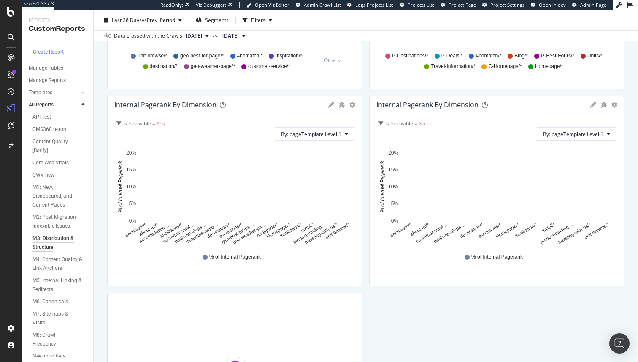
scroll to position [535, 0]
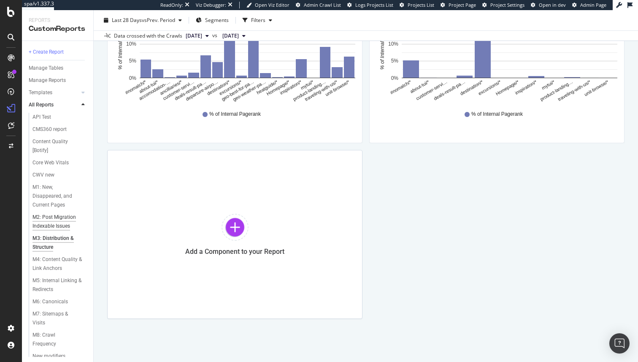
click at [66, 222] on div "M2: Post Migration Indexable Issues" at bounding box center [57, 222] width 50 height 18
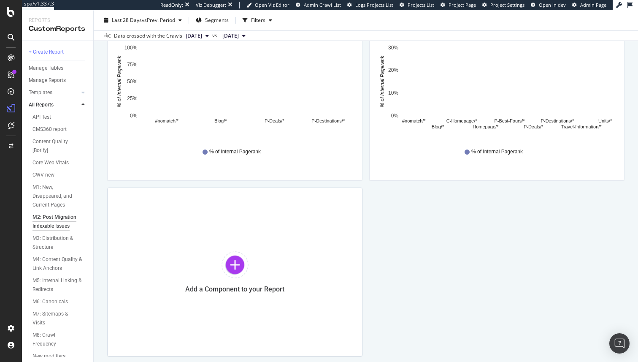
scroll to position [535, 0]
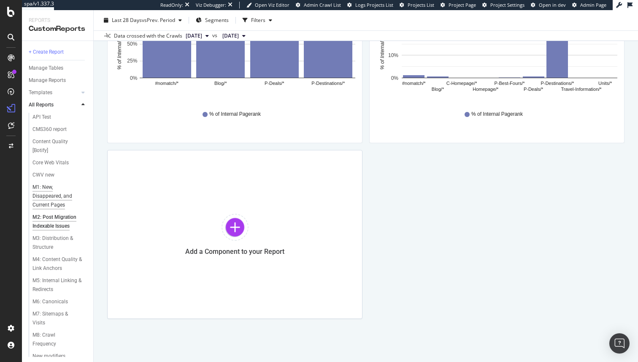
click at [52, 197] on div "M1: New, Disappeared, and Current Pages" at bounding box center [57, 196] width 50 height 27
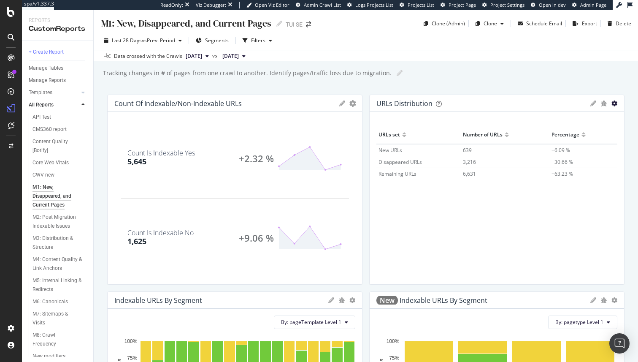
click at [614, 104] on icon "gear" at bounding box center [614, 103] width 6 height 6
click at [565, 122] on span "Venn" at bounding box center [581, 119] width 86 height 11
